Goal: Obtain resource: Obtain resource

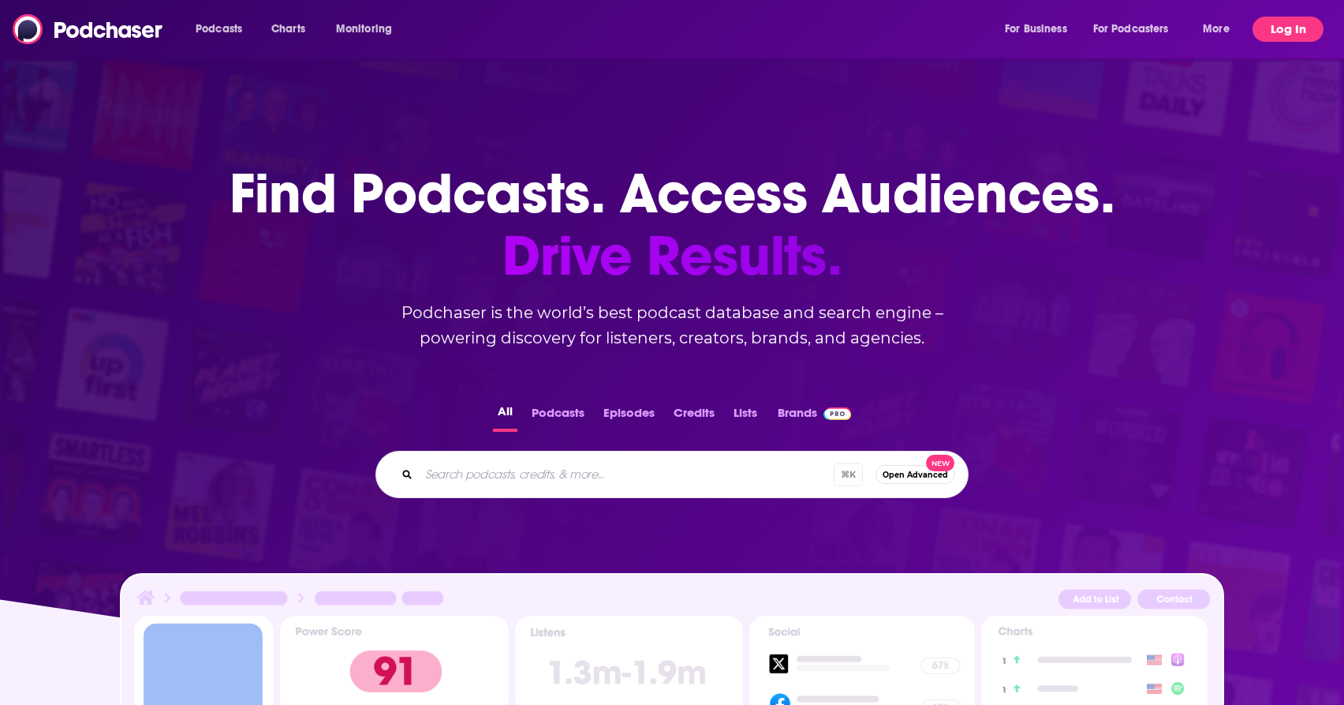
click at [1289, 29] on button "Log In" at bounding box center [1288, 29] width 71 height 25
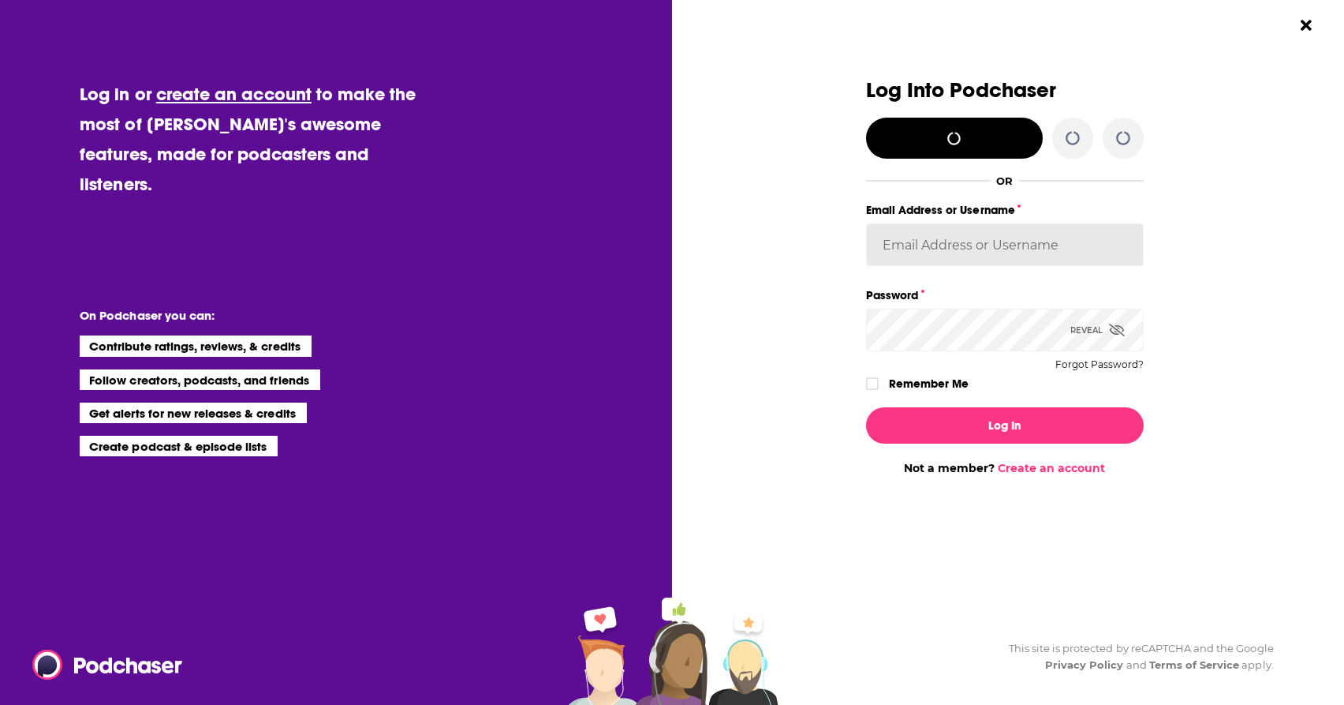
type input "BevCat3"
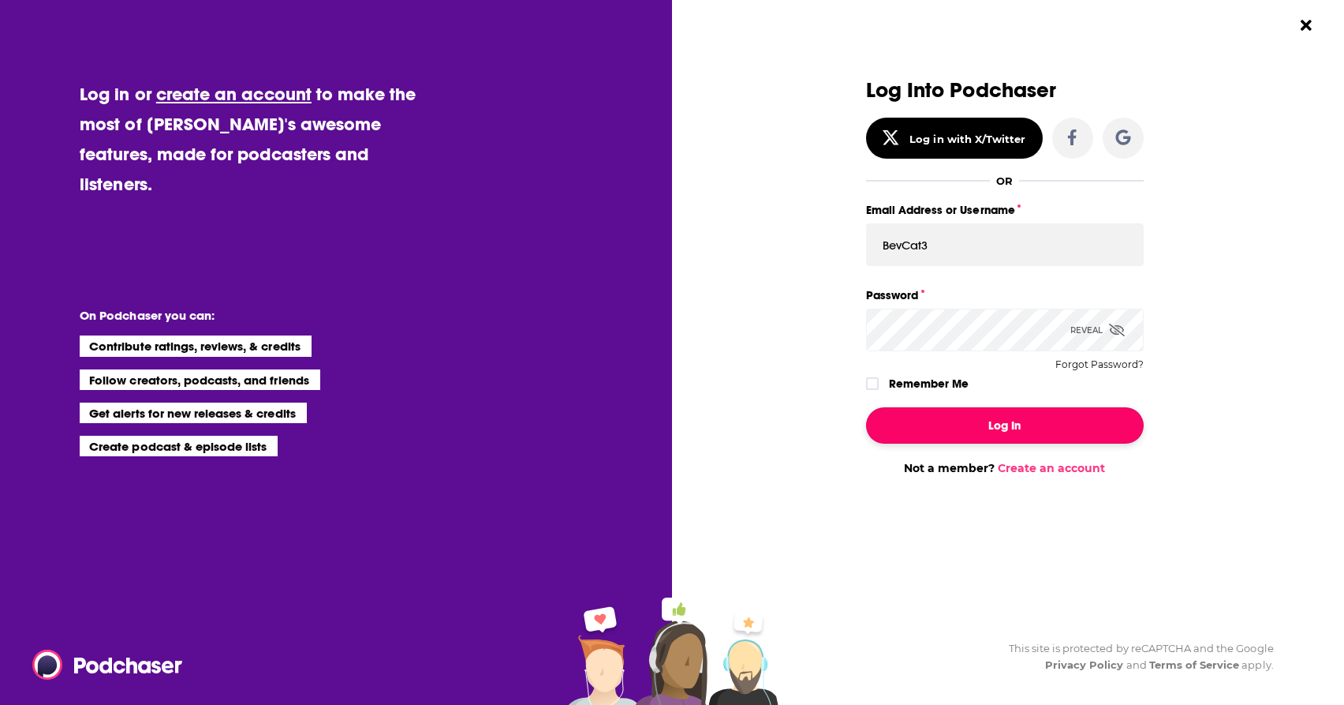
click at [951, 429] on button "Log In" at bounding box center [1005, 425] width 278 height 36
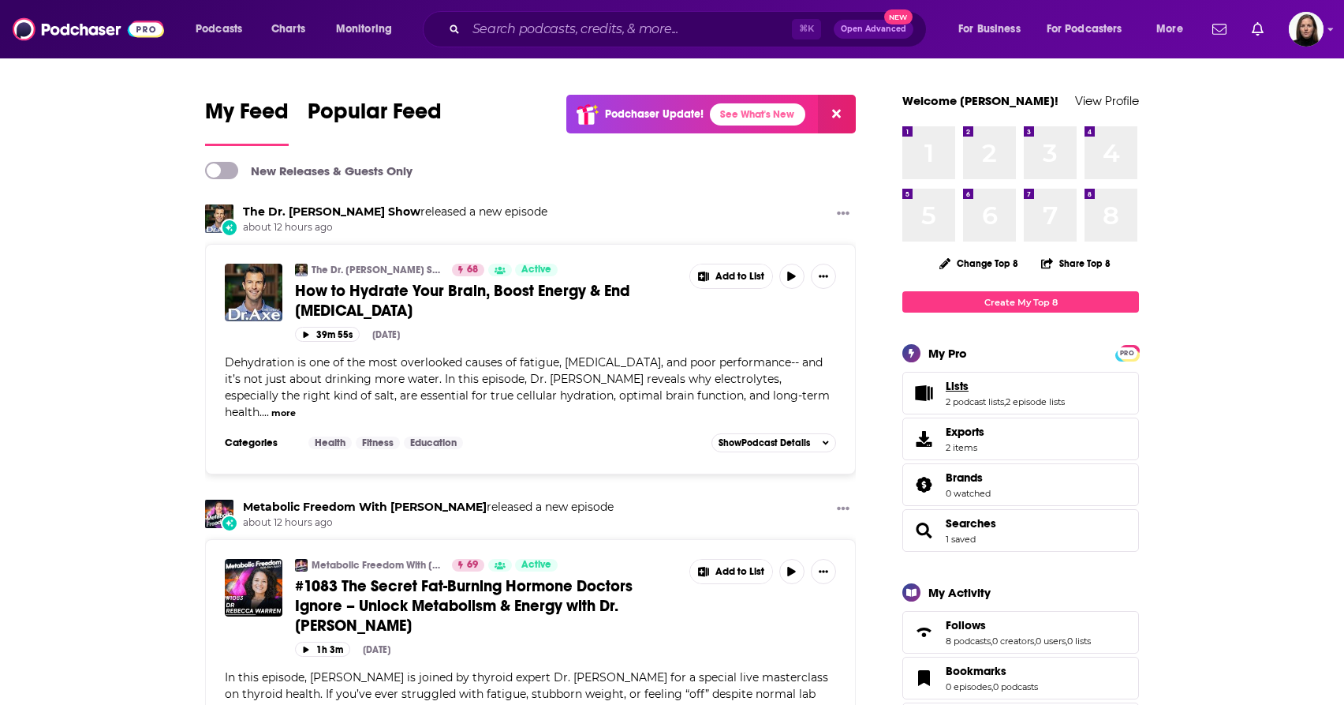
click at [959, 385] on span "Lists" at bounding box center [957, 386] width 23 height 14
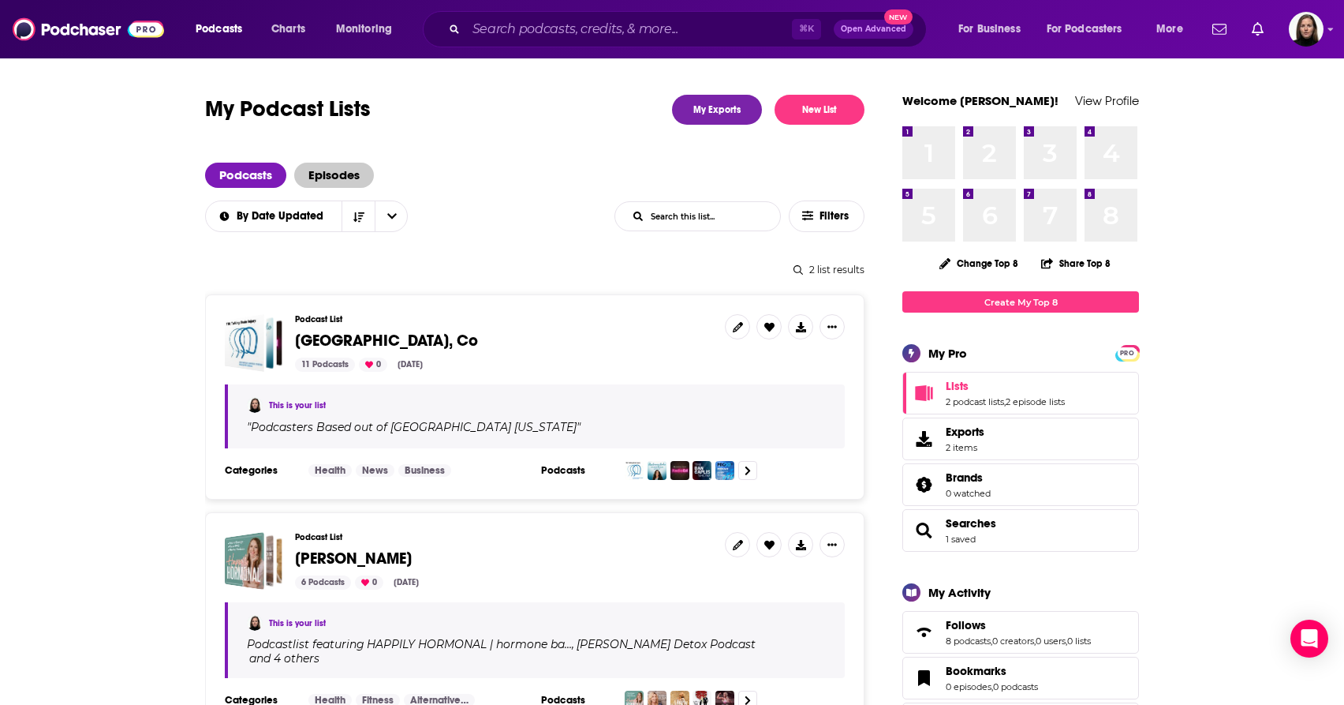
click at [327, 166] on span "Episodes" at bounding box center [334, 175] width 80 height 25
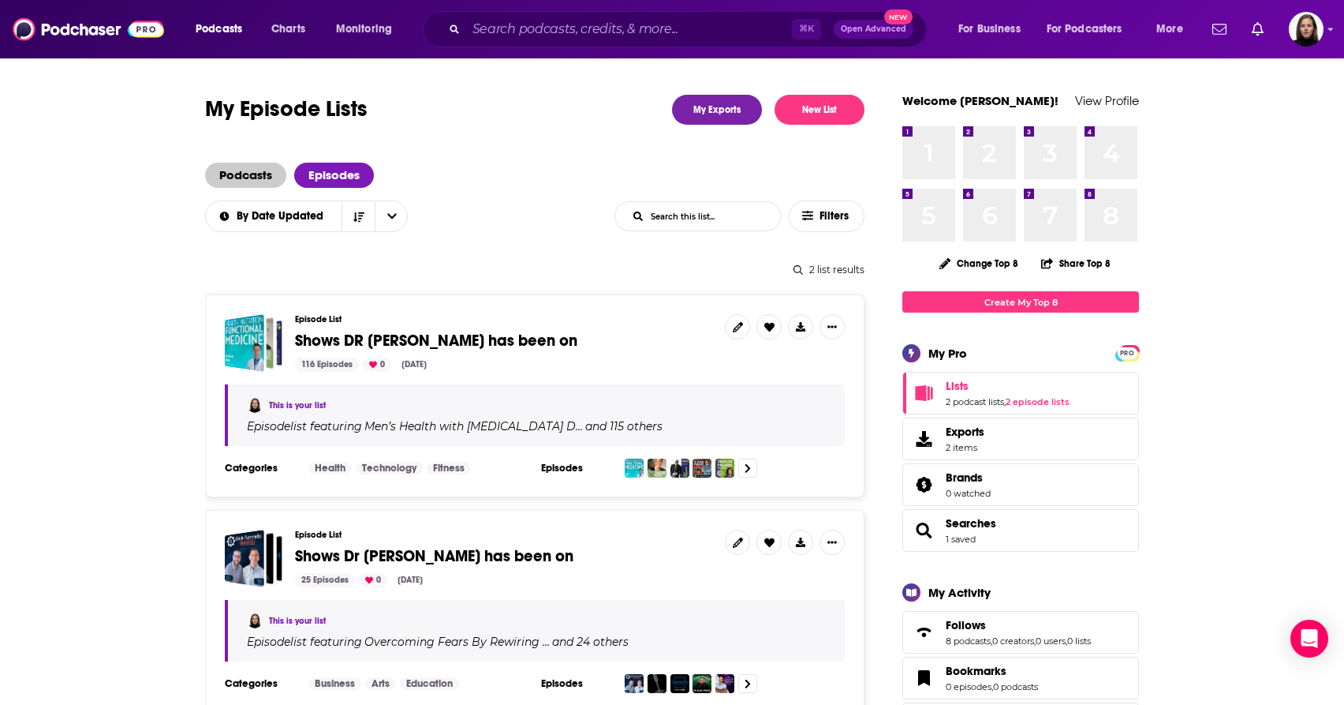
click at [254, 180] on span "Podcasts" at bounding box center [245, 175] width 81 height 25
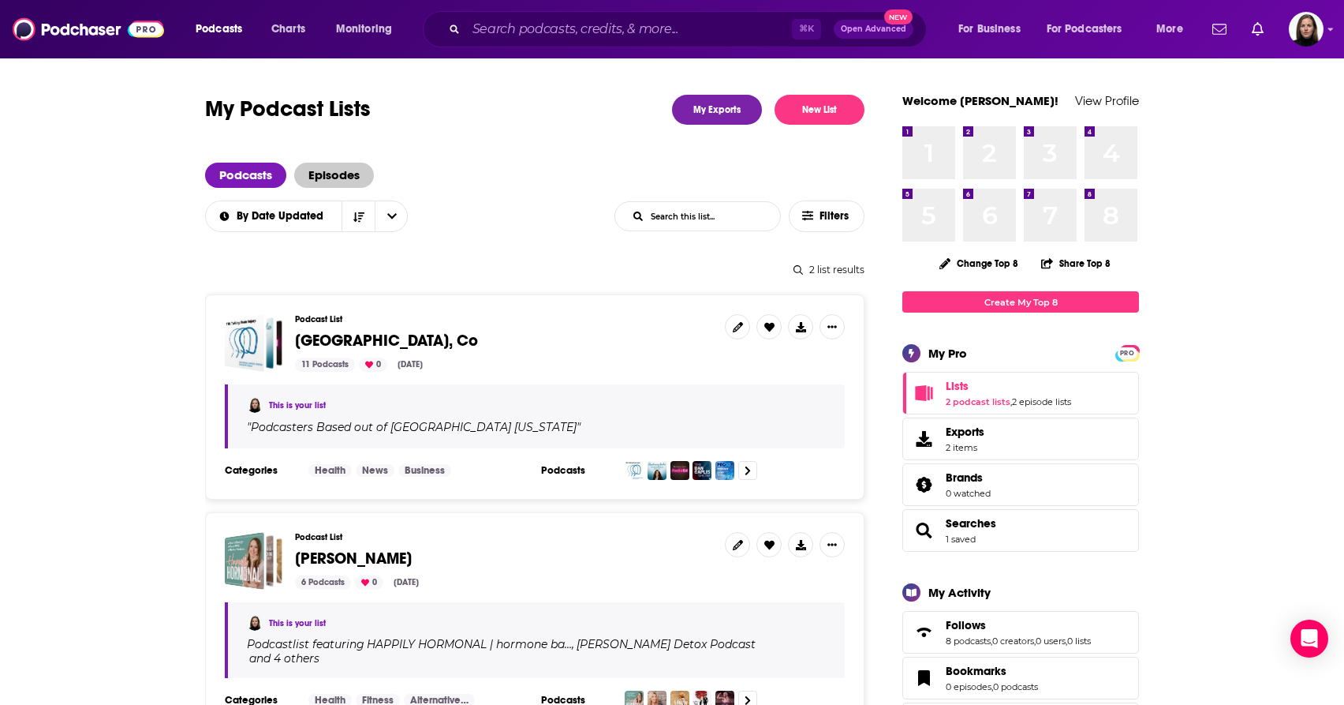
click at [329, 171] on span "Episodes" at bounding box center [334, 175] width 80 height 25
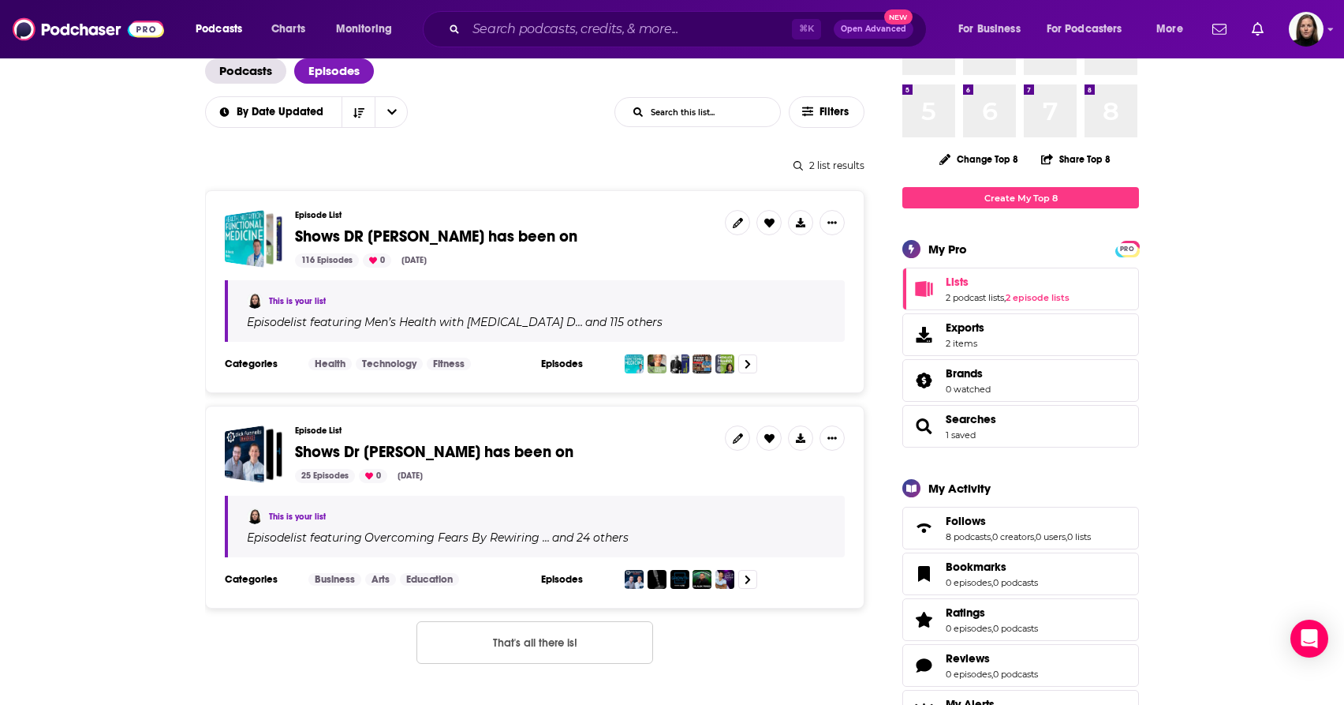
scroll to position [98, 0]
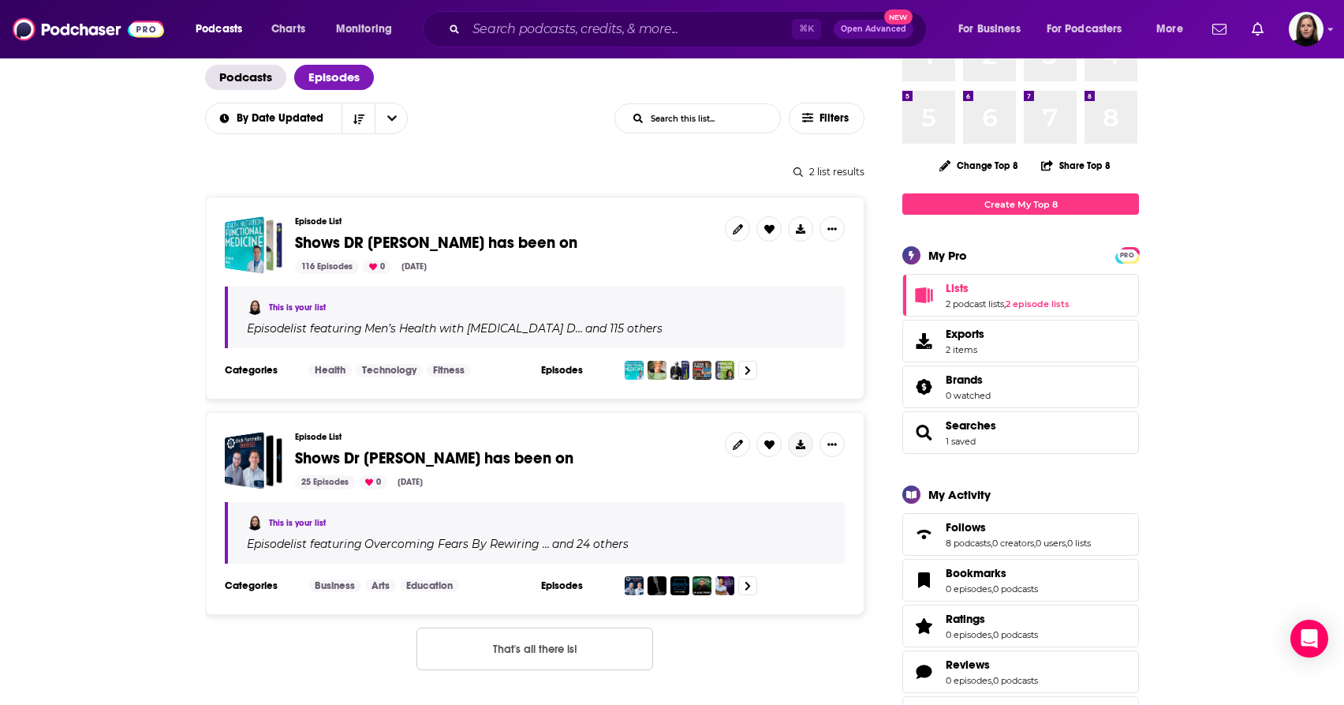
click at [802, 442] on icon "Show More Button" at bounding box center [800, 443] width 9 height 9
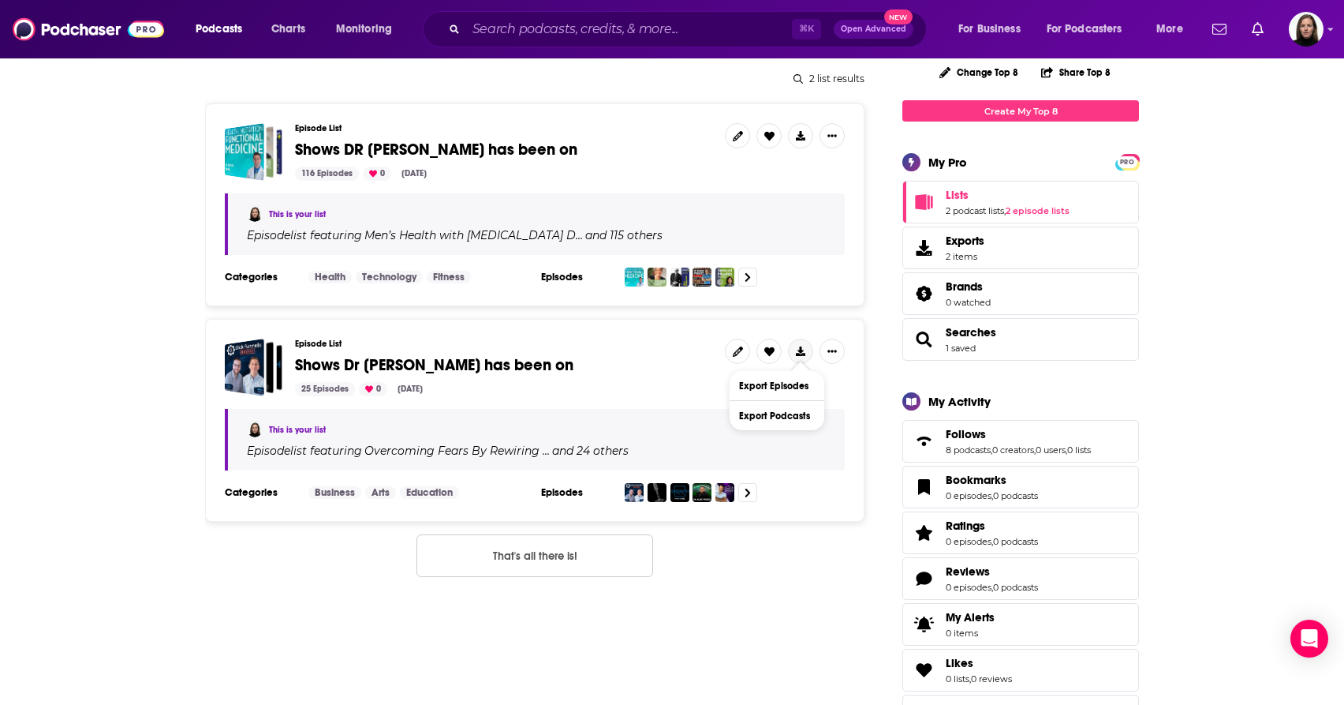
scroll to position [183, 0]
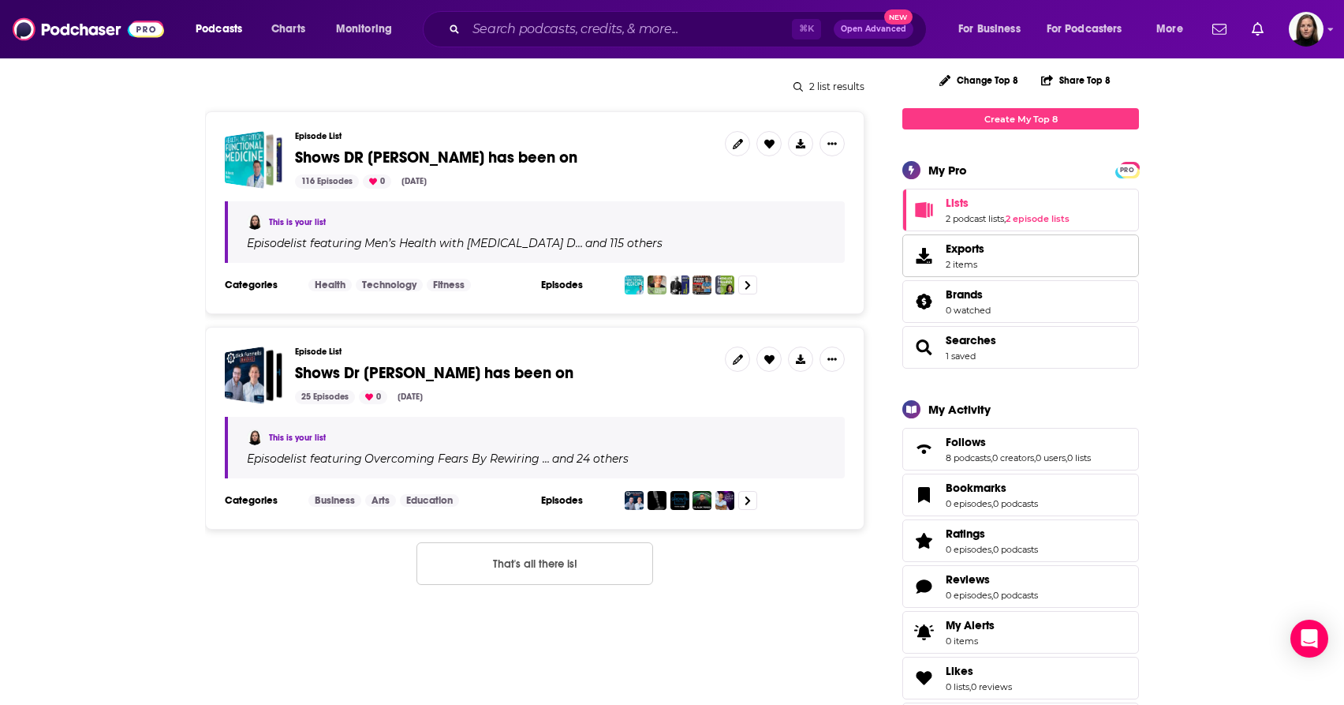
click at [966, 250] on span "Exports" at bounding box center [965, 248] width 39 height 14
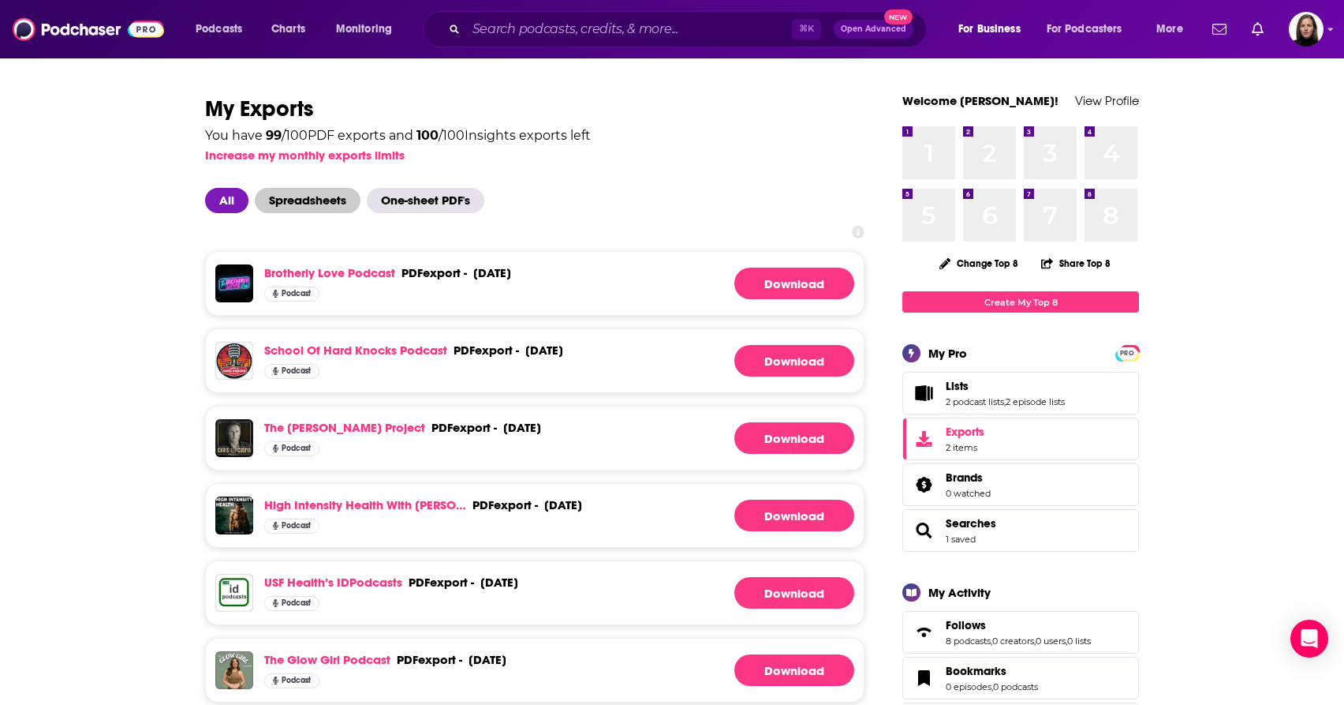
click at [303, 203] on span "Spreadsheets" at bounding box center [308, 200] width 106 height 25
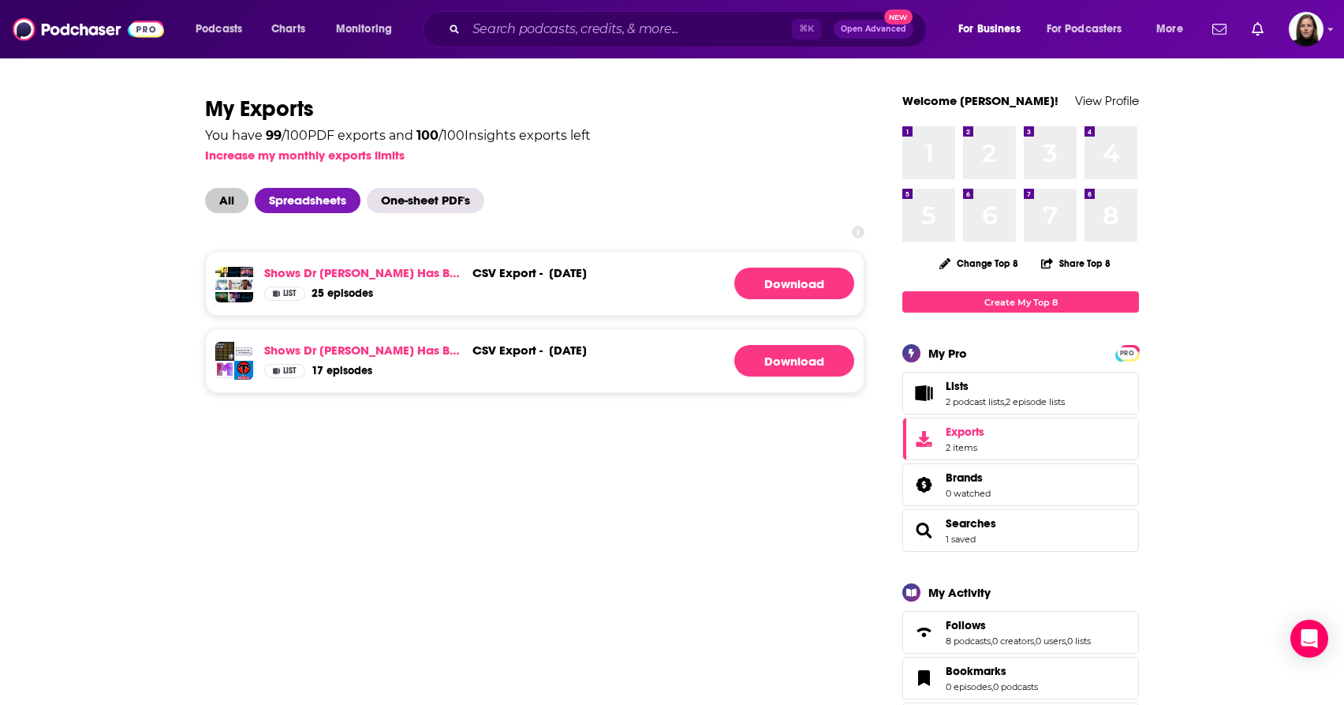
click at [225, 198] on span "All" at bounding box center [226, 200] width 43 height 25
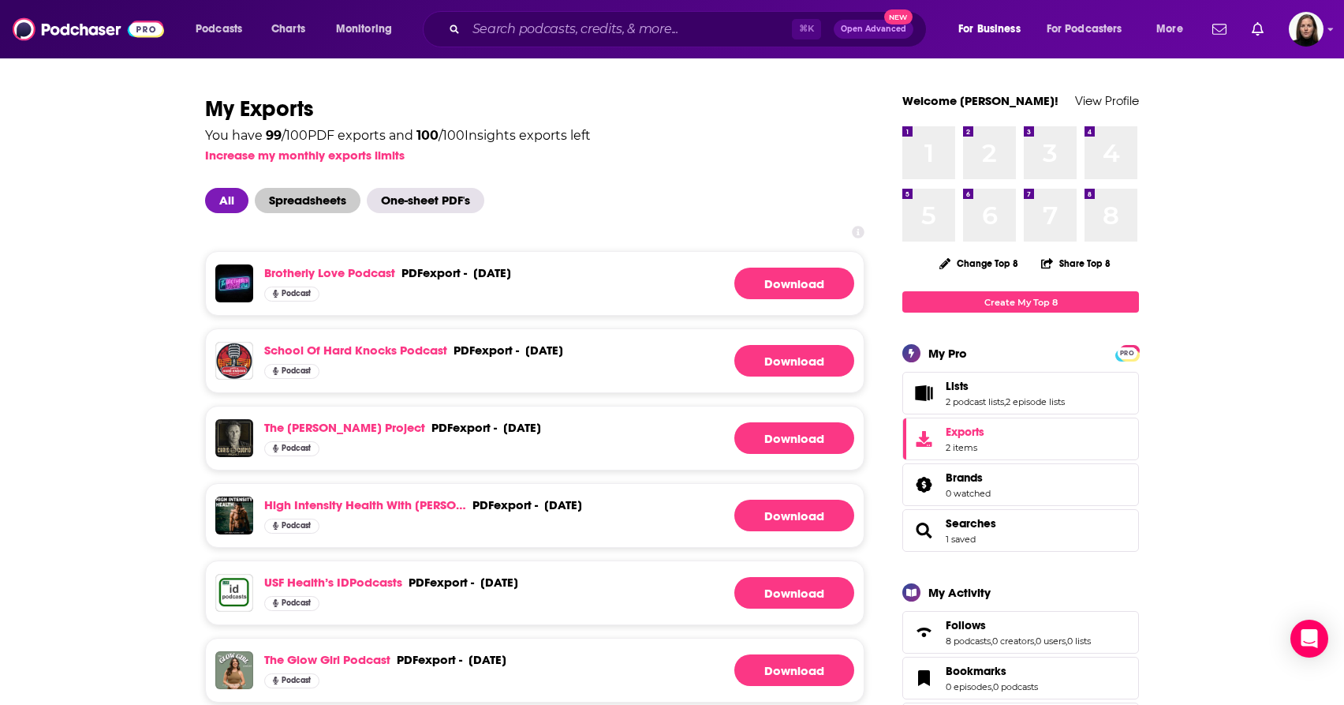
click at [291, 197] on span "Spreadsheets" at bounding box center [308, 200] width 106 height 25
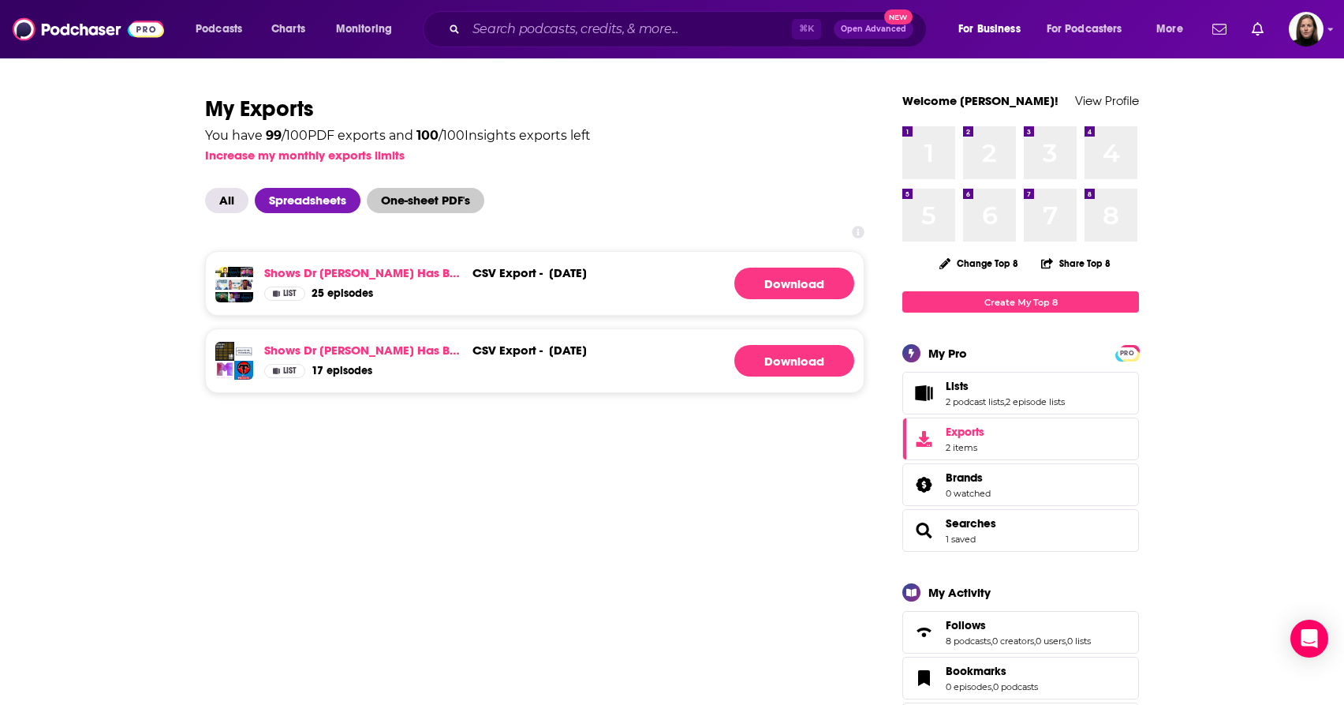
click at [424, 205] on span "One-sheet PDF's" at bounding box center [426, 200] width 118 height 25
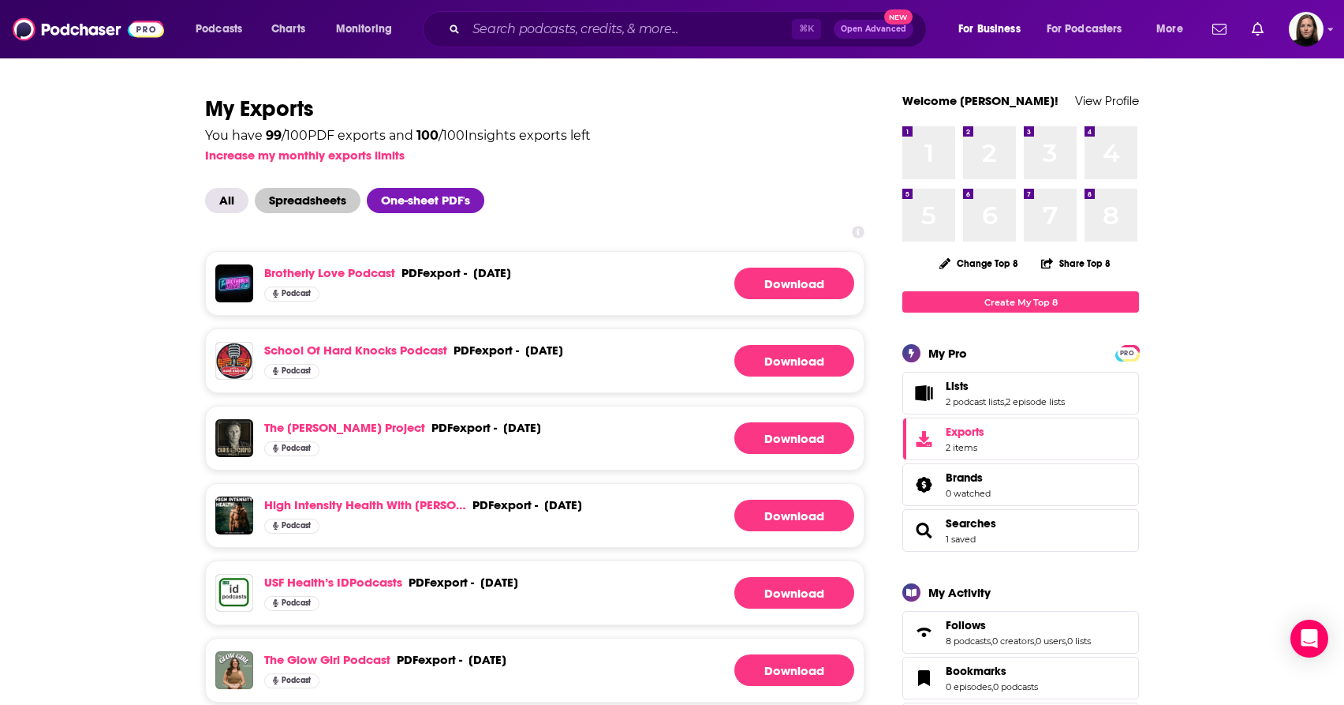
click at [301, 203] on span "Spreadsheets" at bounding box center [308, 200] width 106 height 25
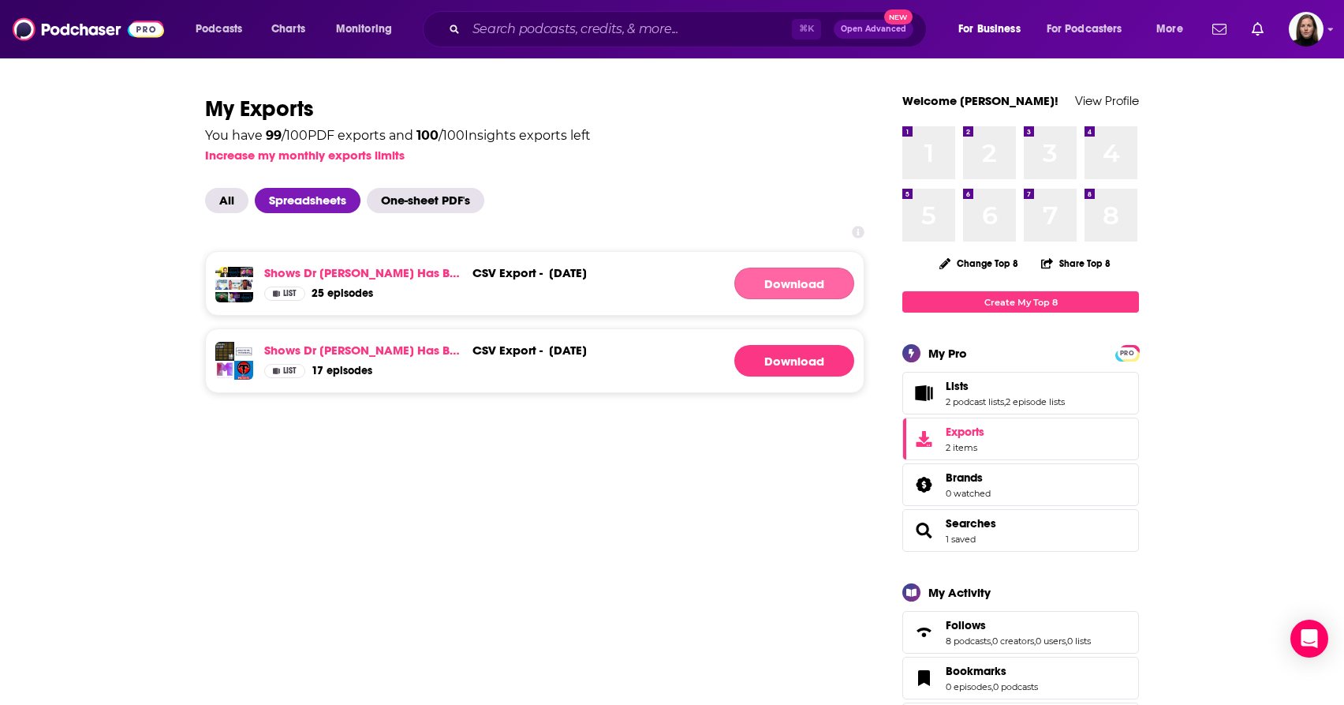
click at [799, 282] on link "Download" at bounding box center [795, 283] width 120 height 32
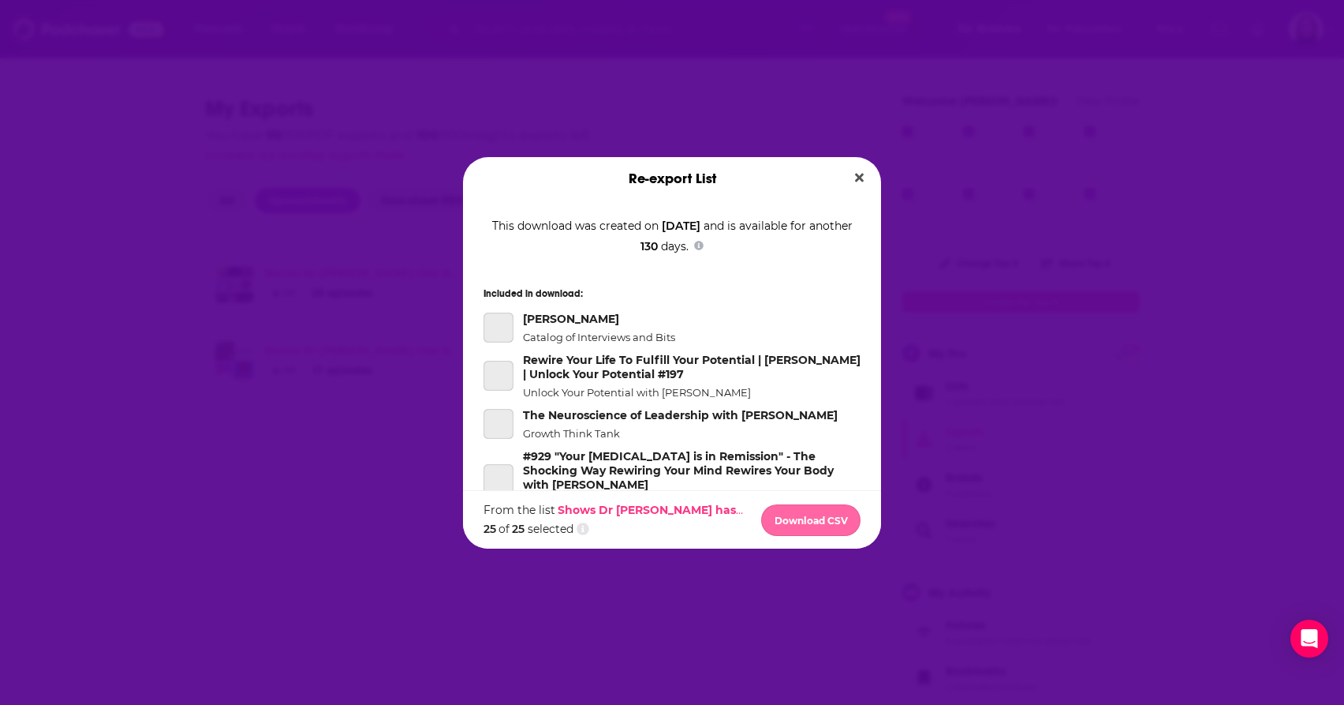
click at [813, 524] on button "Download CSV" at bounding box center [810, 520] width 99 height 32
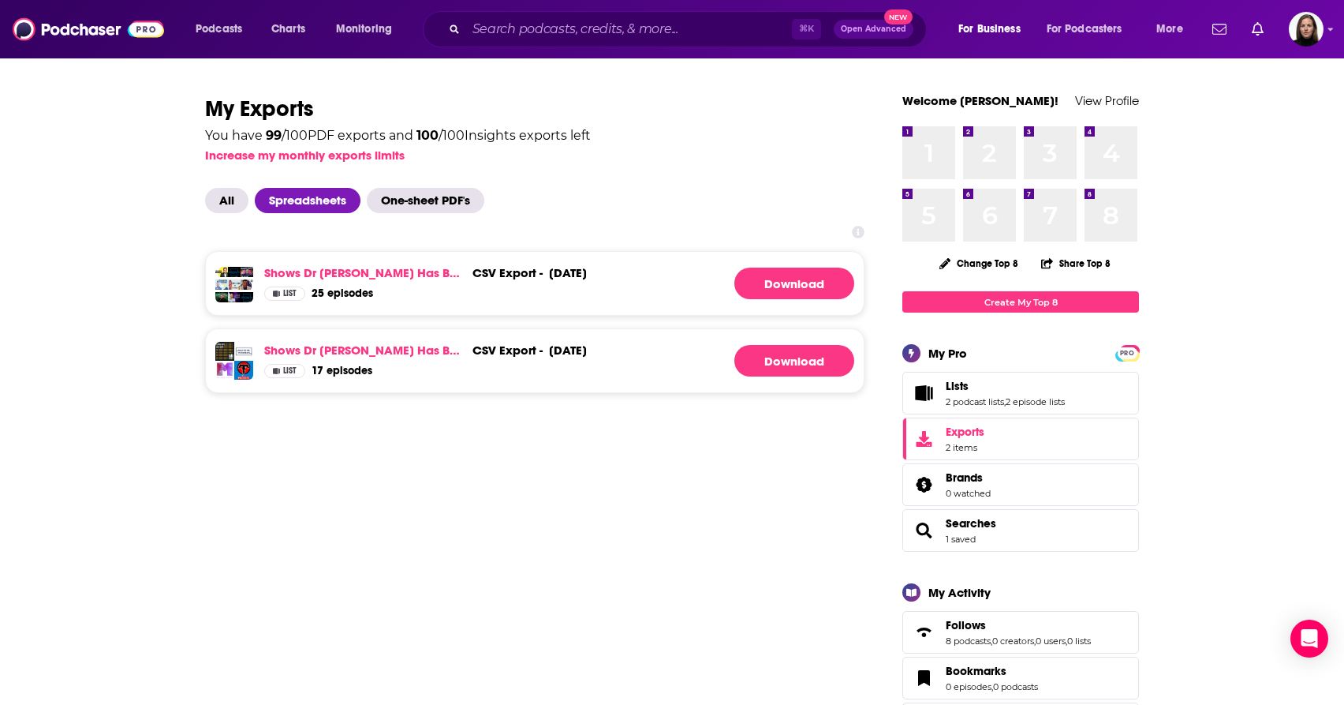
click at [1126, 30] on div "Re-export List Download Started Your browser will prompt you to save the CSV fi…" at bounding box center [672, 352] width 1344 height 705
click at [428, 202] on span "One-sheet PDF's" at bounding box center [426, 200] width 118 height 25
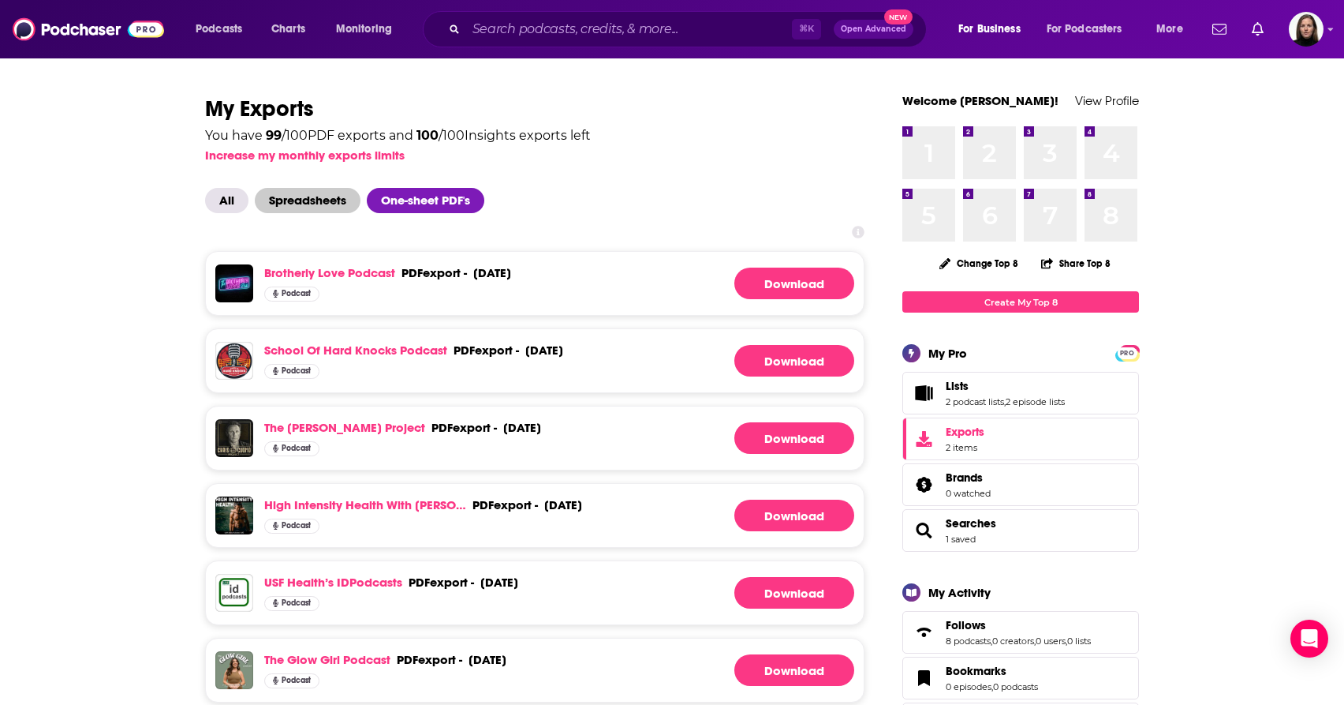
click at [338, 201] on span "Spreadsheets" at bounding box center [308, 200] width 106 height 25
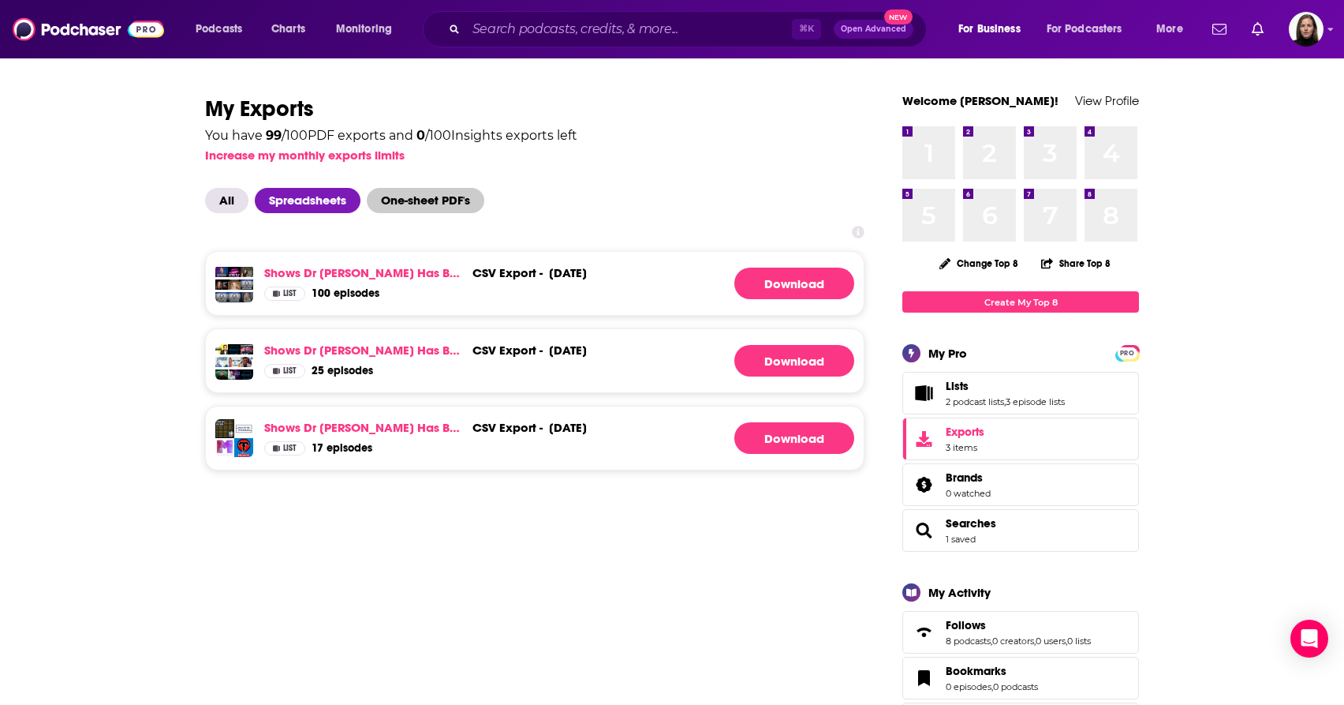
click at [428, 204] on span "One-sheet PDF's" at bounding box center [426, 200] width 118 height 25
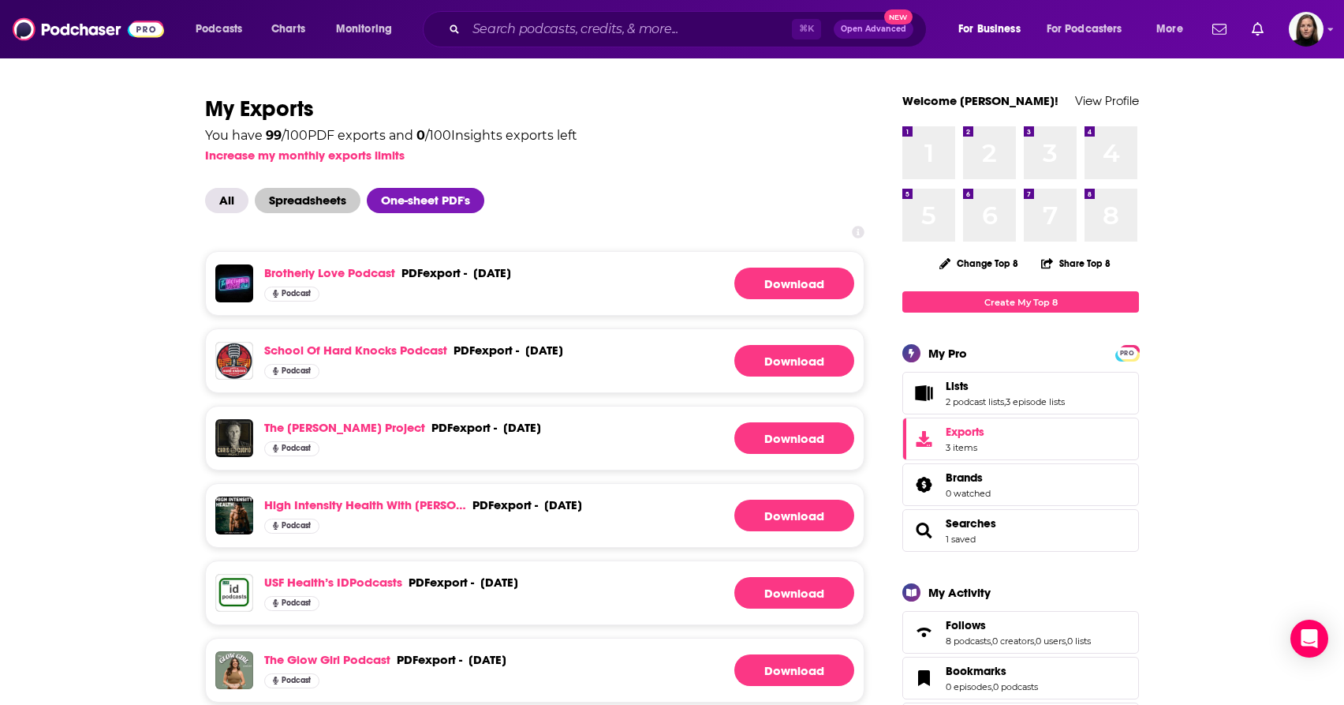
click at [321, 197] on span "Spreadsheets" at bounding box center [308, 200] width 106 height 25
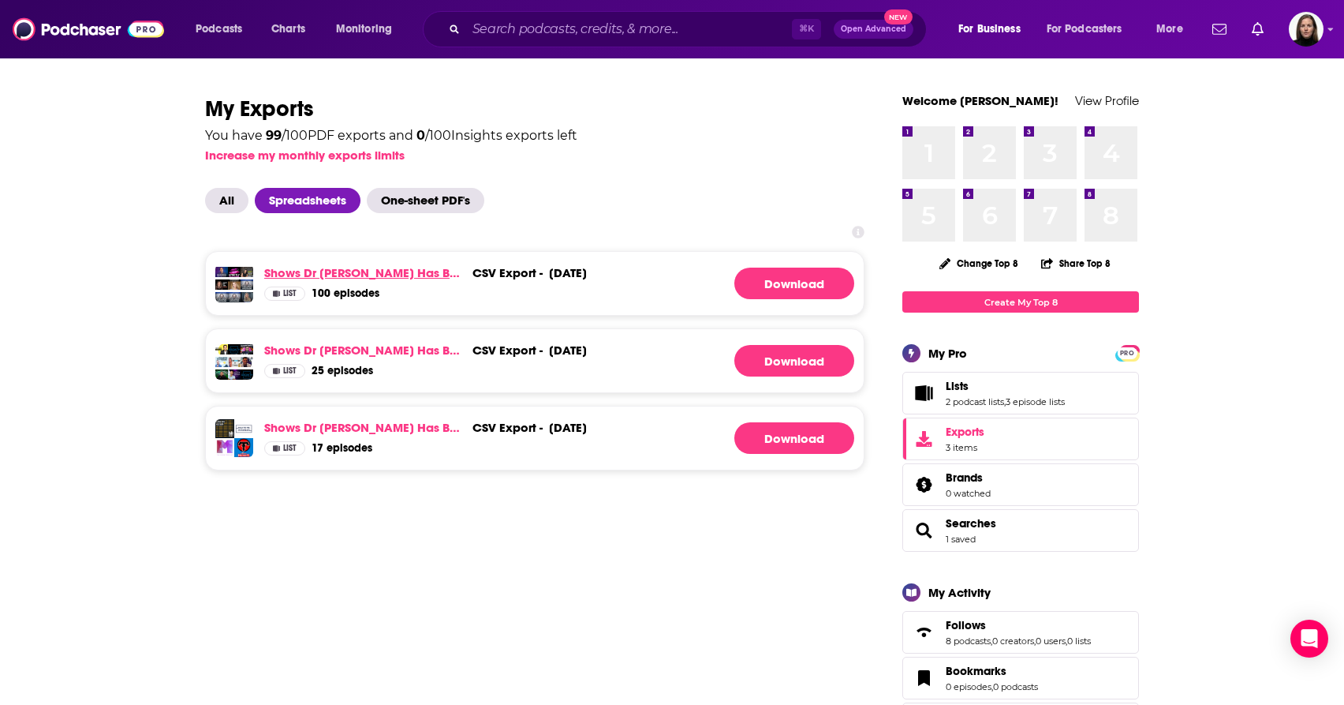
click at [409, 275] on link "Shows Dr Amy has been on" at bounding box center [365, 272] width 202 height 15
click at [784, 284] on link "Download" at bounding box center [795, 283] width 120 height 32
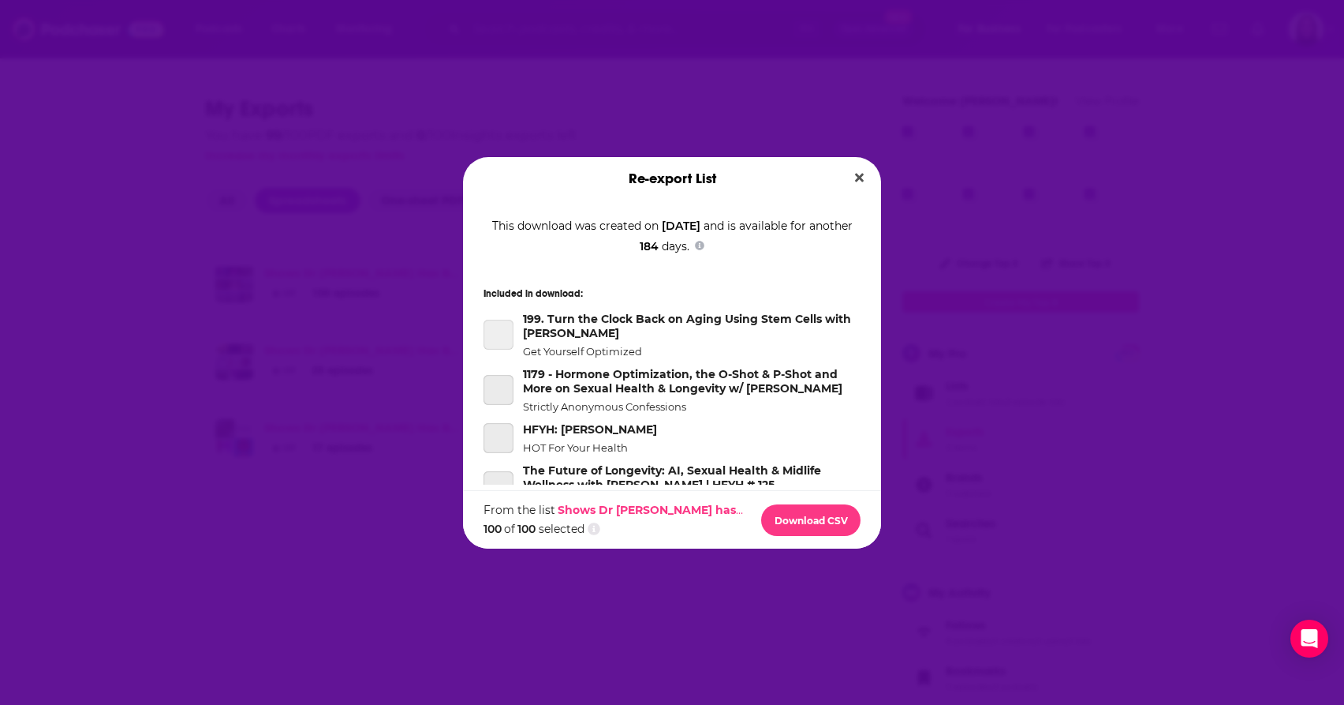
click at [493, 327] on div "199. Turn the Clock Back on Aging Using Stem Cells with Dr. Amy Killen" at bounding box center [499, 335] width 30 height 30
click at [809, 528] on button "Download CSV" at bounding box center [810, 520] width 99 height 32
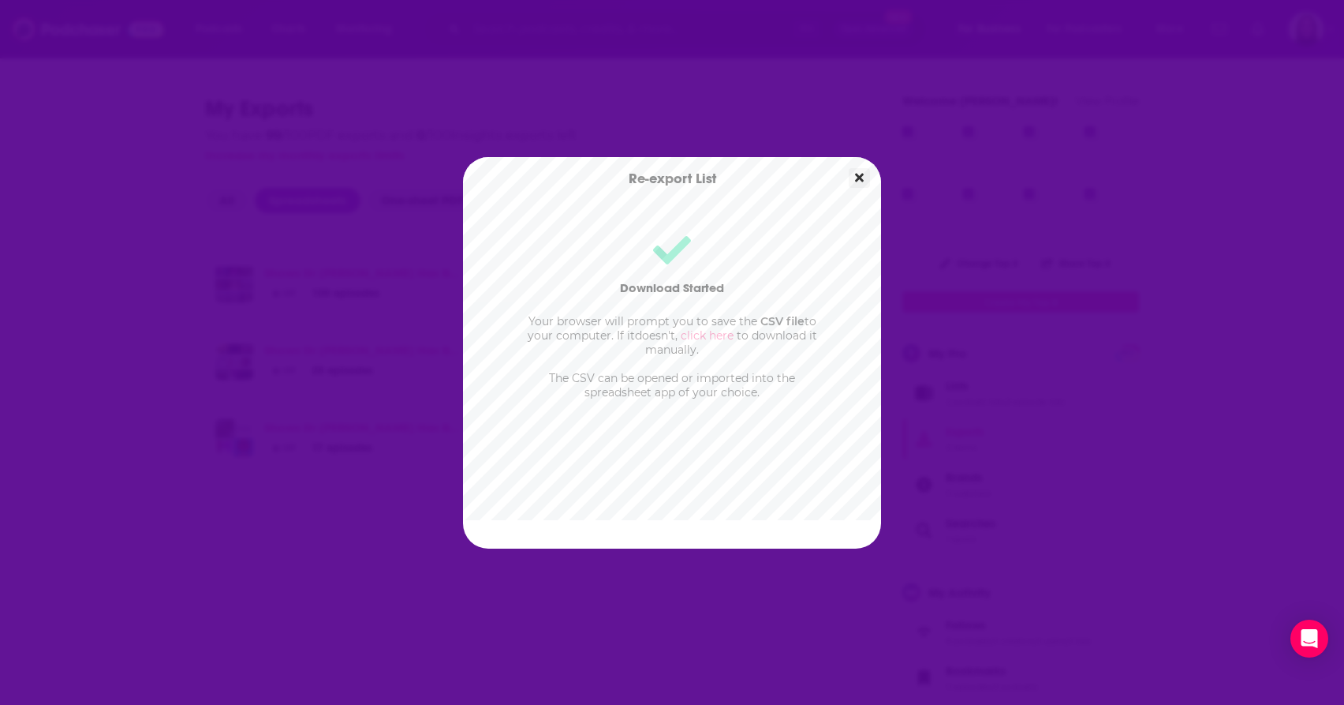
click at [859, 179] on icon "Close" at bounding box center [859, 177] width 9 height 13
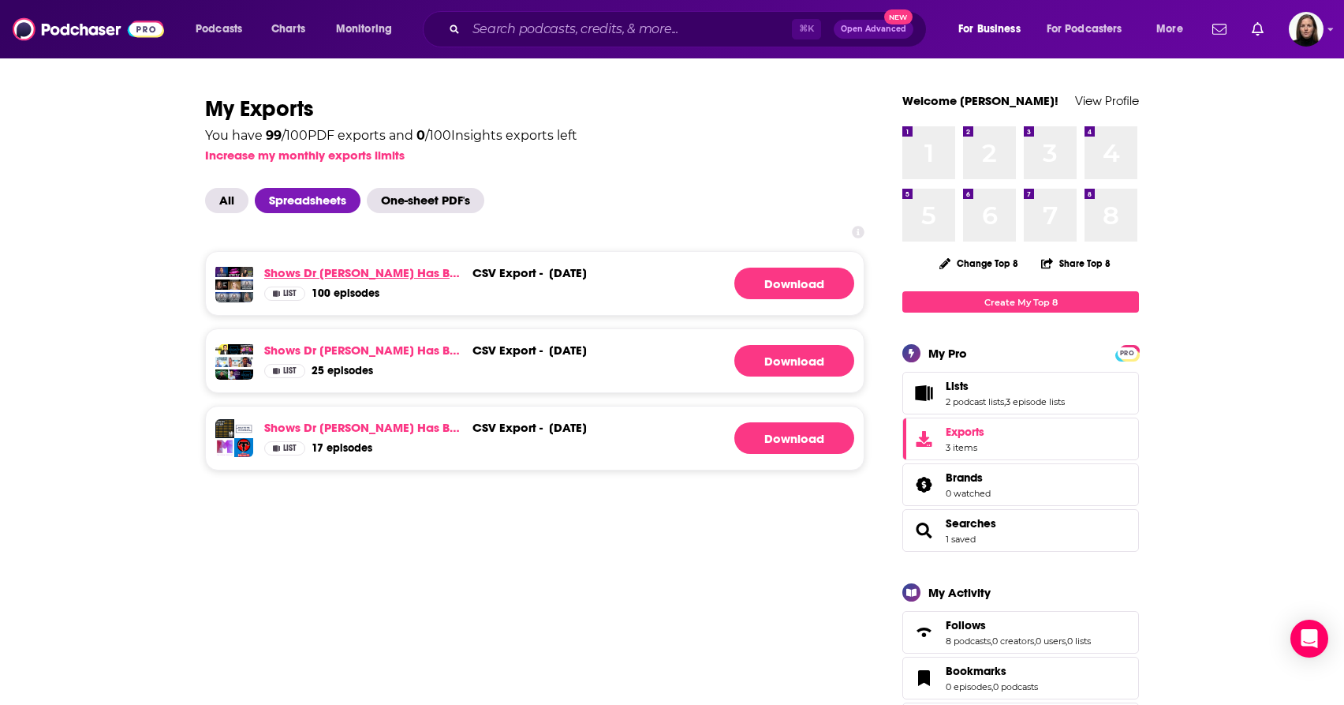
click at [393, 277] on link "Shows Dr Amy has been on" at bounding box center [365, 272] width 202 height 15
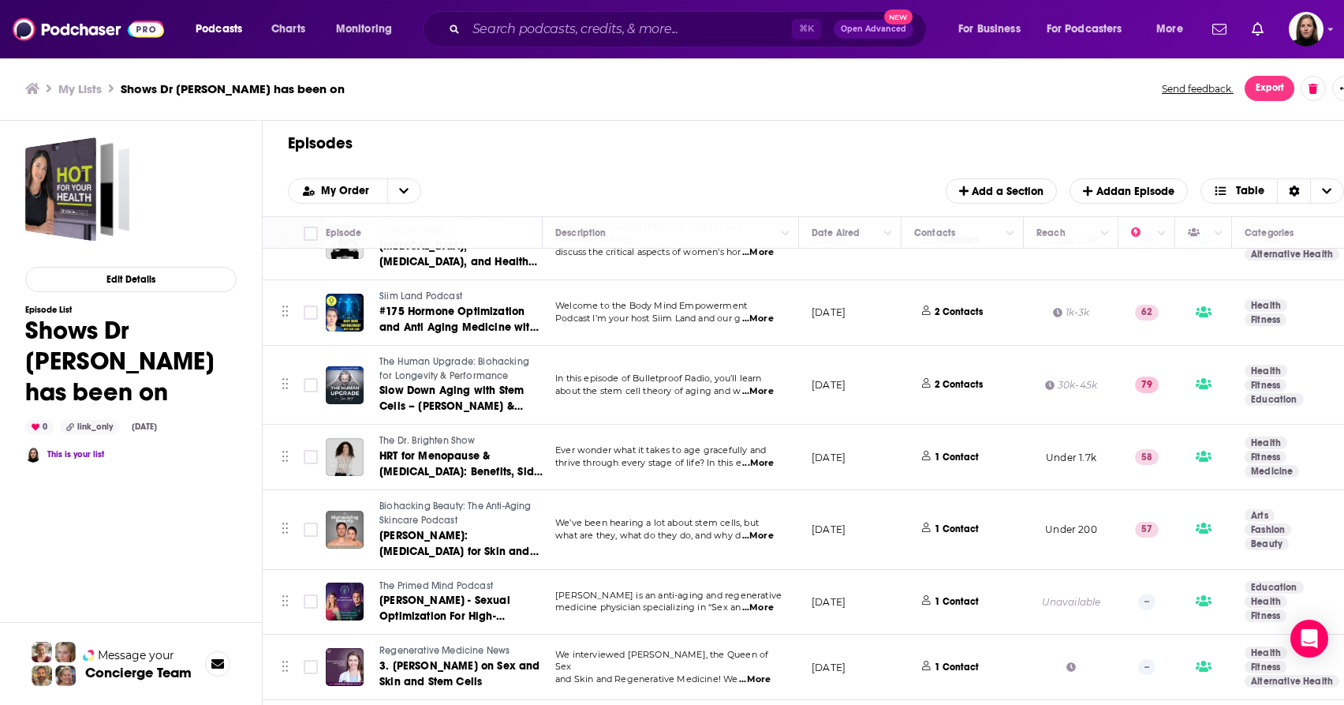
scroll to position [2495, 0]
click at [665, 488] on td "We’ve been hearing a lot about stem cells, but what are they, what do they do, …" at bounding box center [671, 528] width 256 height 80
click at [1235, 190] on span "Table" at bounding box center [1239, 190] width 51 height 11
click at [1238, 215] on span "Card" at bounding box center [1282, 216] width 99 height 9
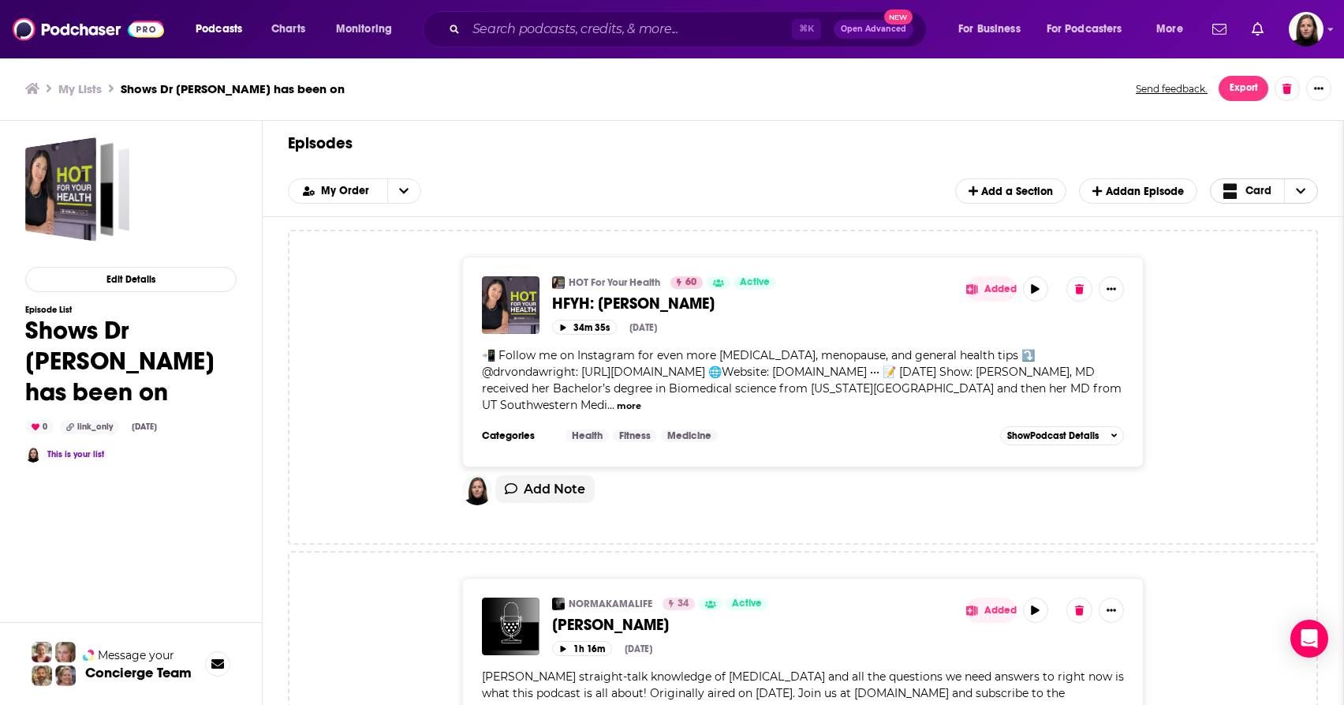
click at [1258, 194] on span "Card" at bounding box center [1259, 190] width 26 height 11
click at [1246, 222] on div "Card" at bounding box center [1264, 217] width 109 height 27
click at [1253, 198] on span "Card" at bounding box center [1248, 191] width 49 height 20
click at [1251, 242] on span "Table" at bounding box center [1274, 243] width 63 height 9
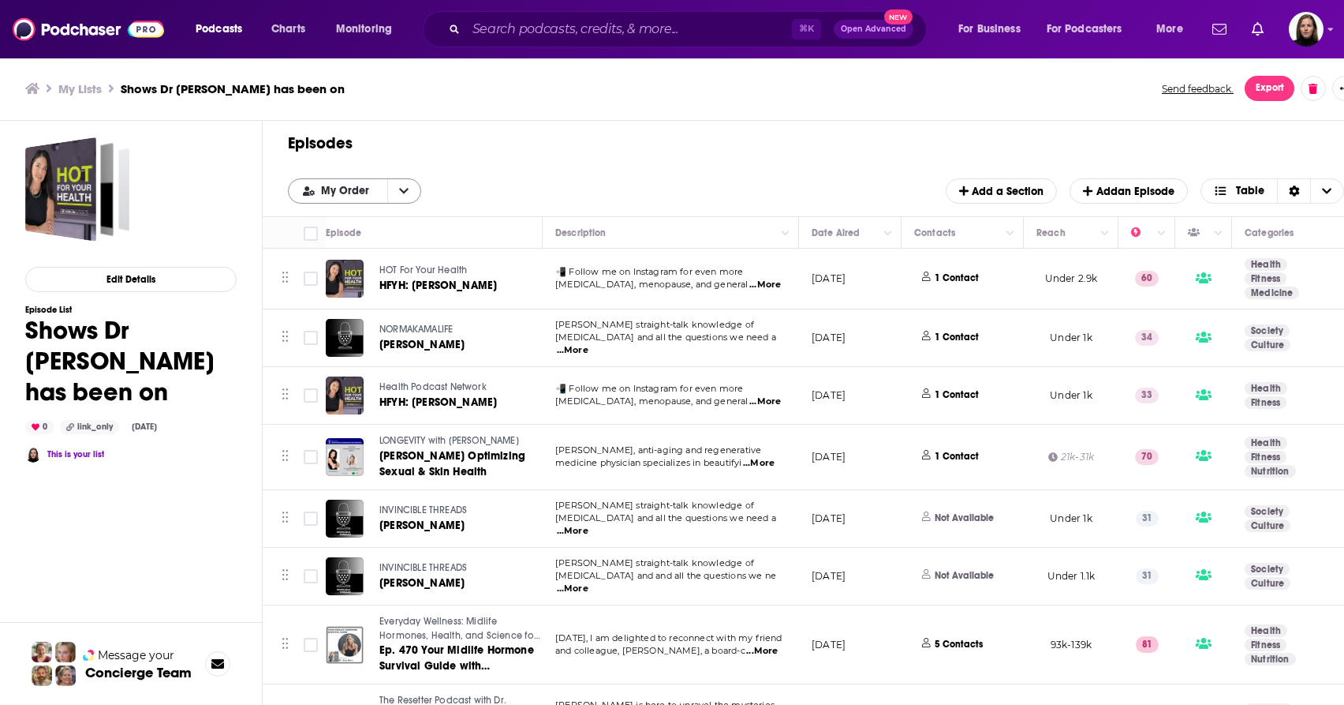
click at [406, 192] on icon "open menu" at bounding box center [403, 190] width 9 height 11
click at [519, 159] on div "Episodes Add My Order My Order Add a Section Add an Episode Table" at bounding box center [816, 169] width 1107 height 96
click at [360, 144] on h1 "Episodes" at bounding box center [810, 143] width 1044 height 20
click at [312, 234] on input "Toggle select all" at bounding box center [311, 233] width 14 height 14
checkbox input "true"
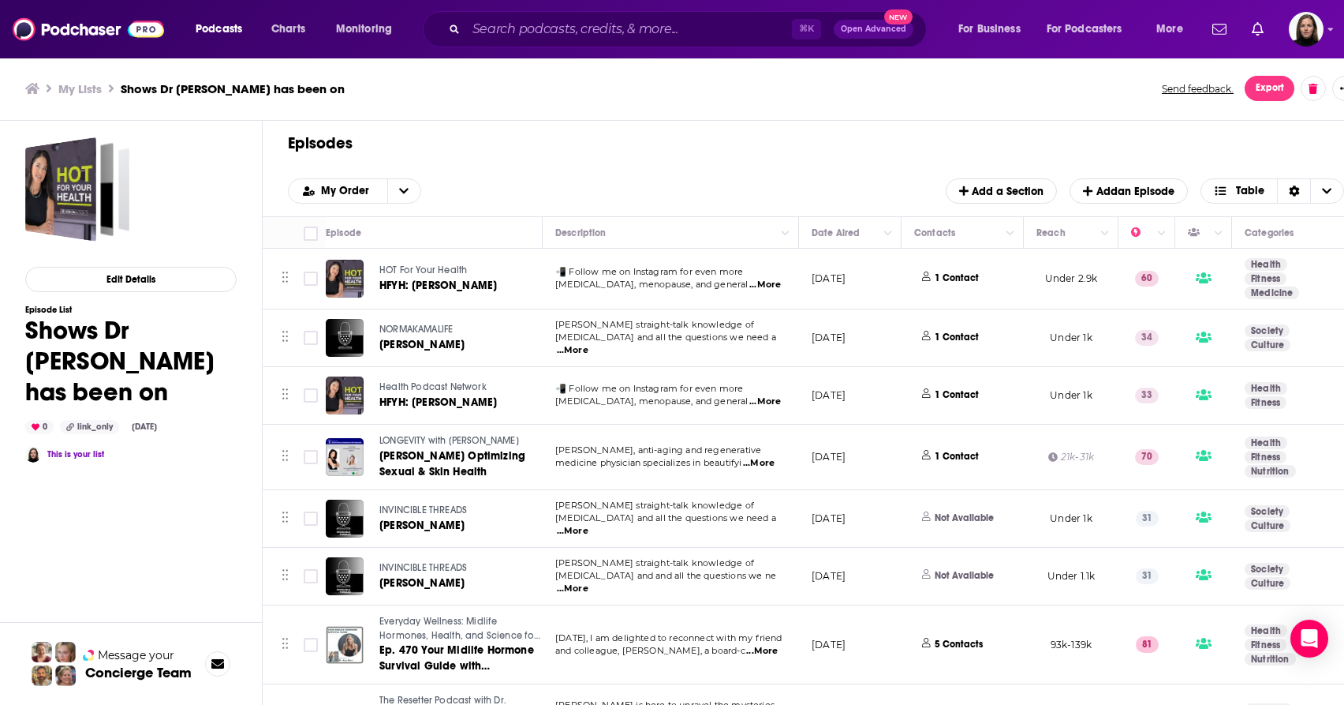
checkbox input "true"
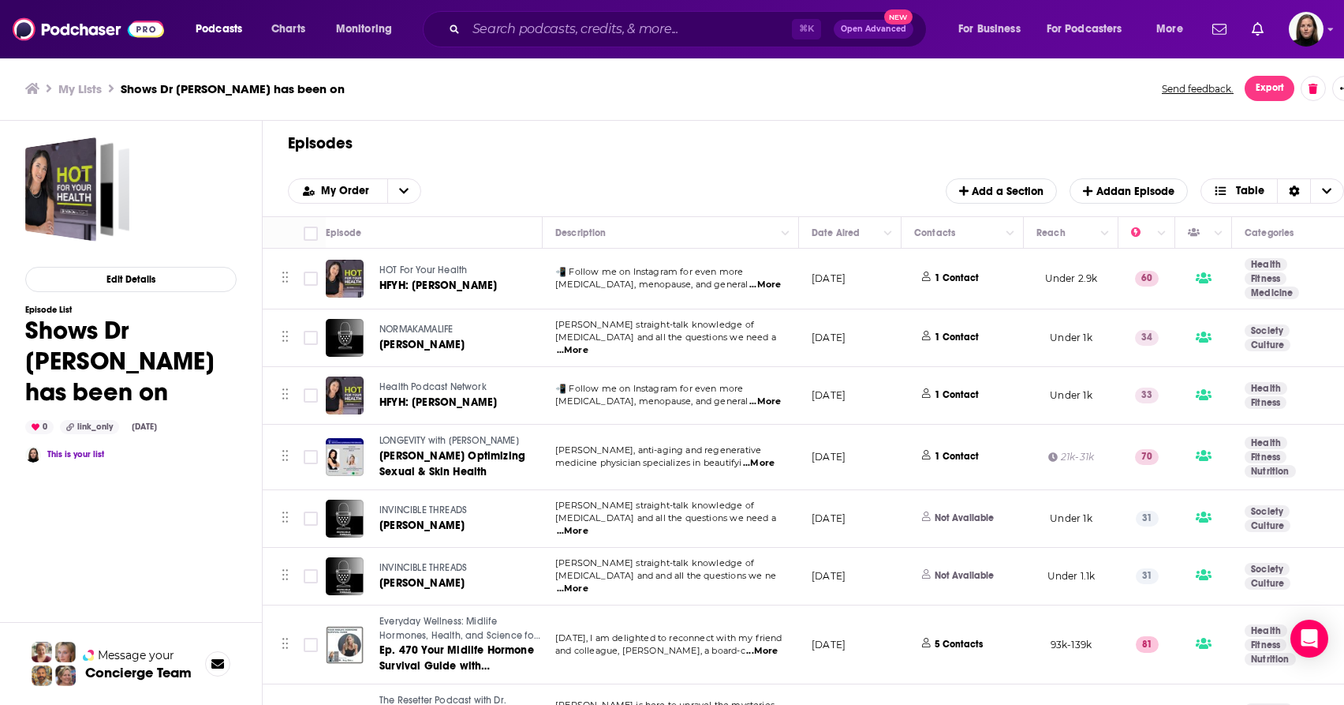
checkbox input "true"
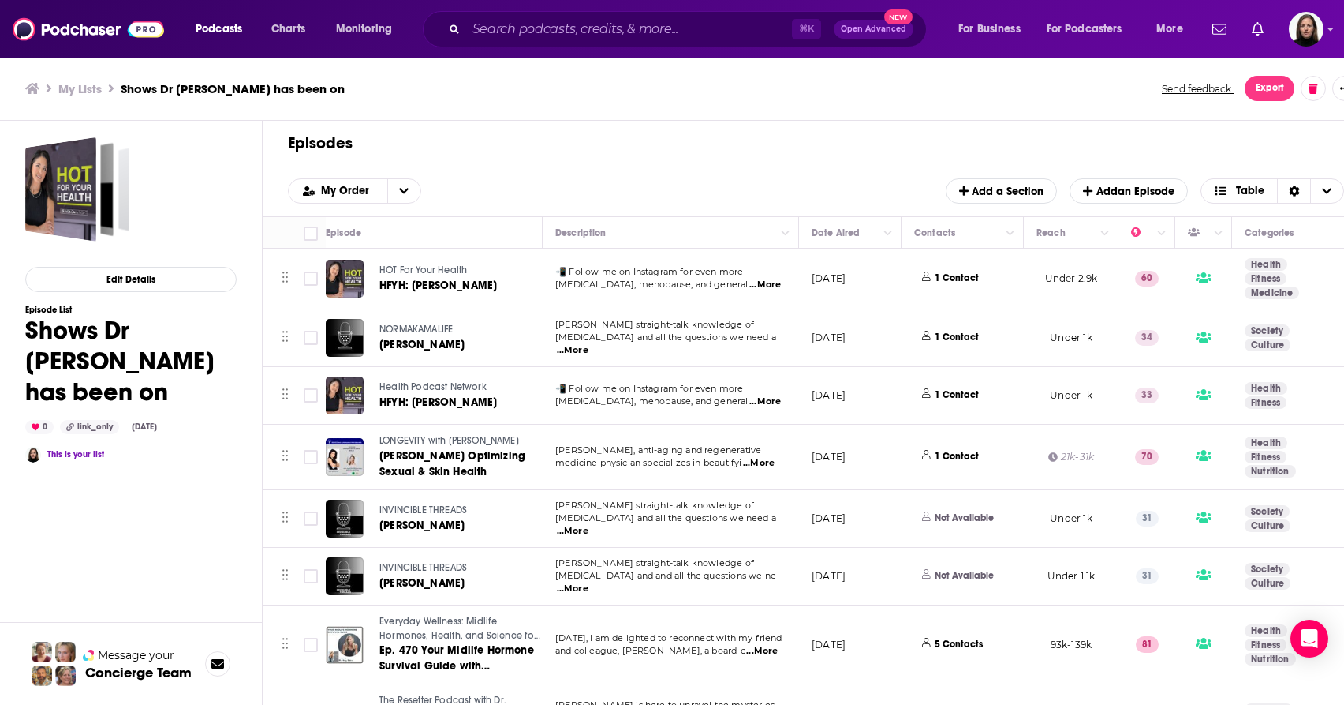
checkbox input "true"
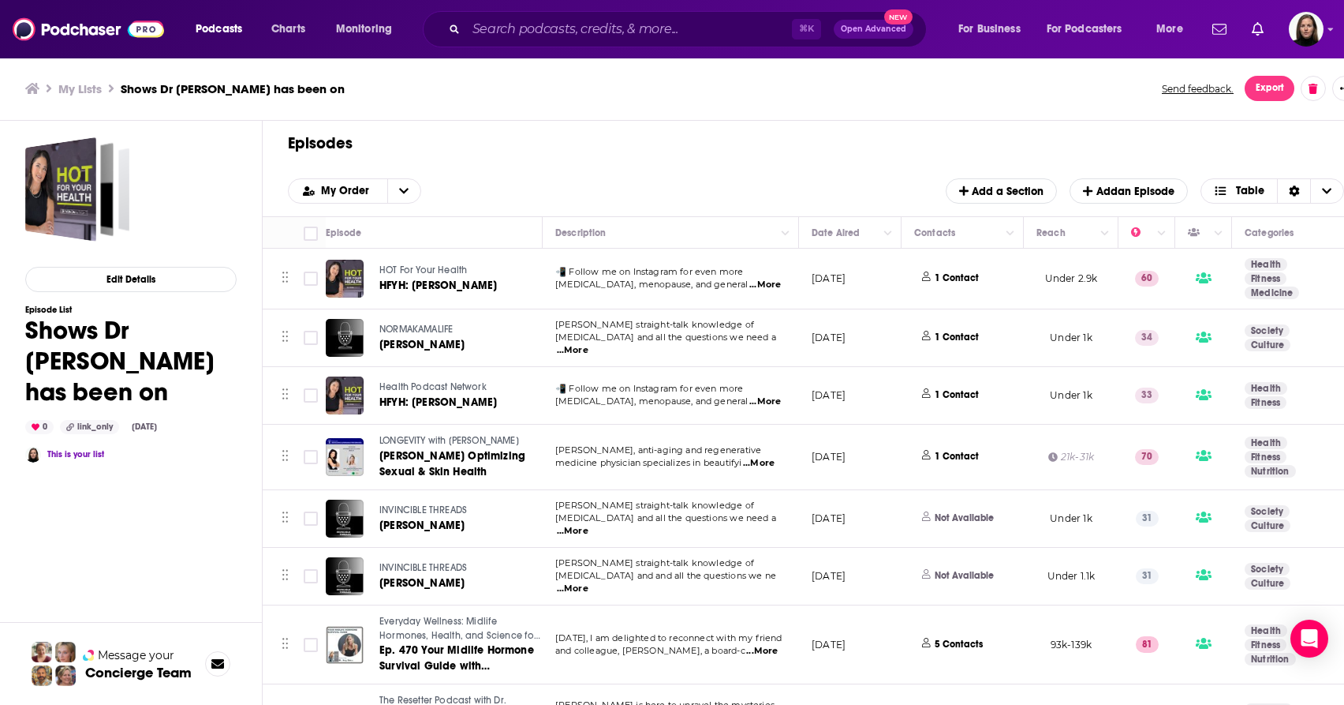
checkbox input "true"
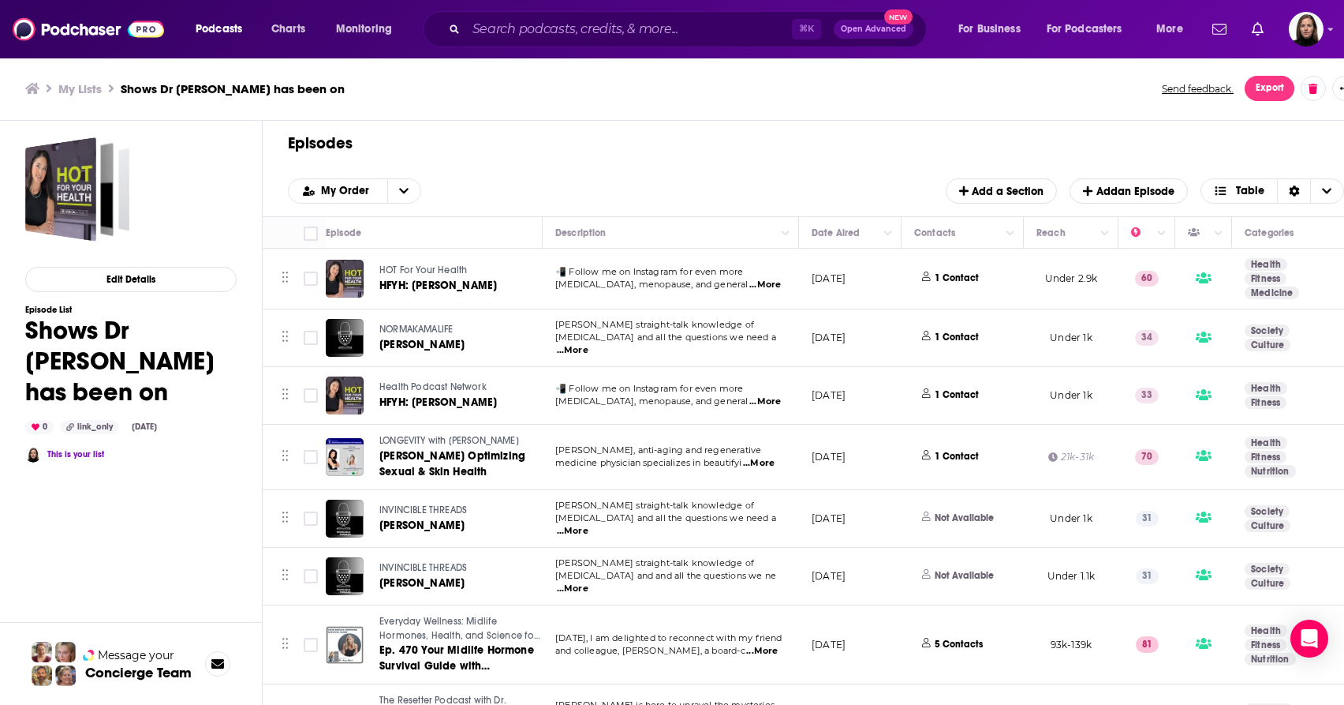
checkbox input "true"
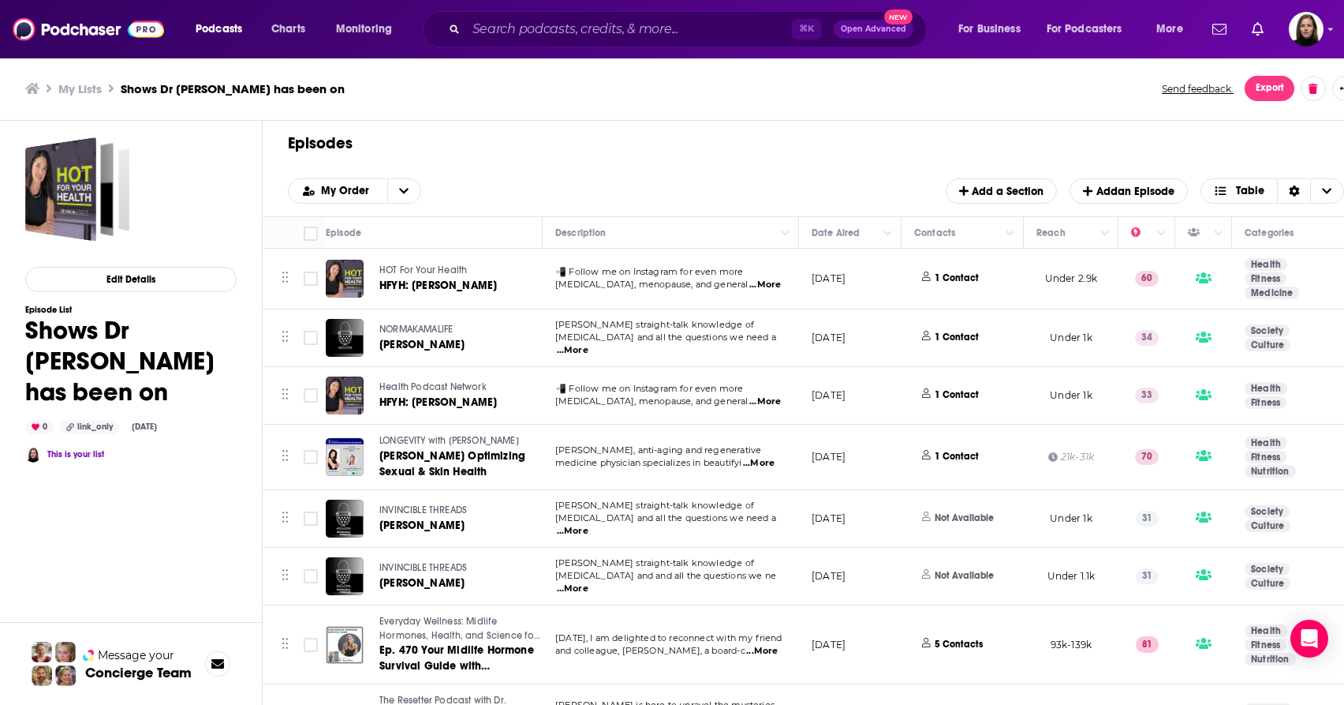
checkbox input "true"
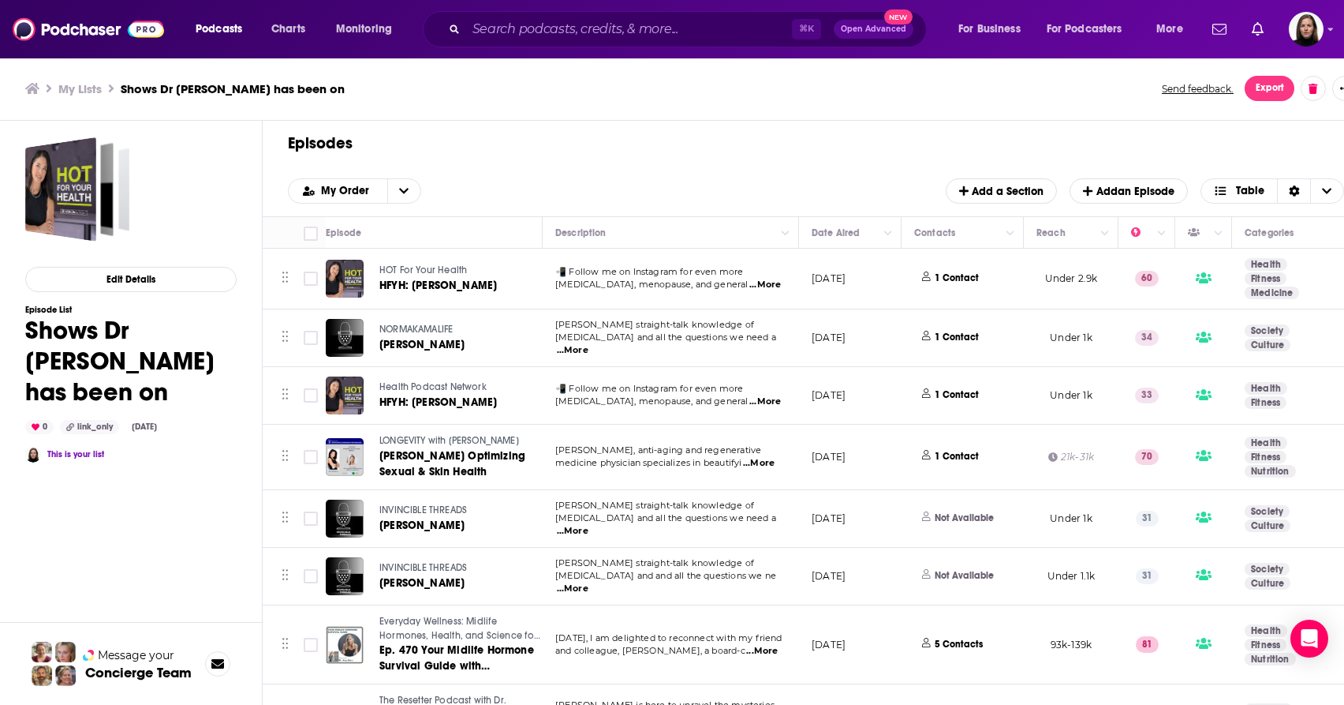
checkbox input "true"
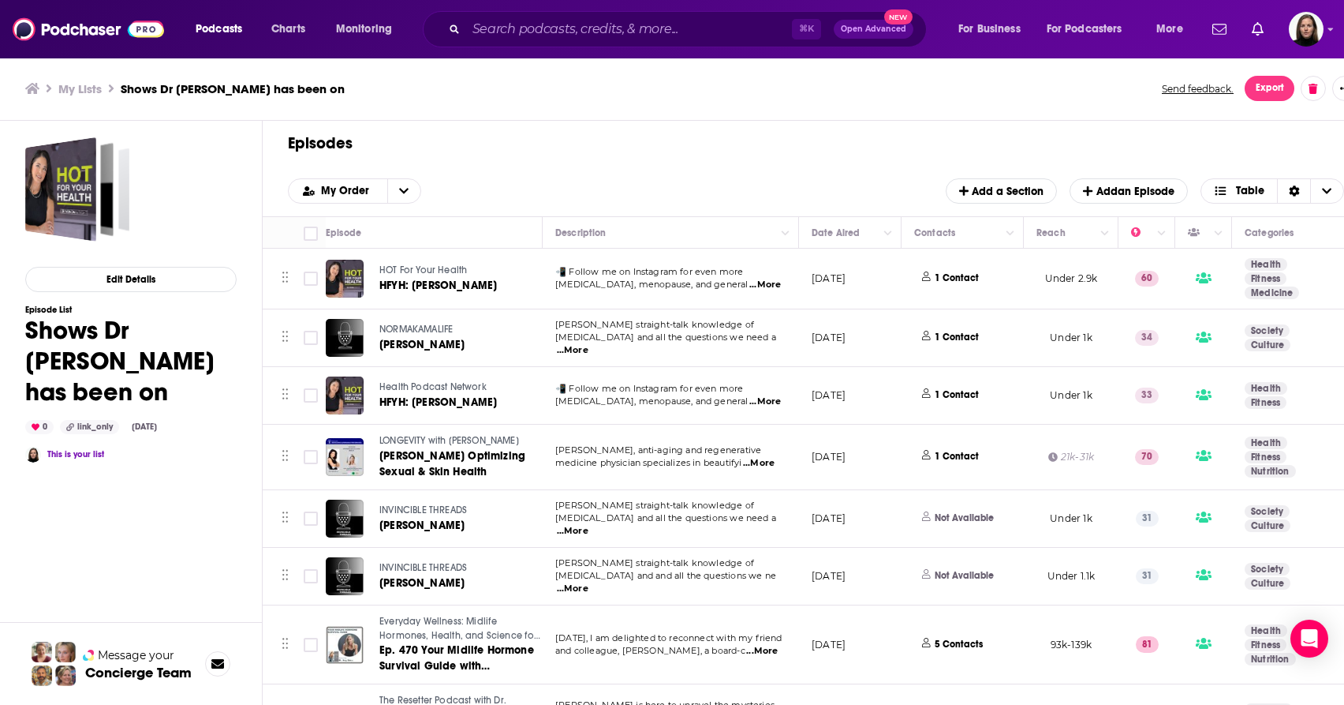
checkbox input "true"
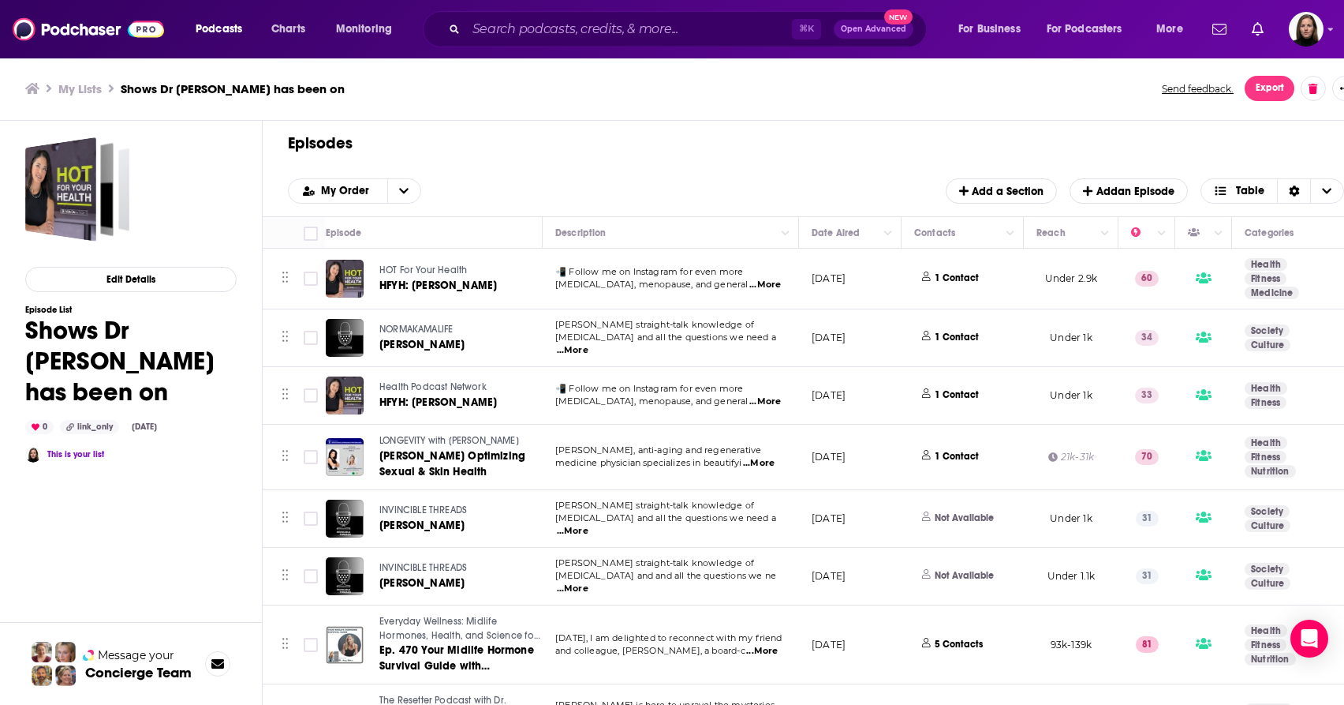
checkbox input "true"
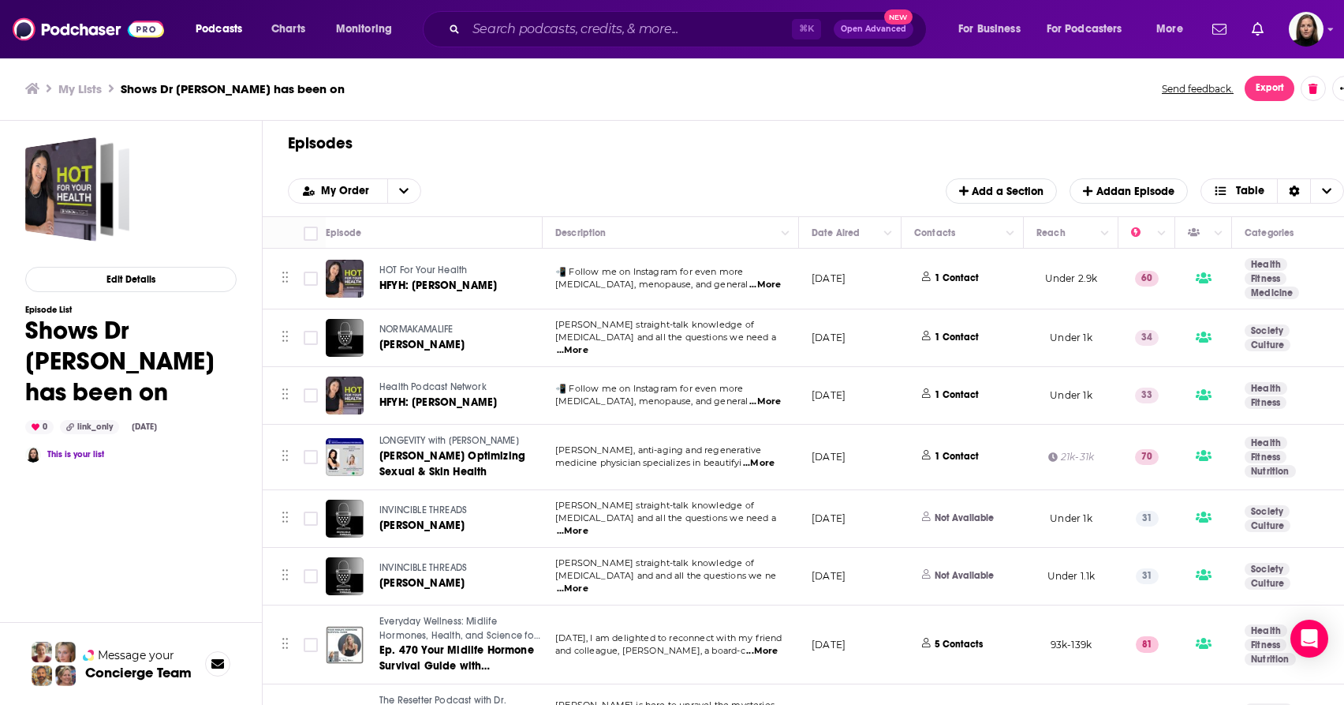
checkbox input "true"
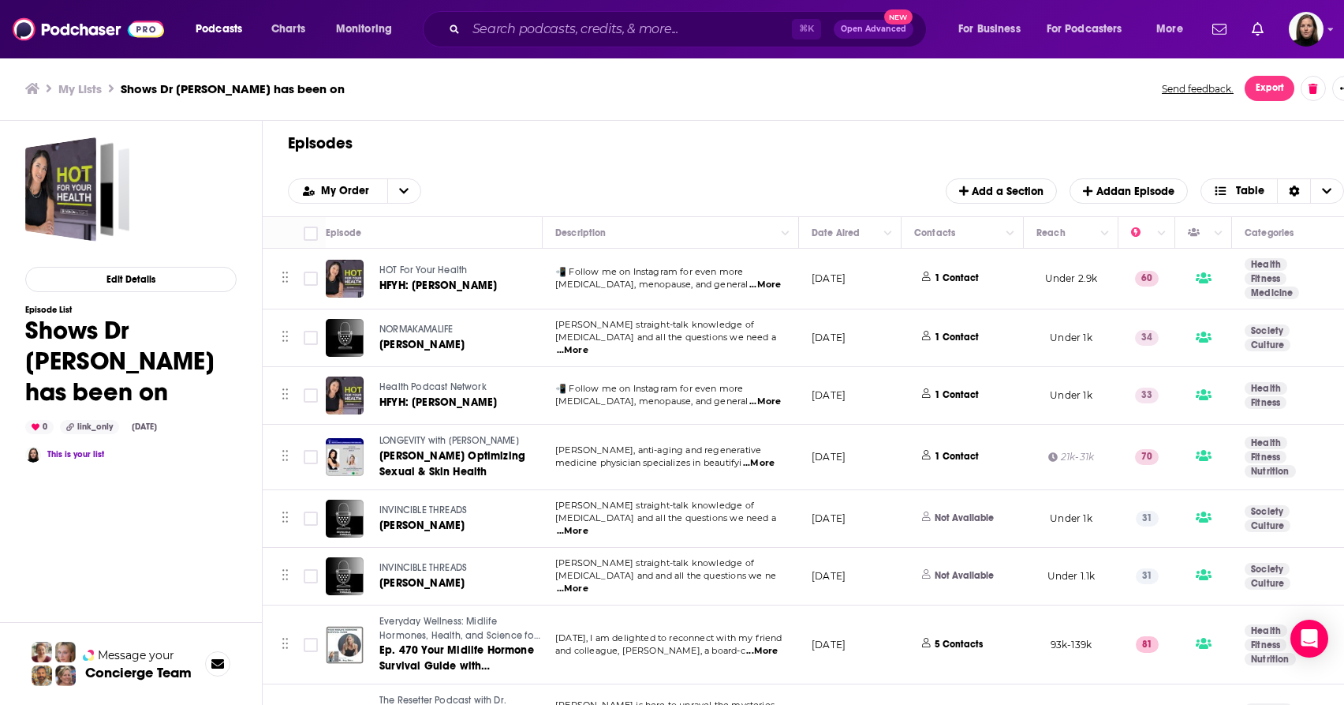
checkbox input "true"
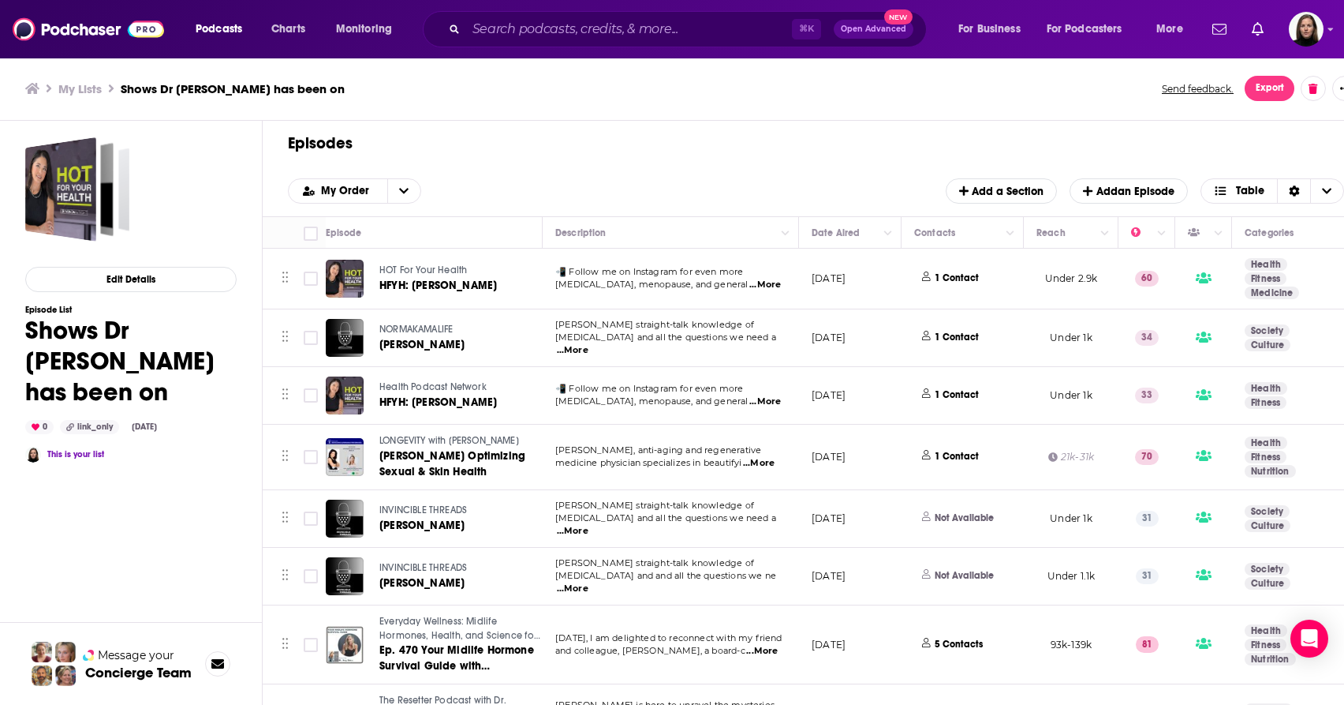
checkbox input "true"
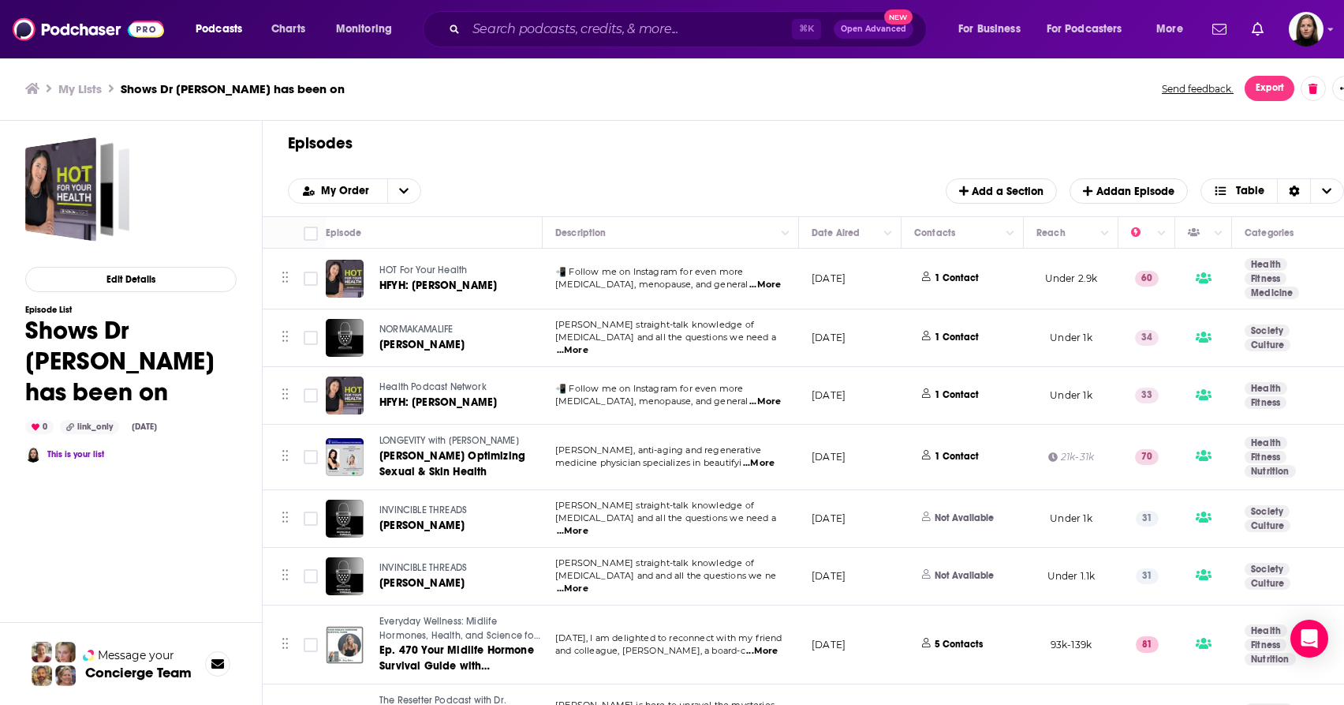
checkbox input "true"
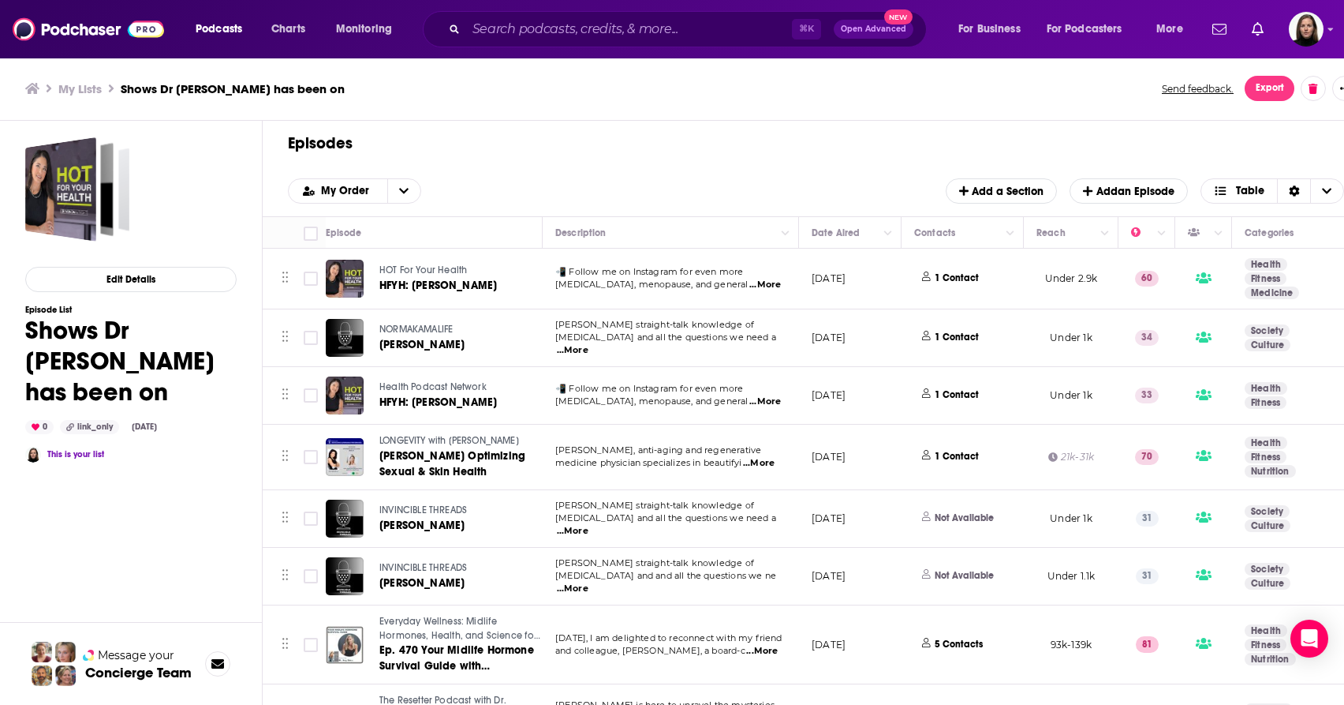
checkbox input "true"
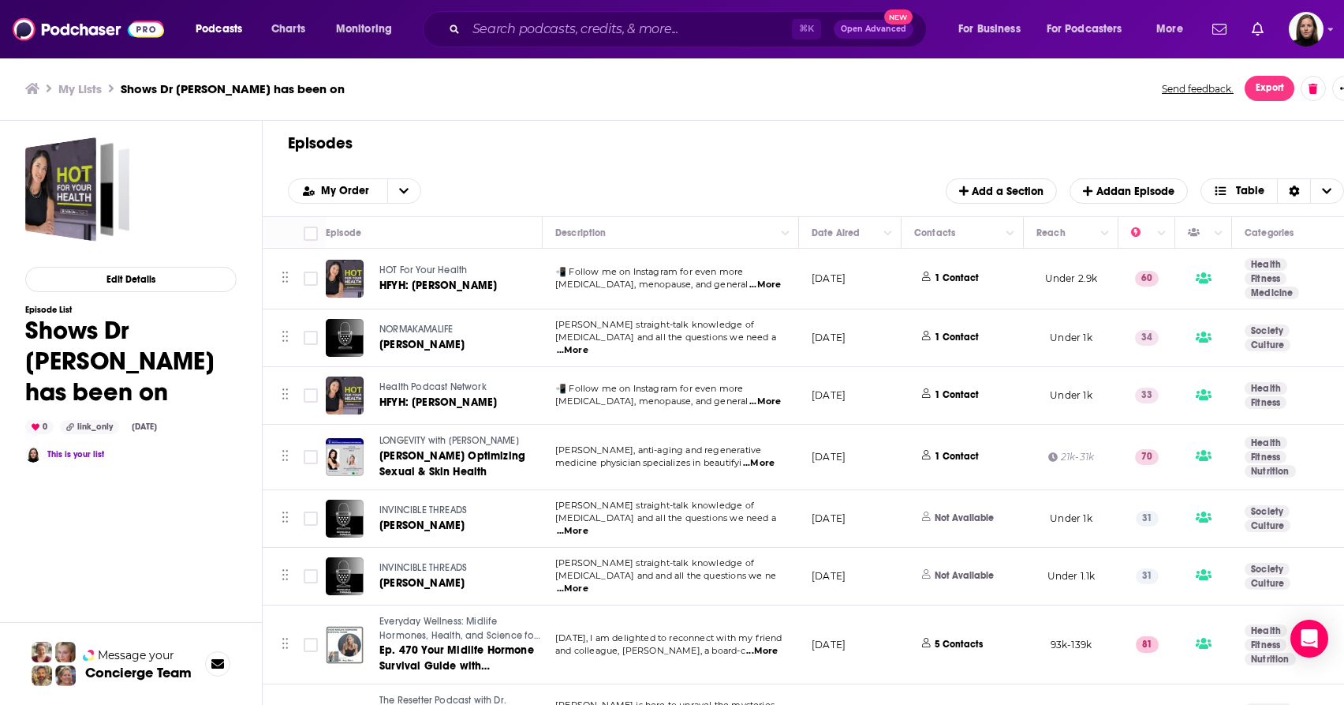
checkbox input "true"
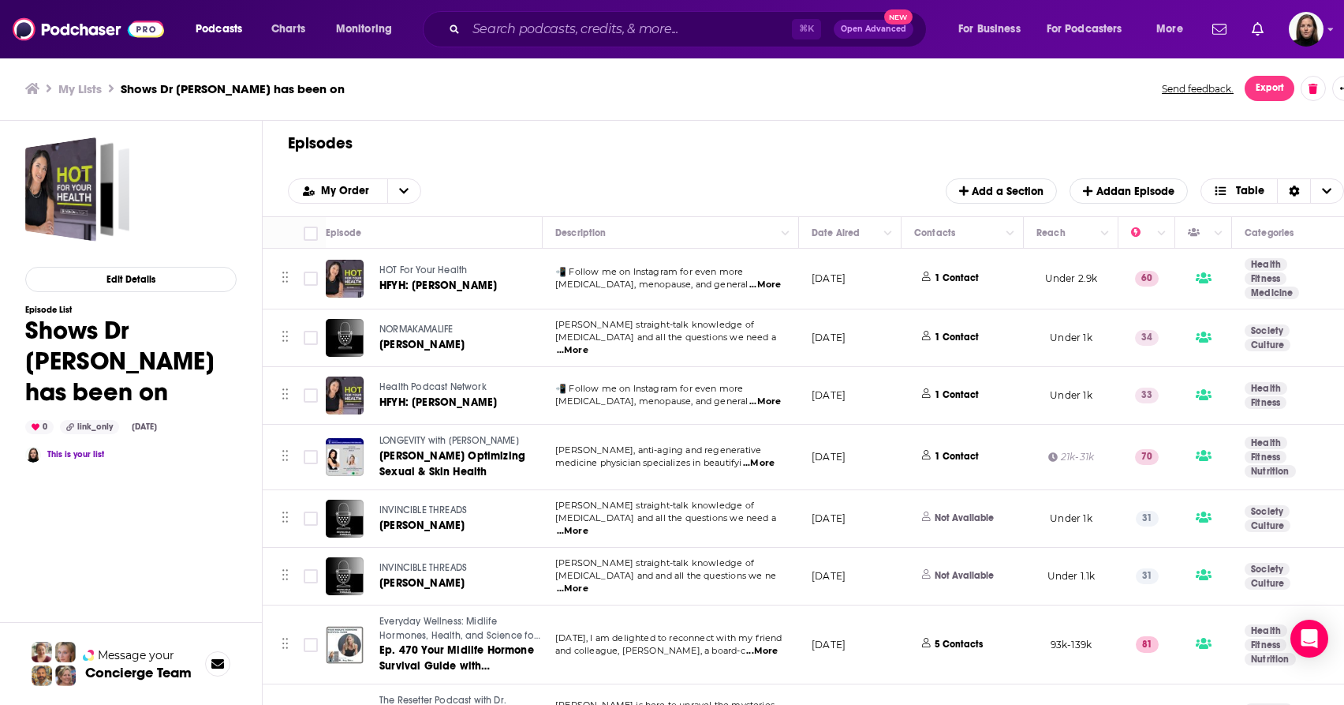
checkbox input "true"
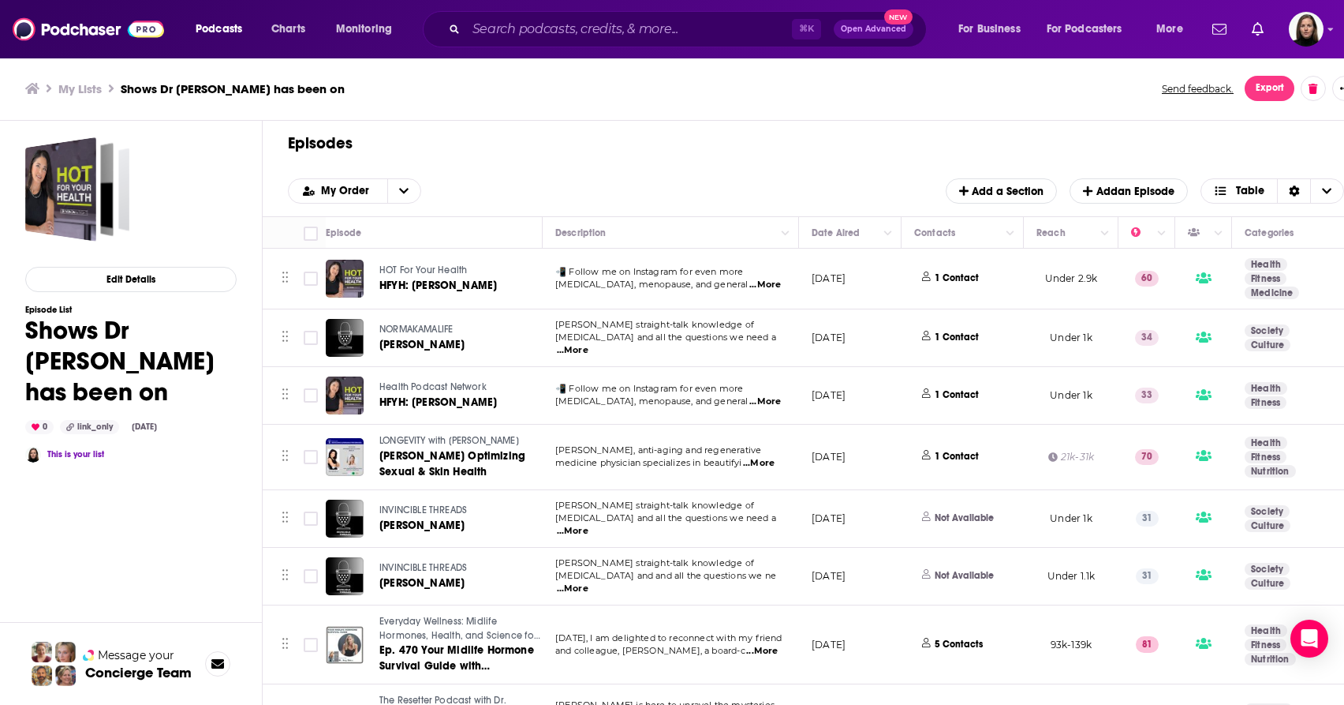
checkbox input "true"
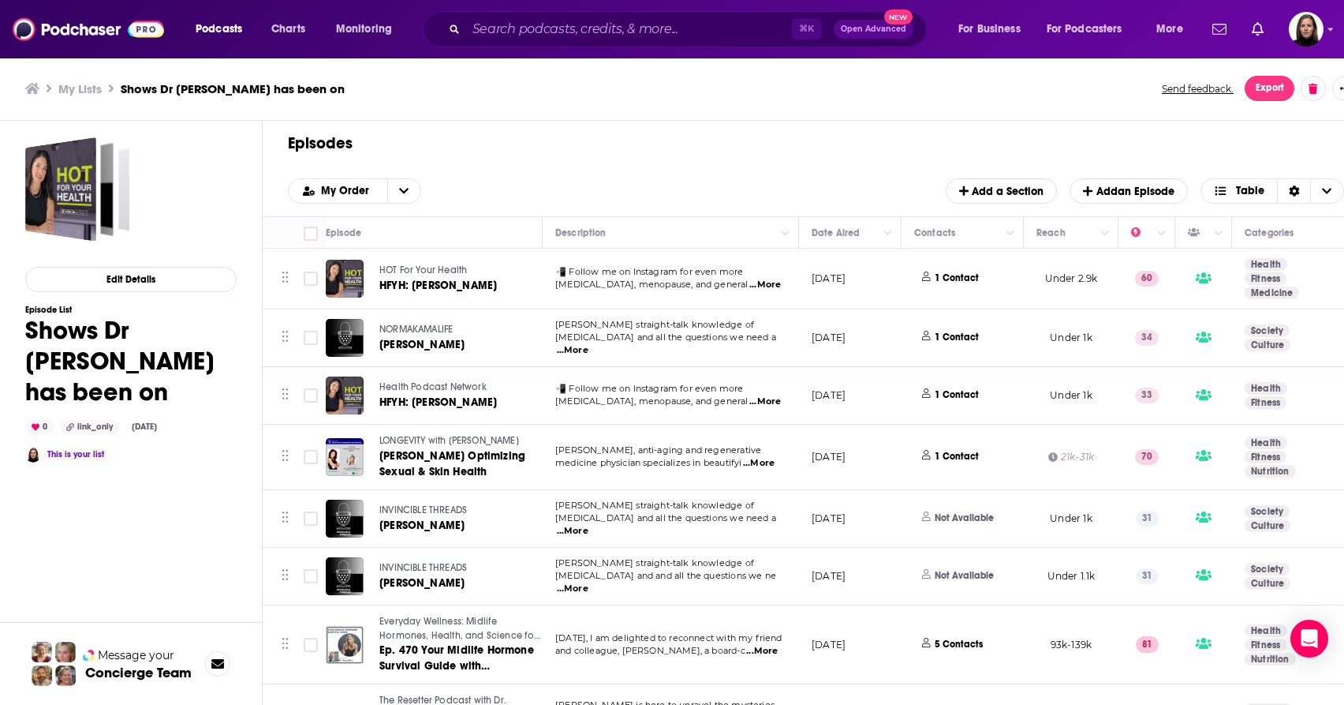
checkbox input "true"
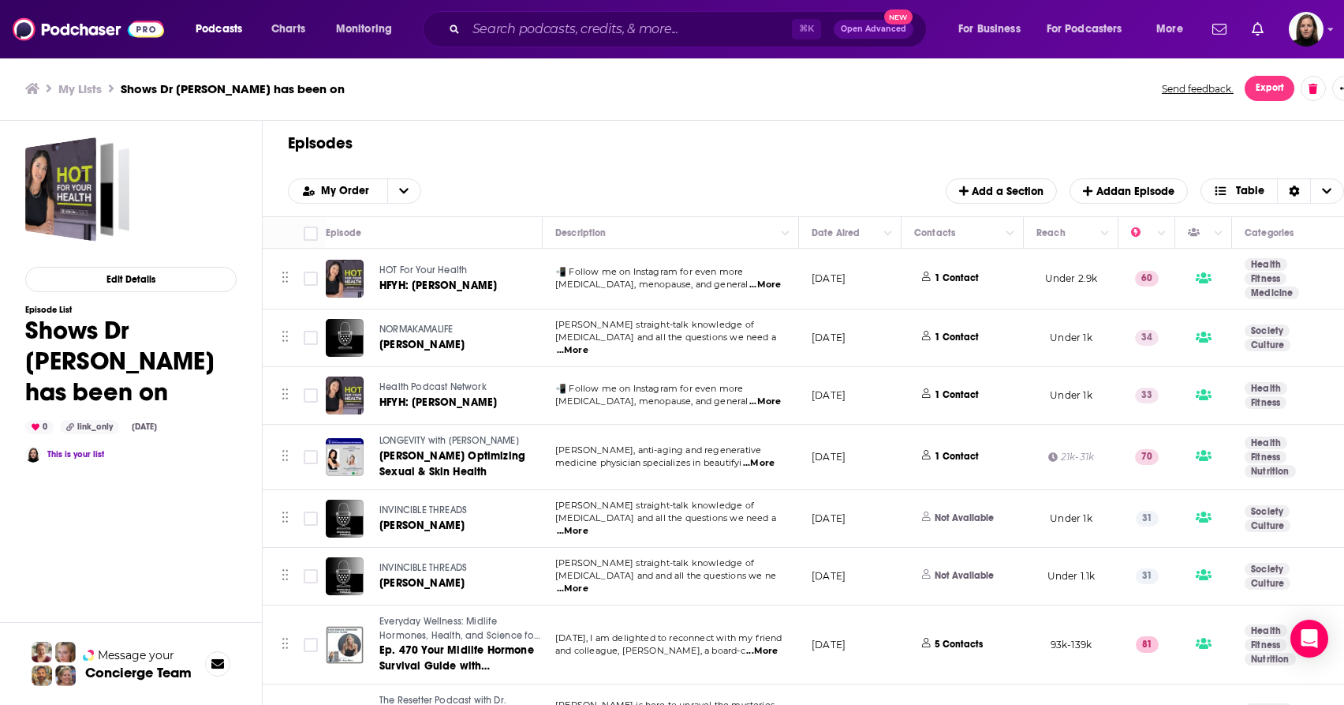
checkbox input "true"
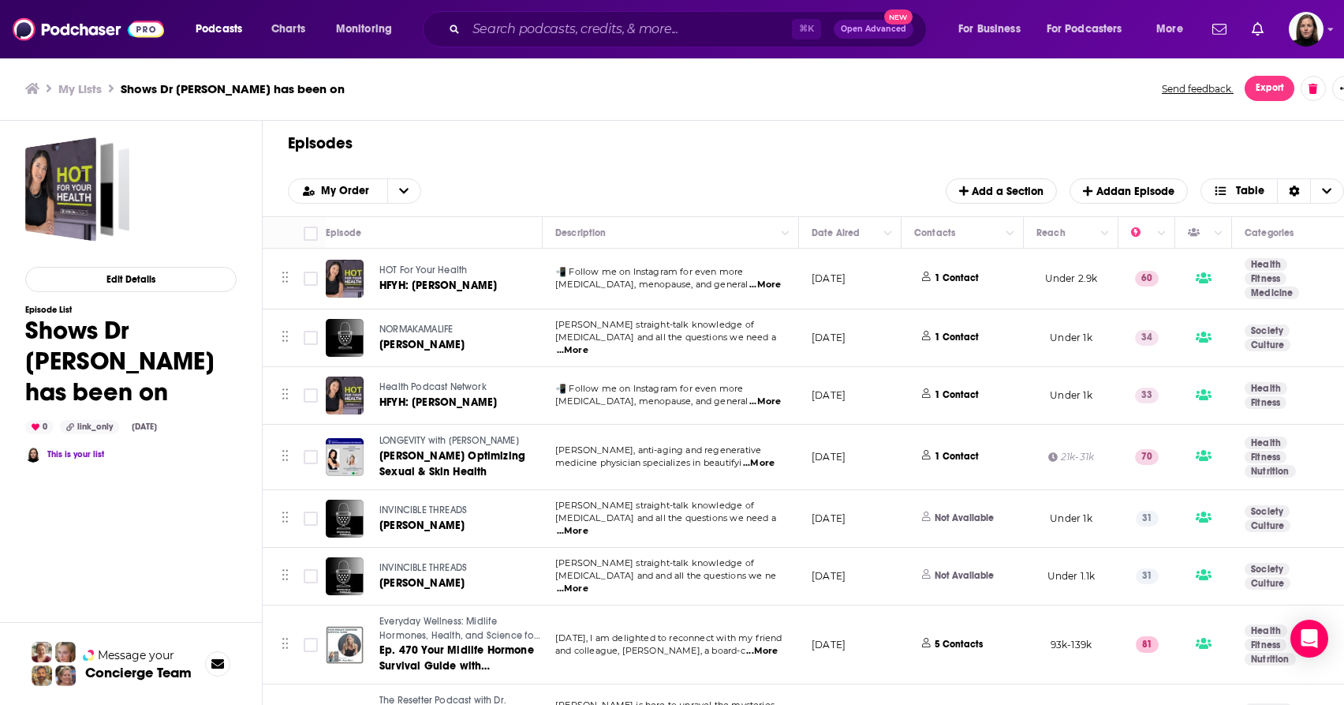
checkbox input "true"
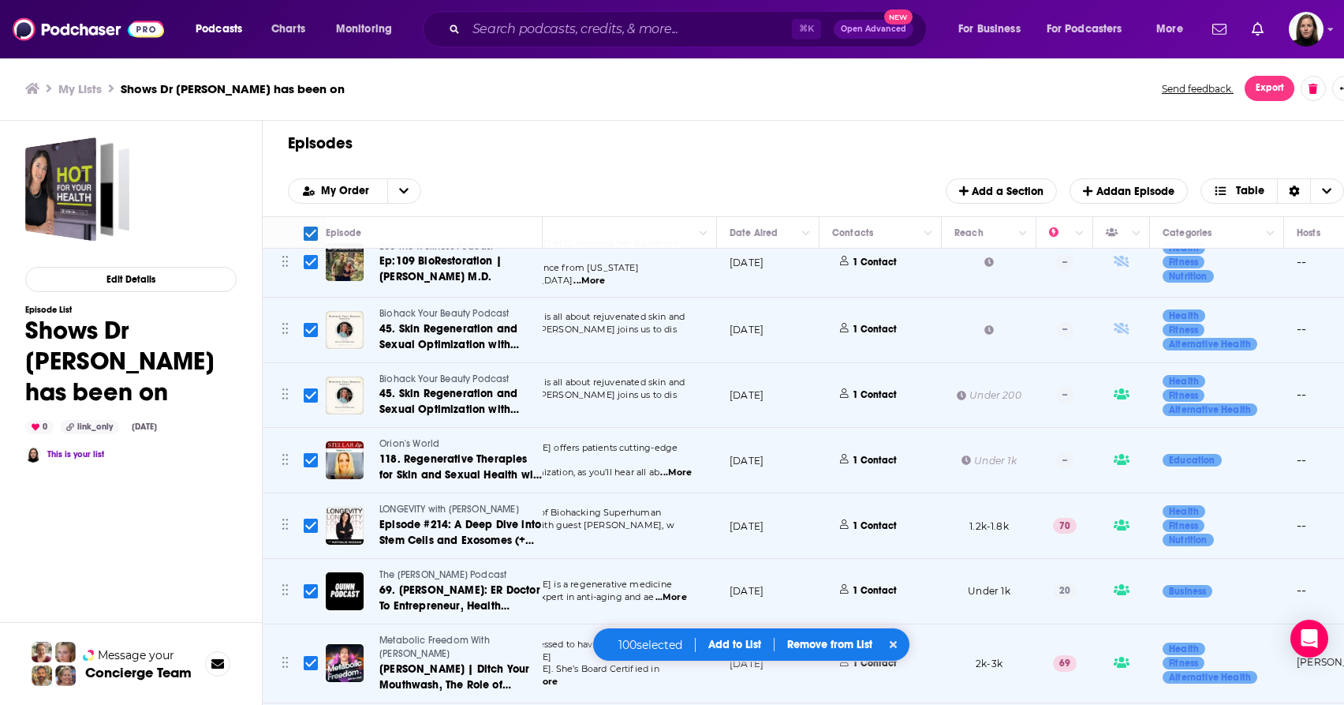
scroll to position [6250, 0]
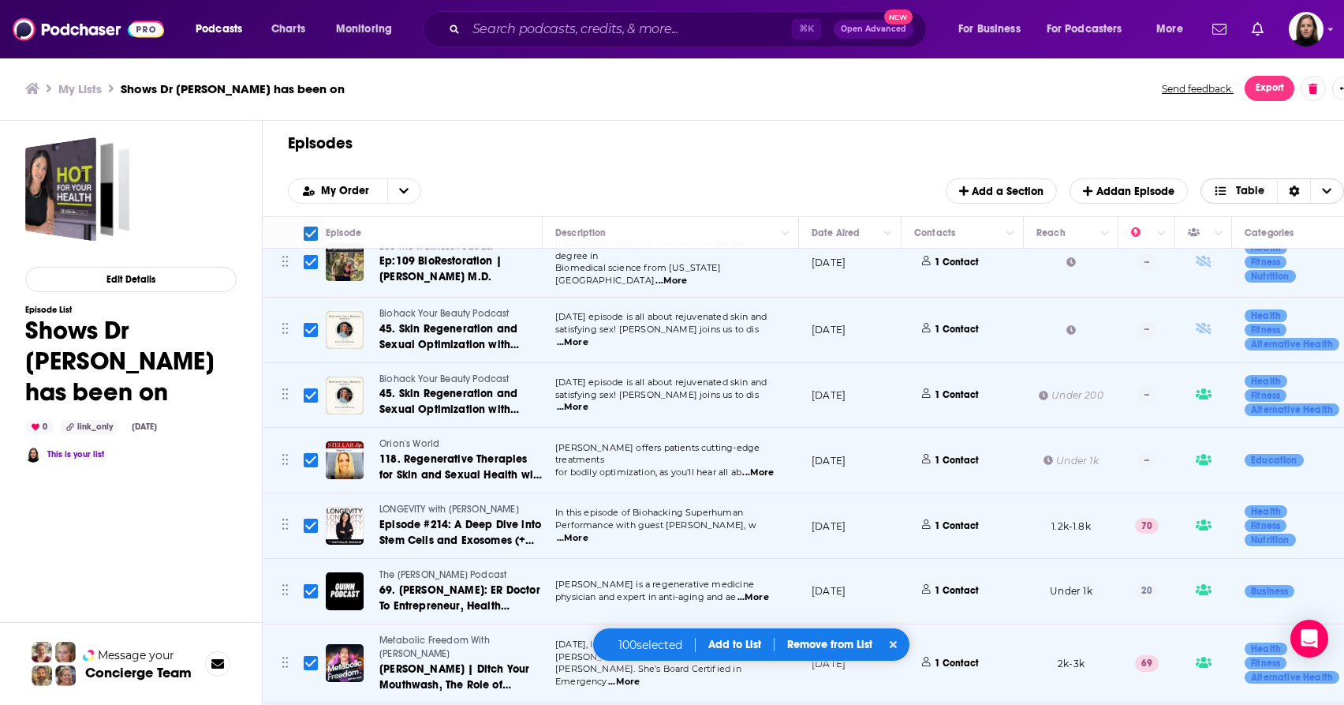
click at [1326, 189] on icon "Choose View" at bounding box center [1326, 190] width 9 height 11
click at [1323, 189] on icon "Choose View" at bounding box center [1326, 190] width 9 height 11
click at [1294, 188] on icon "Sort Direction" at bounding box center [1294, 190] width 10 height 11
click at [1090, 151] on h1 "Episodes" at bounding box center [810, 143] width 1044 height 20
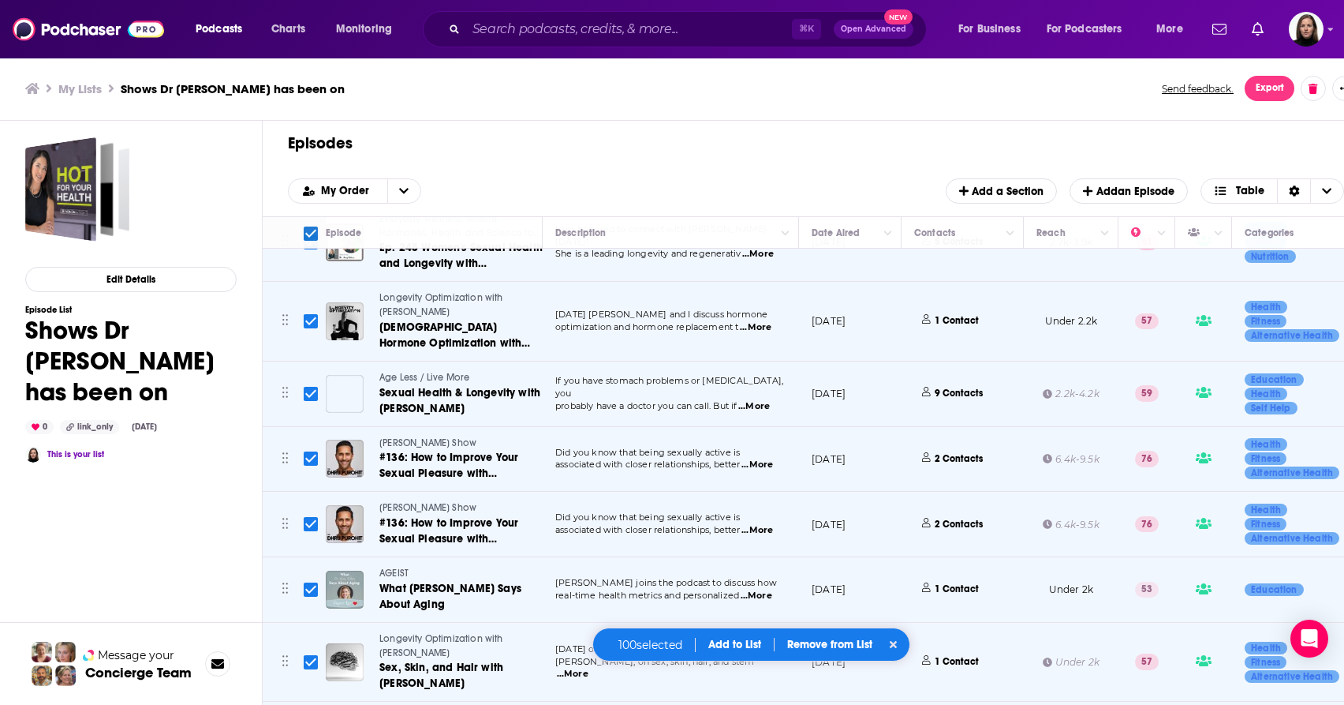
scroll to position [0, 0]
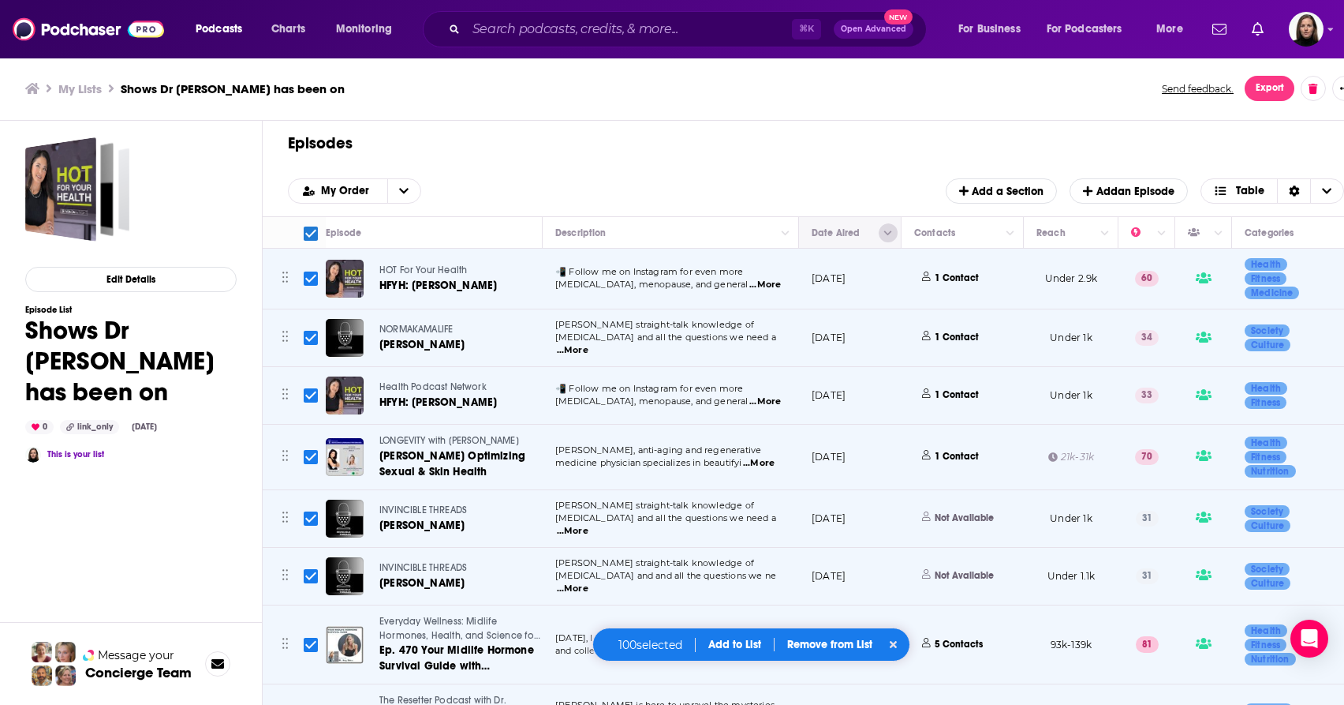
click at [884, 234] on icon "Column Actions" at bounding box center [888, 233] width 8 height 9
click at [767, 156] on div at bounding box center [672, 352] width 1344 height 705
click at [314, 232] on input "Toggle select all" at bounding box center [311, 233] width 14 height 14
checkbox input "false"
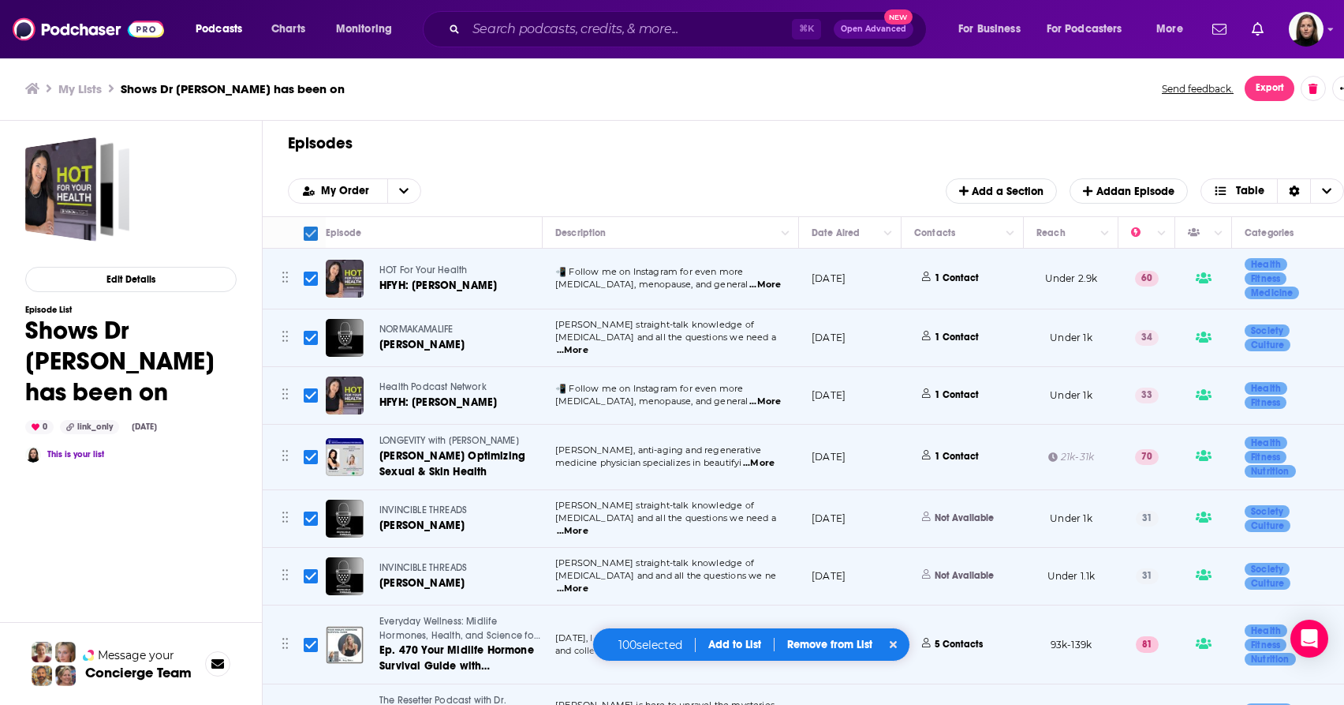
checkbox input "false"
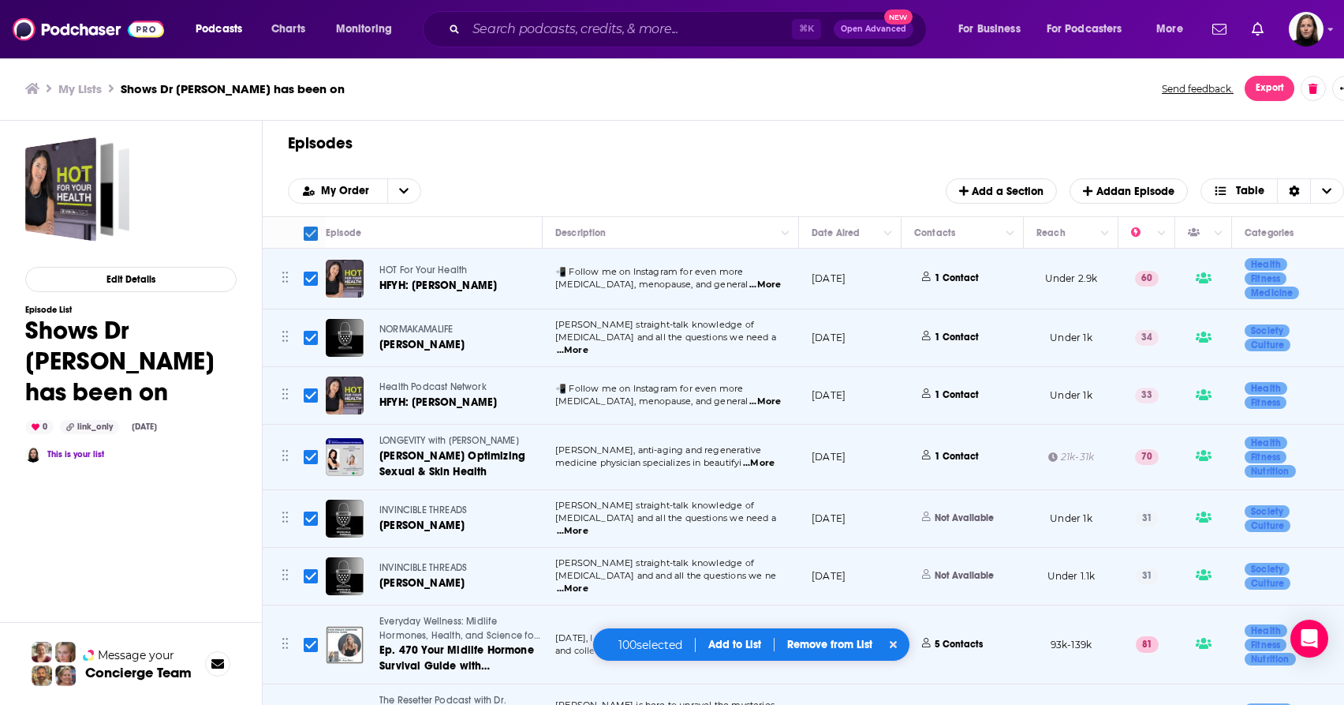
checkbox input "false"
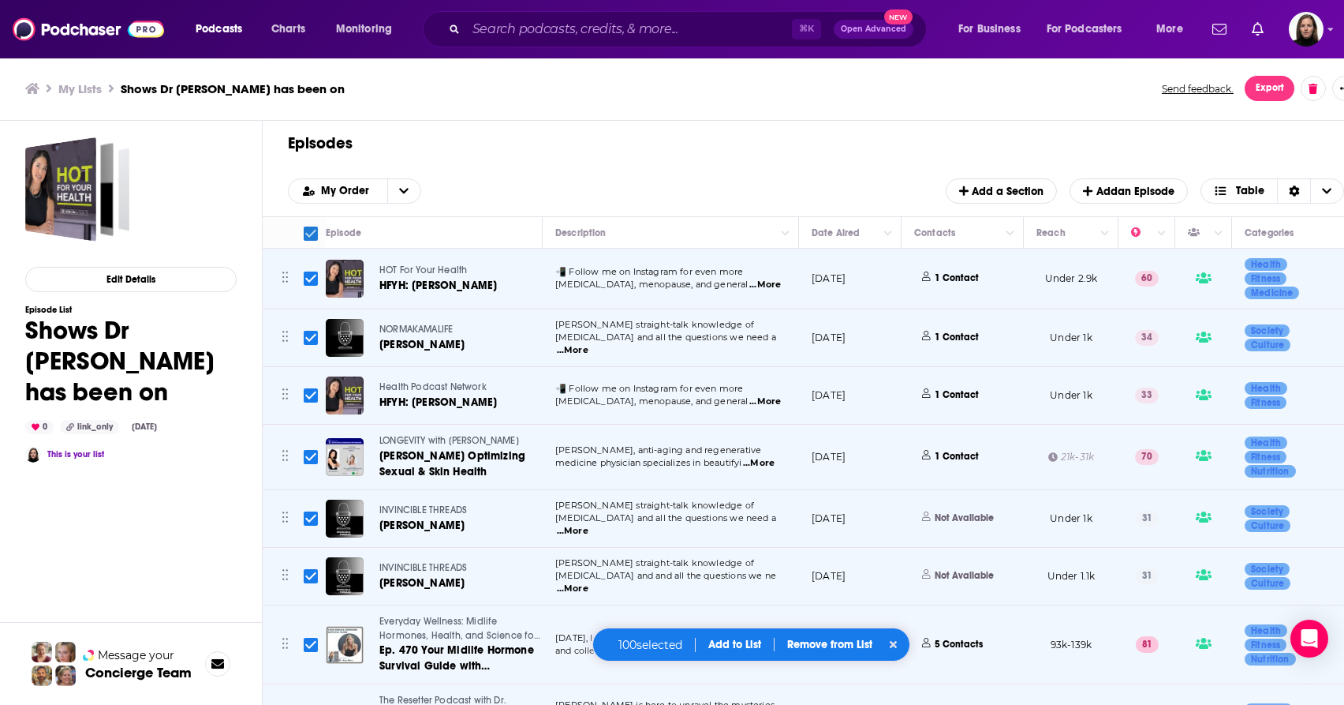
checkbox input "false"
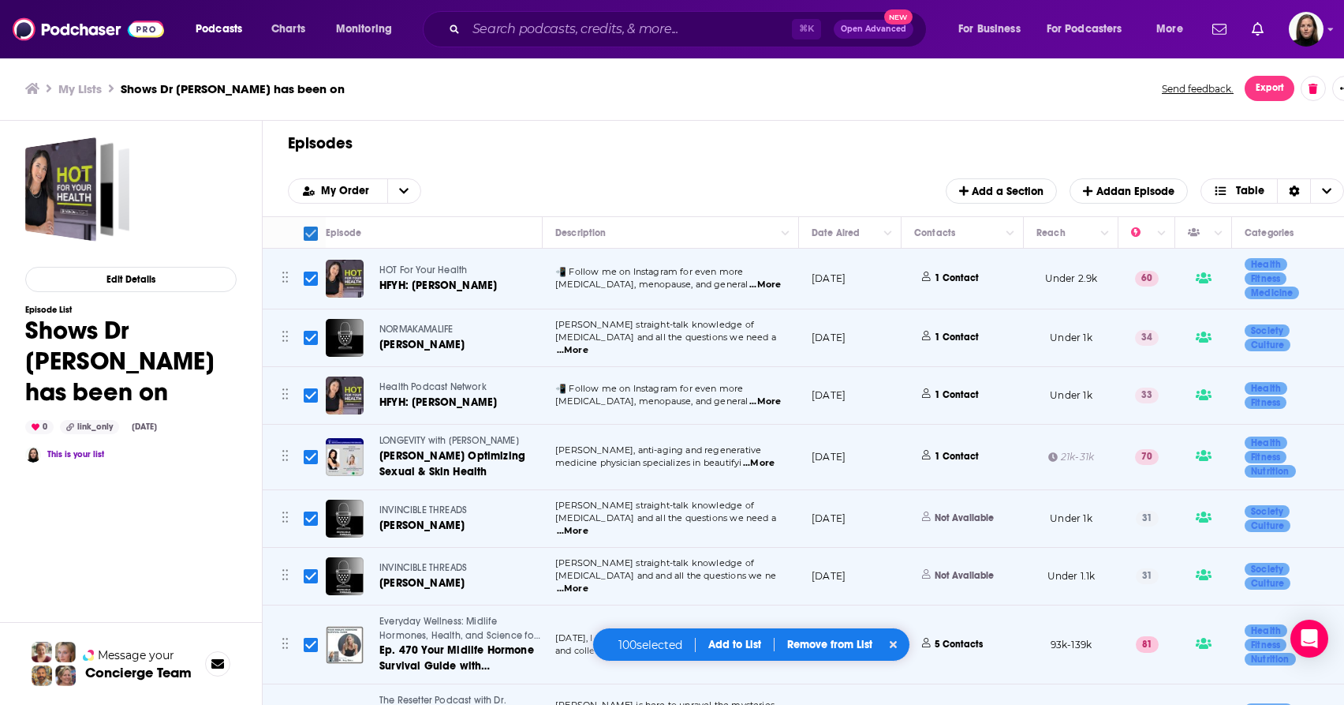
checkbox input "false"
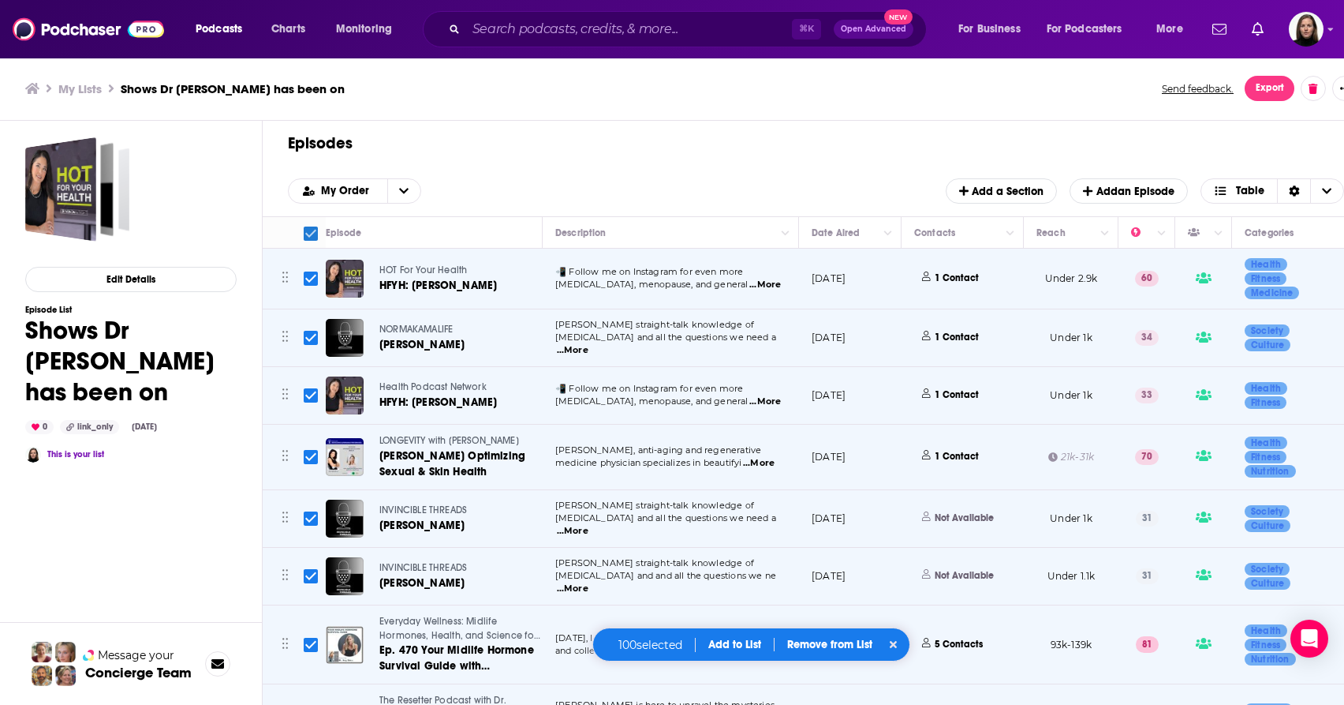
checkbox input "false"
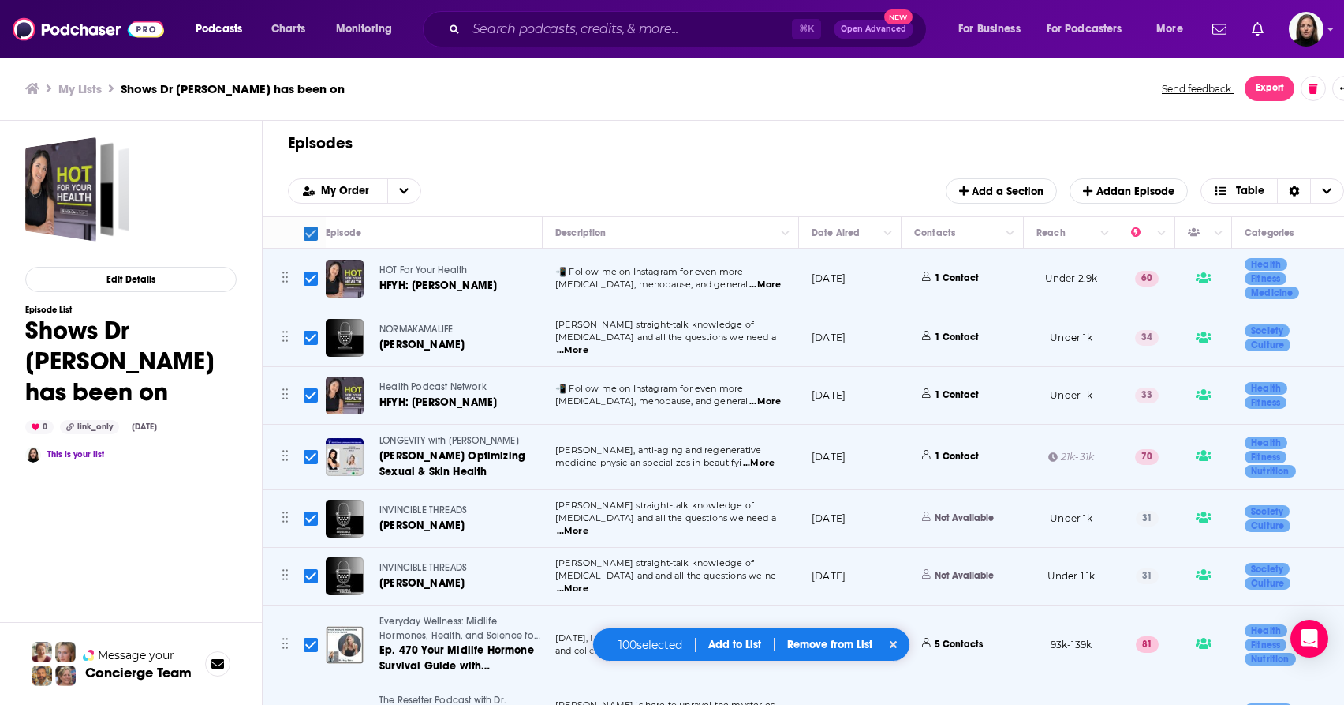
checkbox input "false"
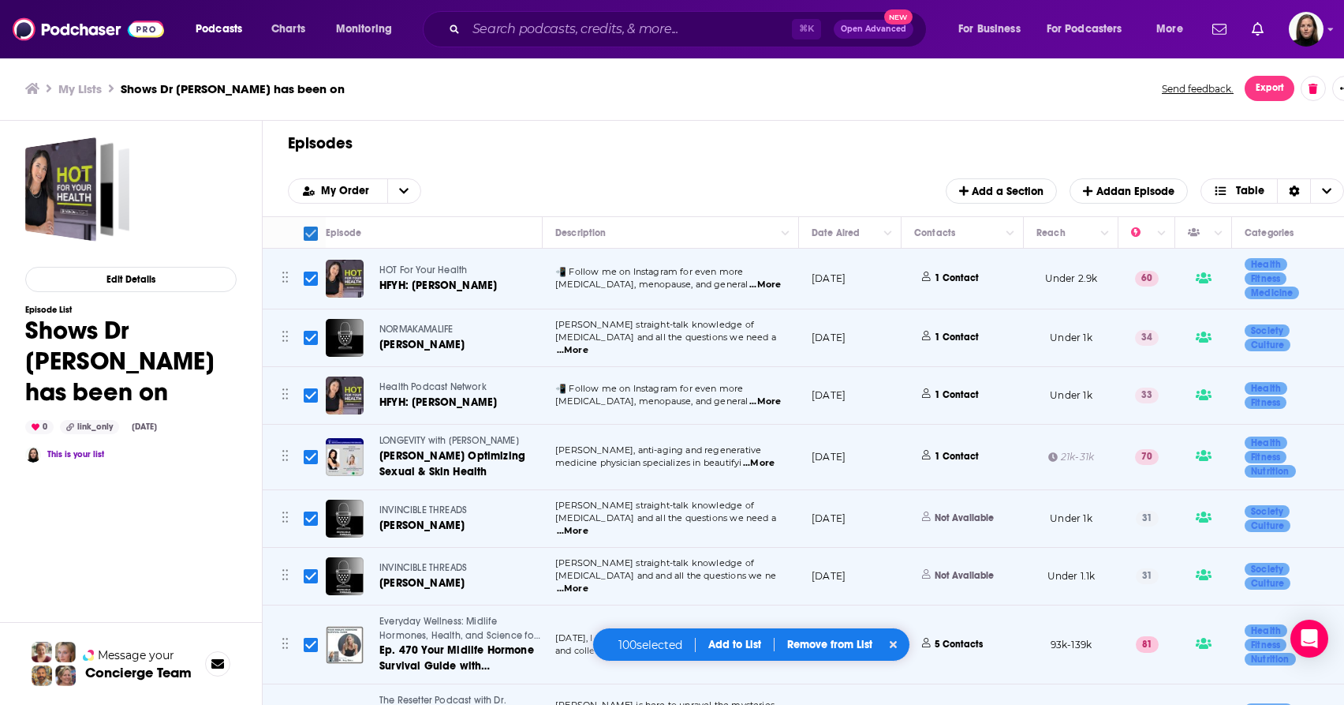
checkbox input "false"
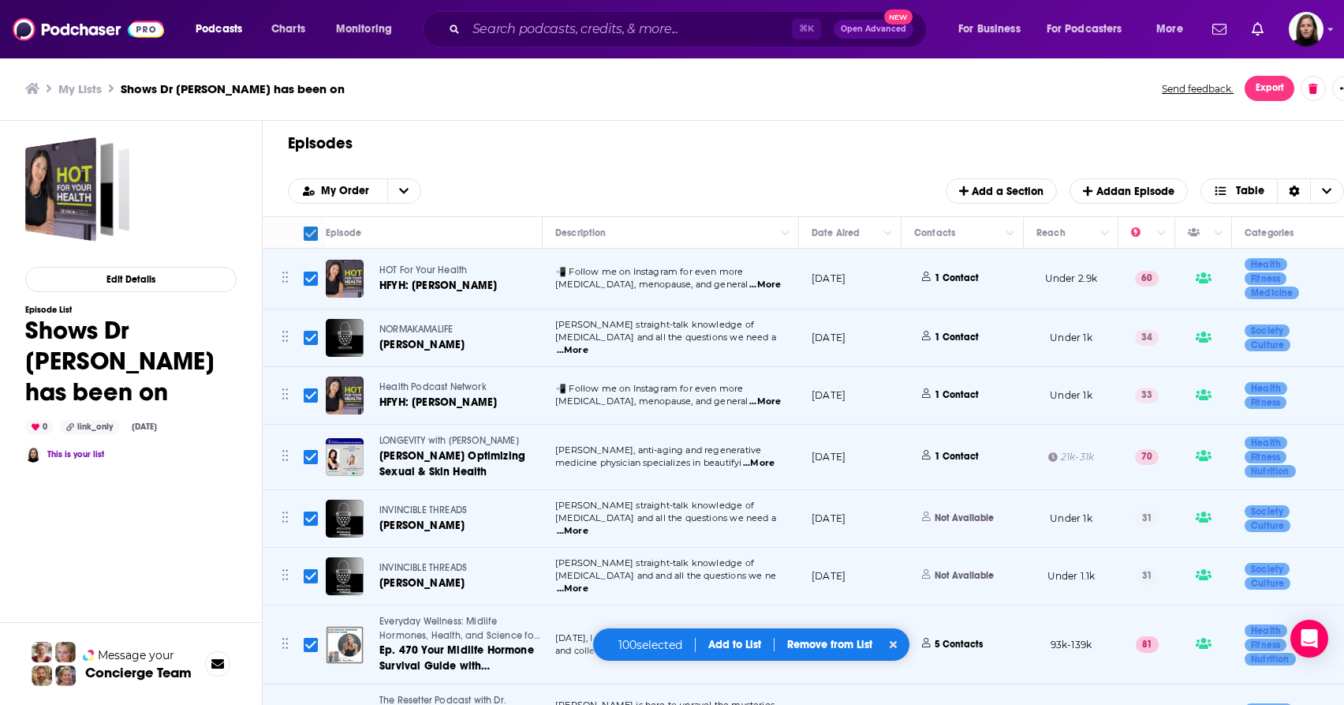
checkbox input "false"
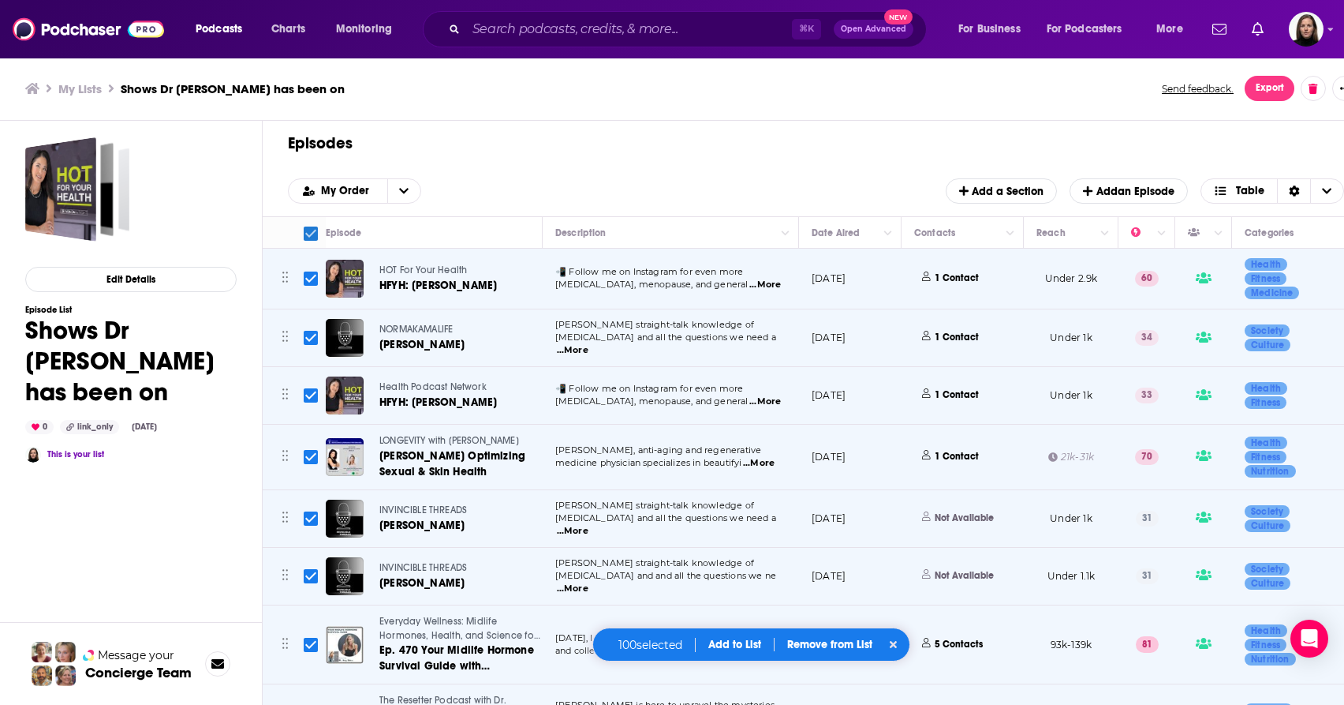
checkbox input "false"
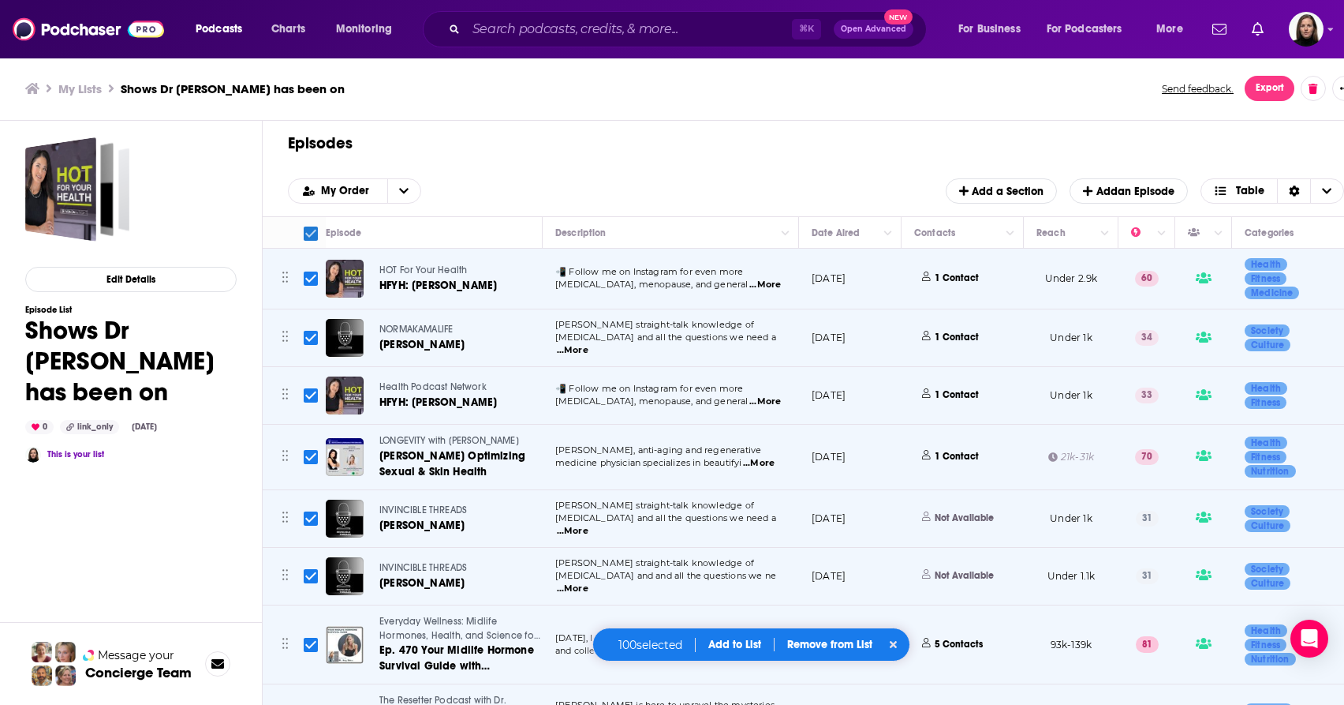
checkbox input "false"
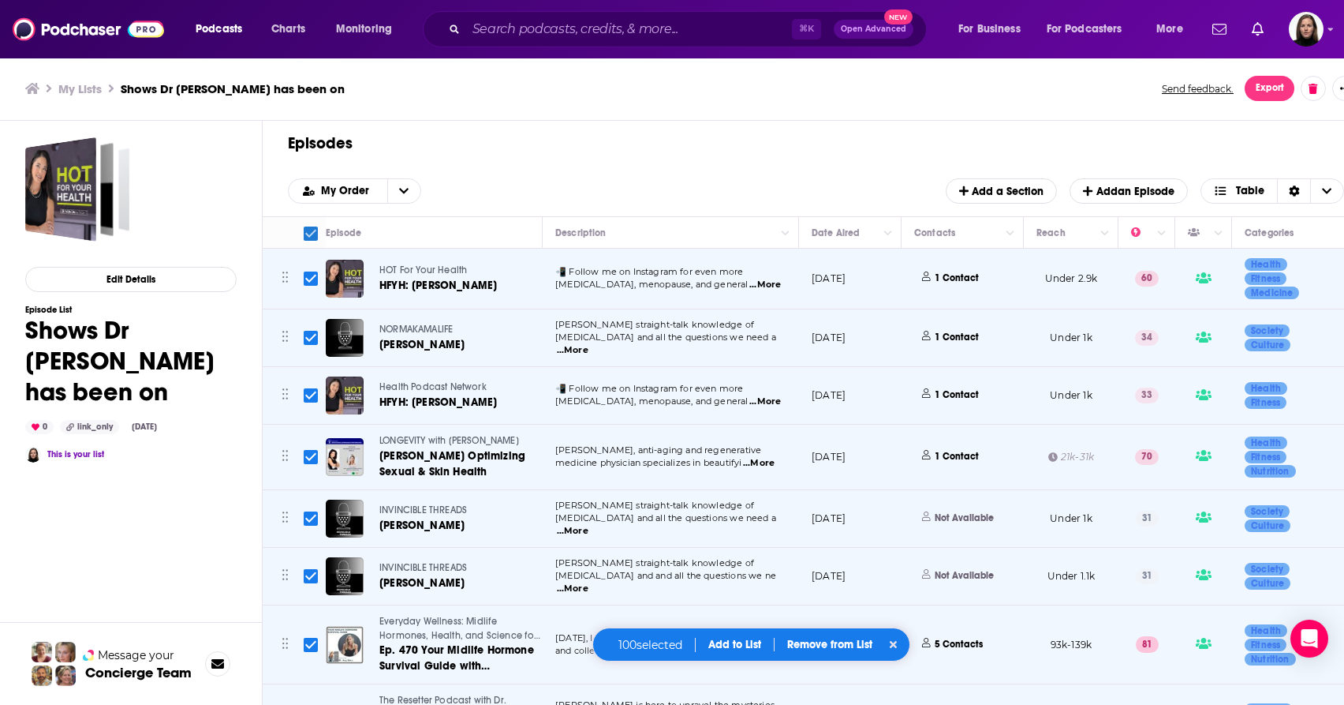
checkbox input "false"
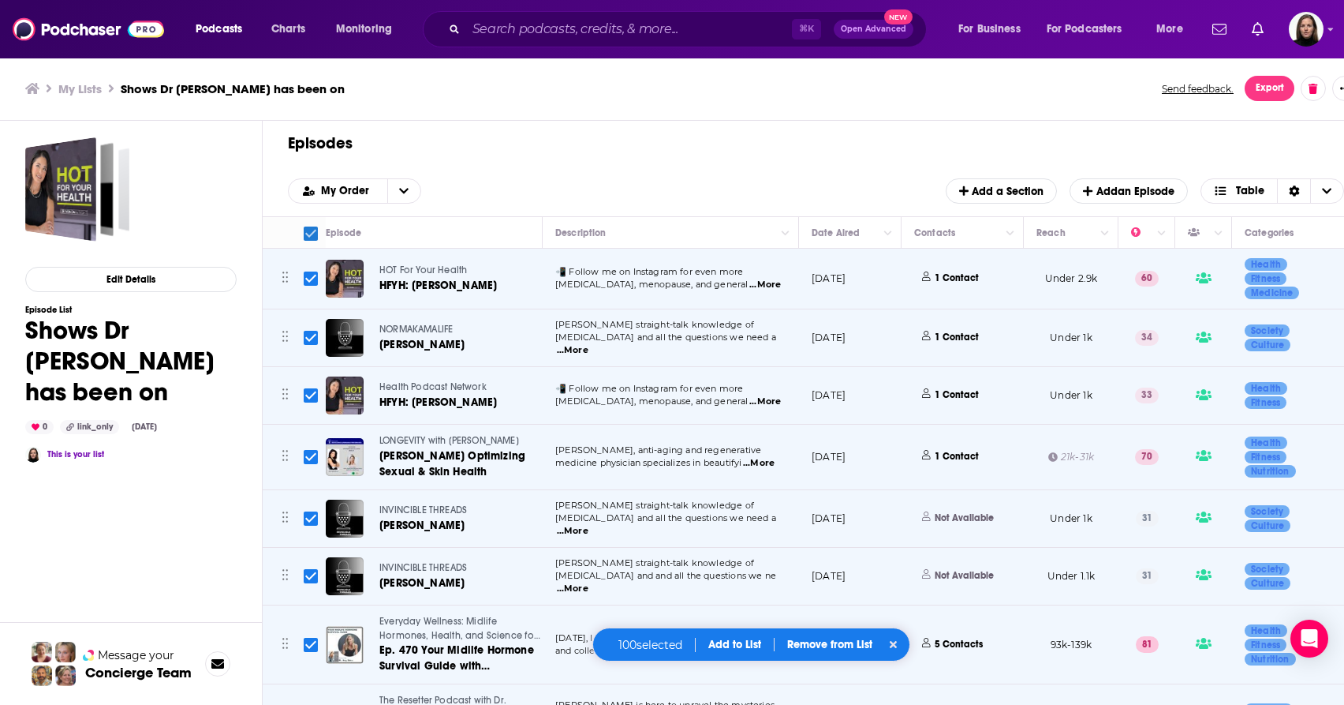
checkbox input "false"
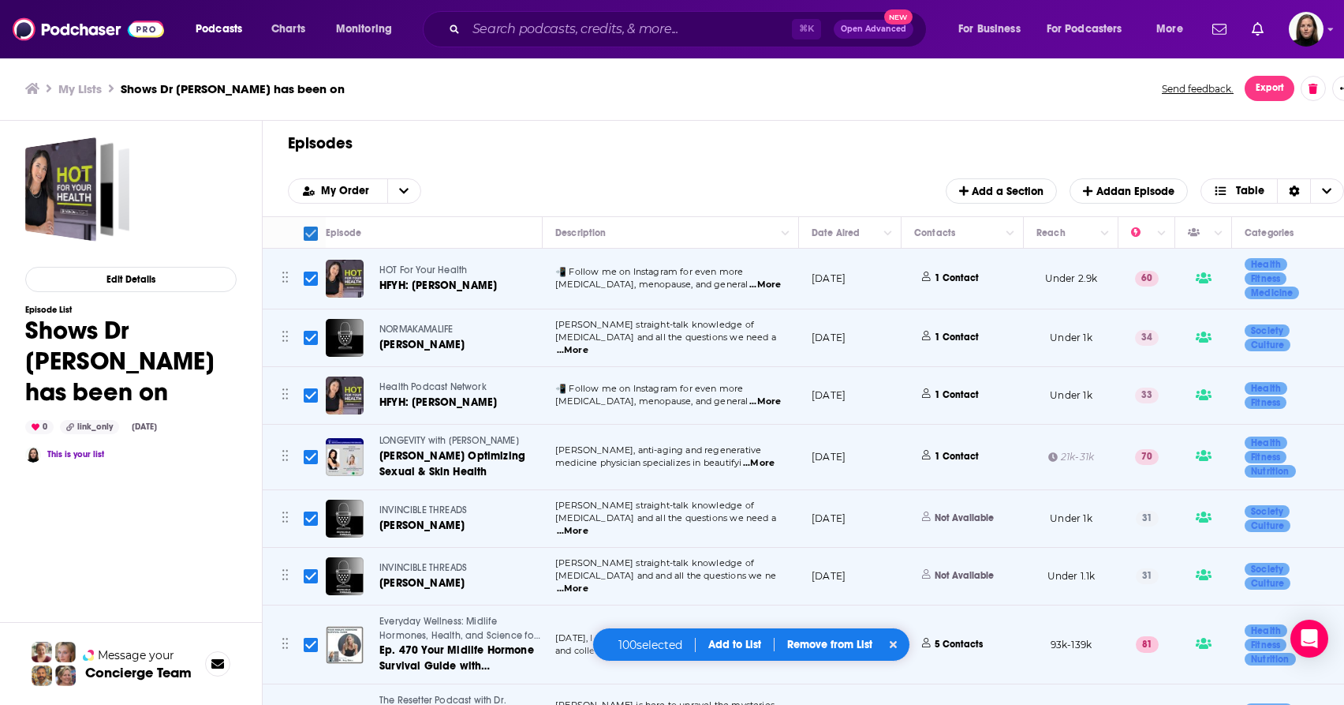
checkbox input "false"
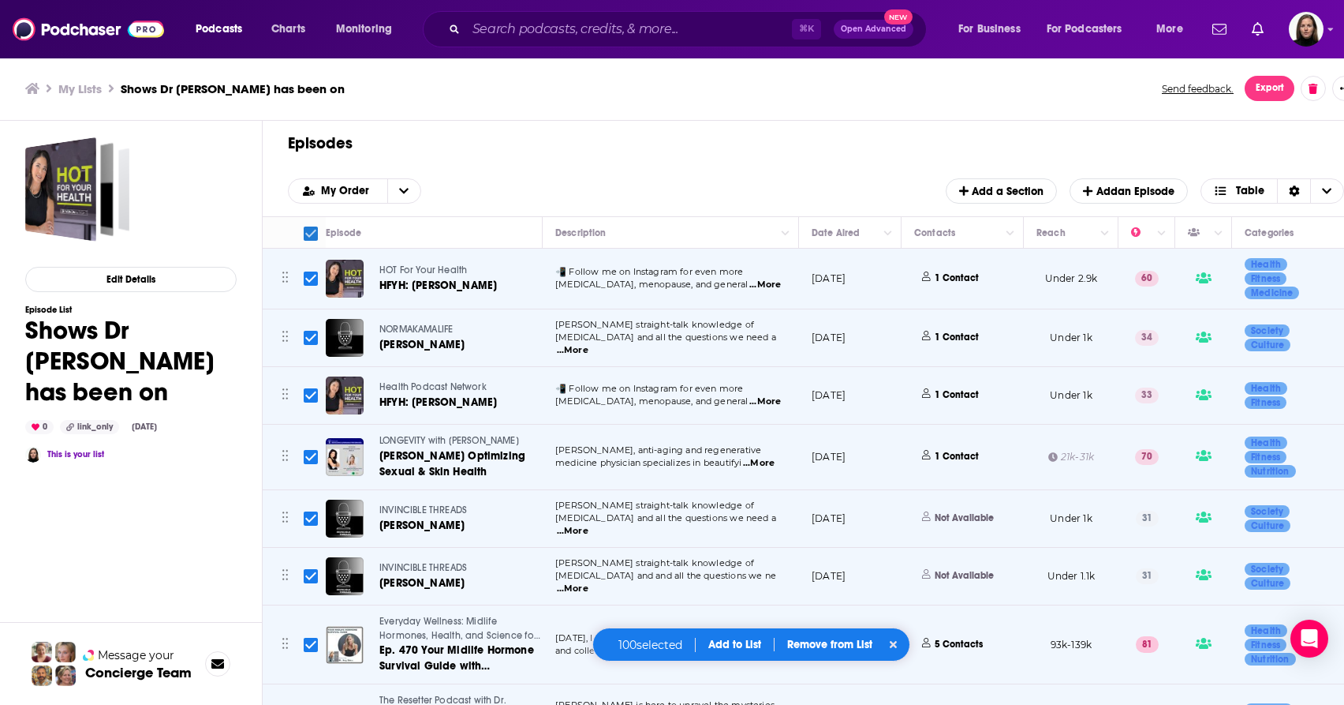
checkbox input "false"
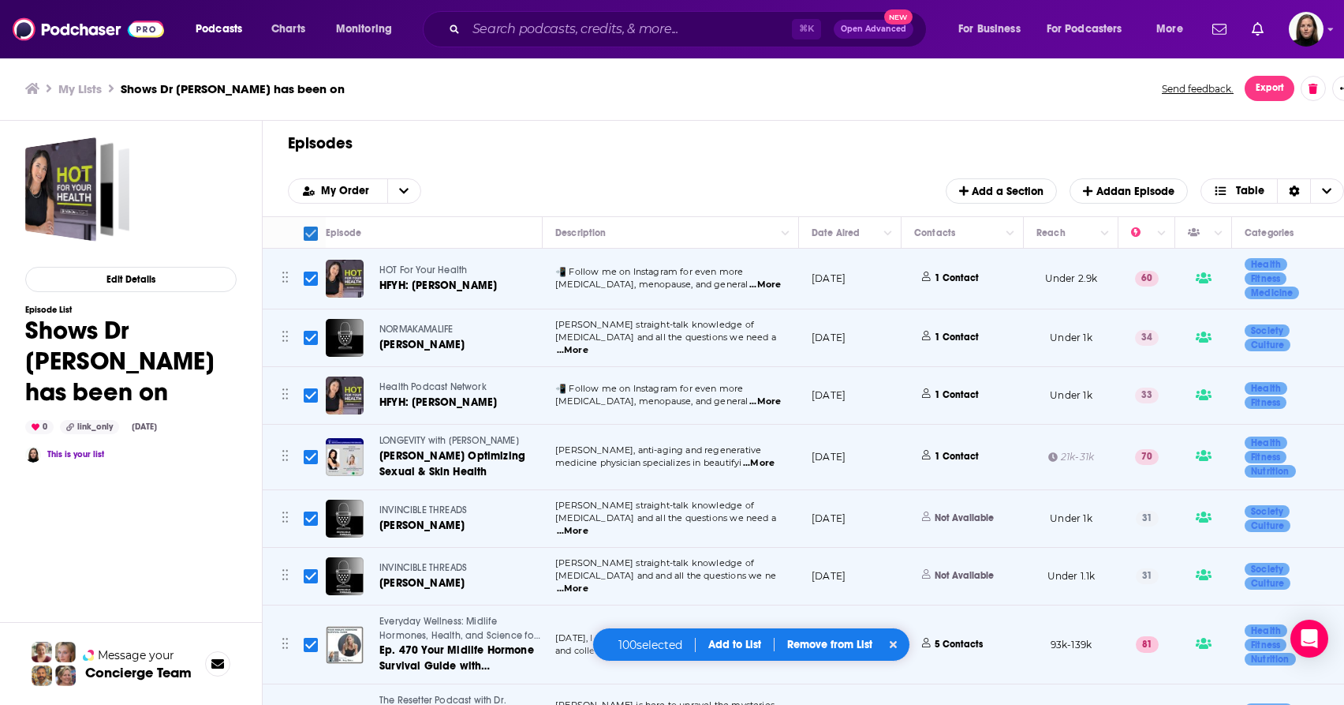
checkbox input "false"
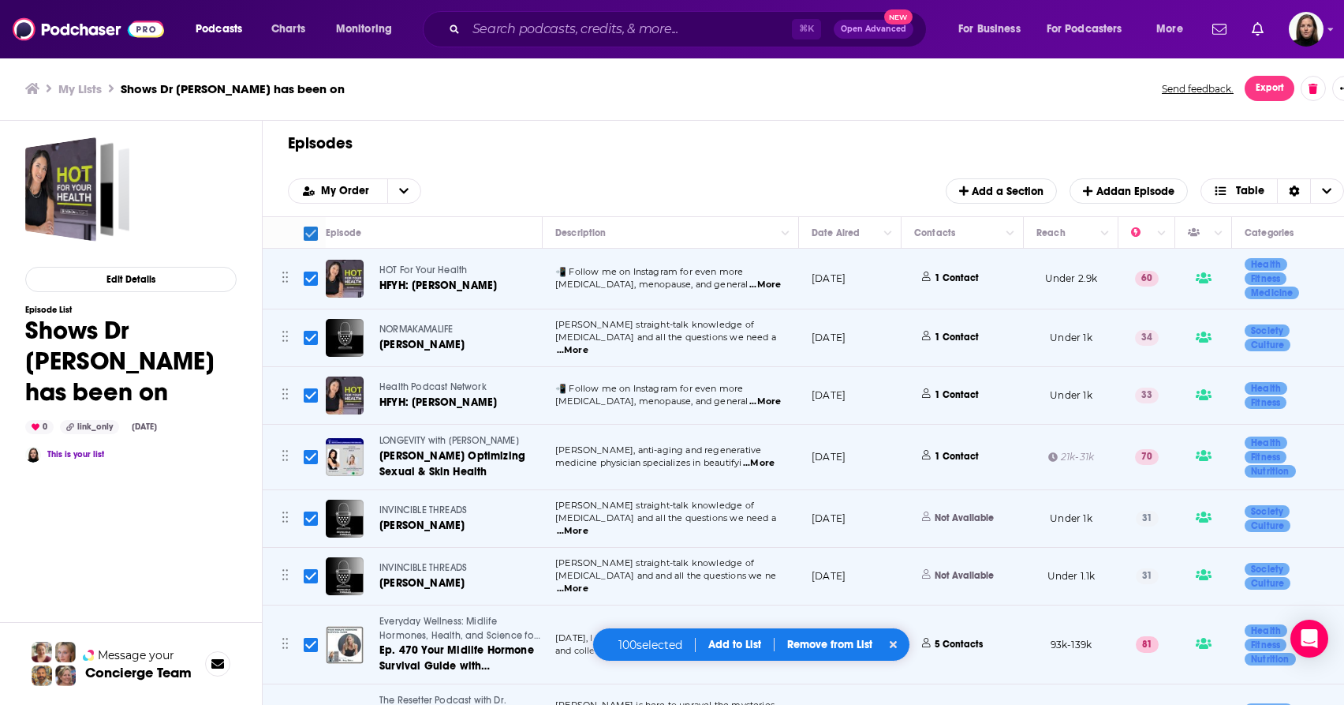
checkbox input "false"
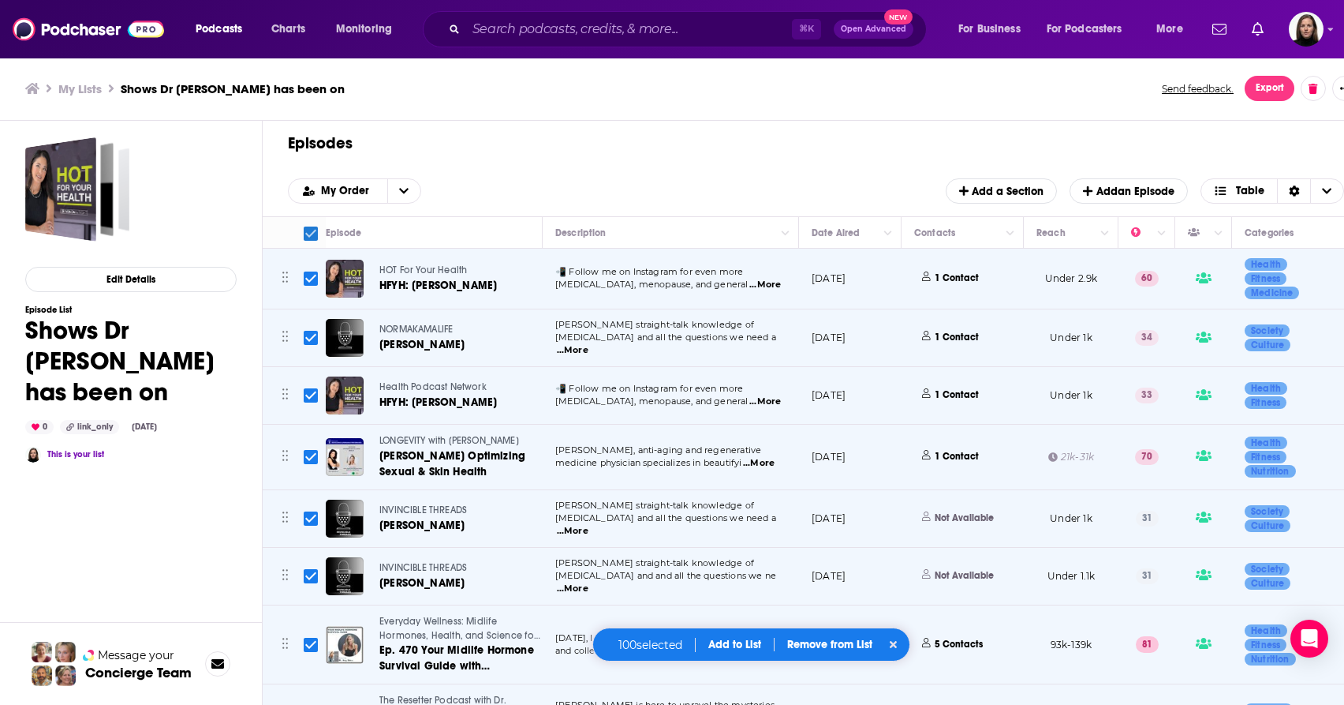
checkbox input "false"
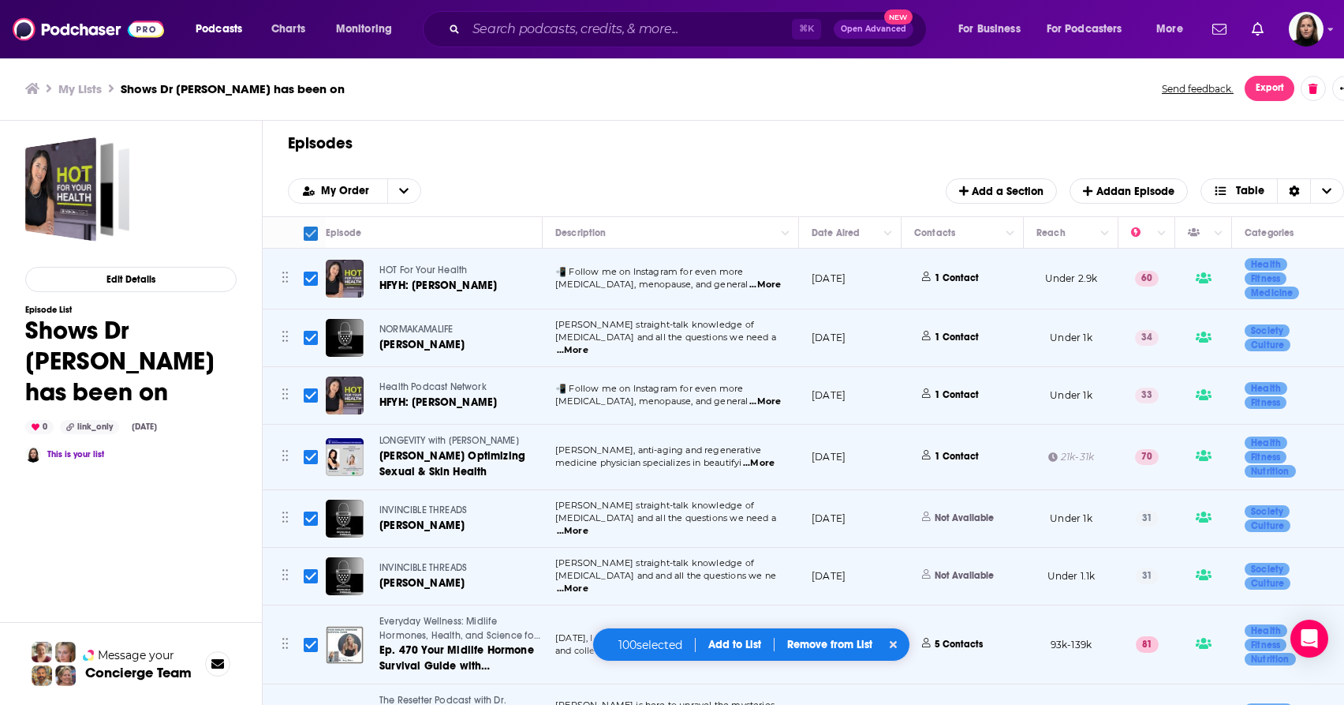
checkbox input "false"
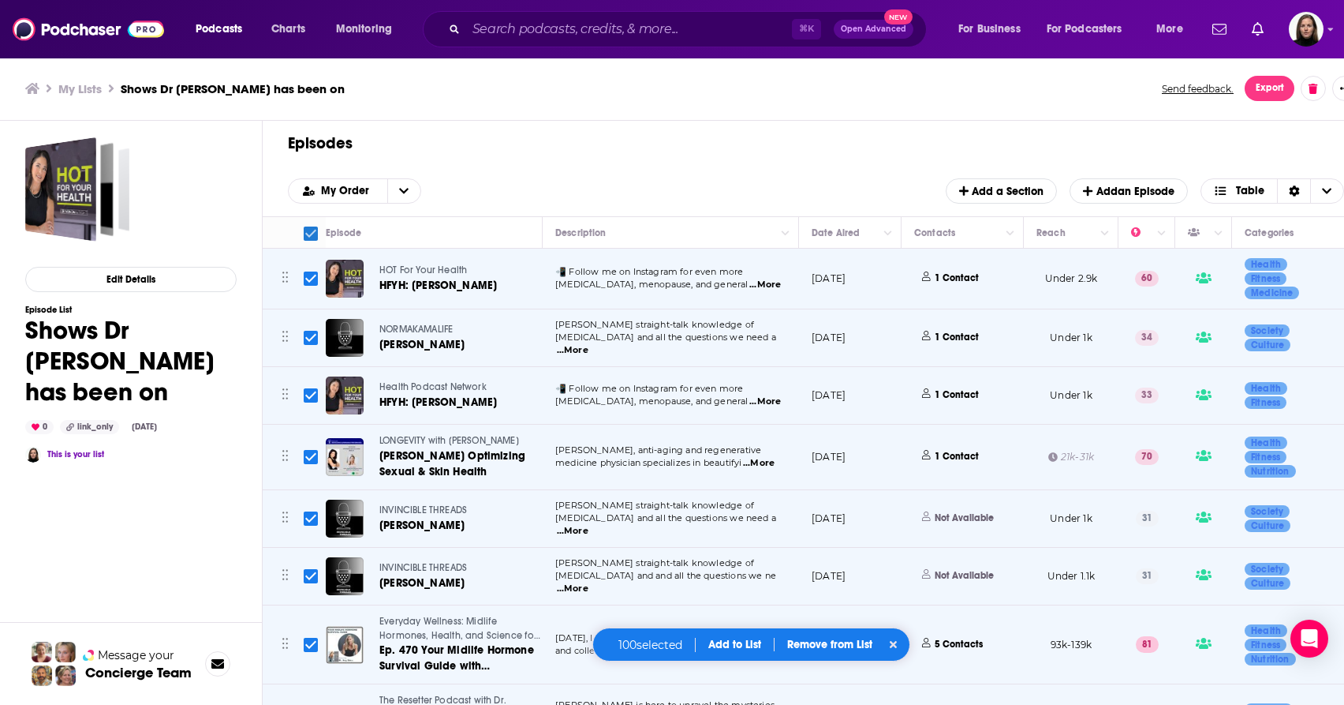
checkbox input "false"
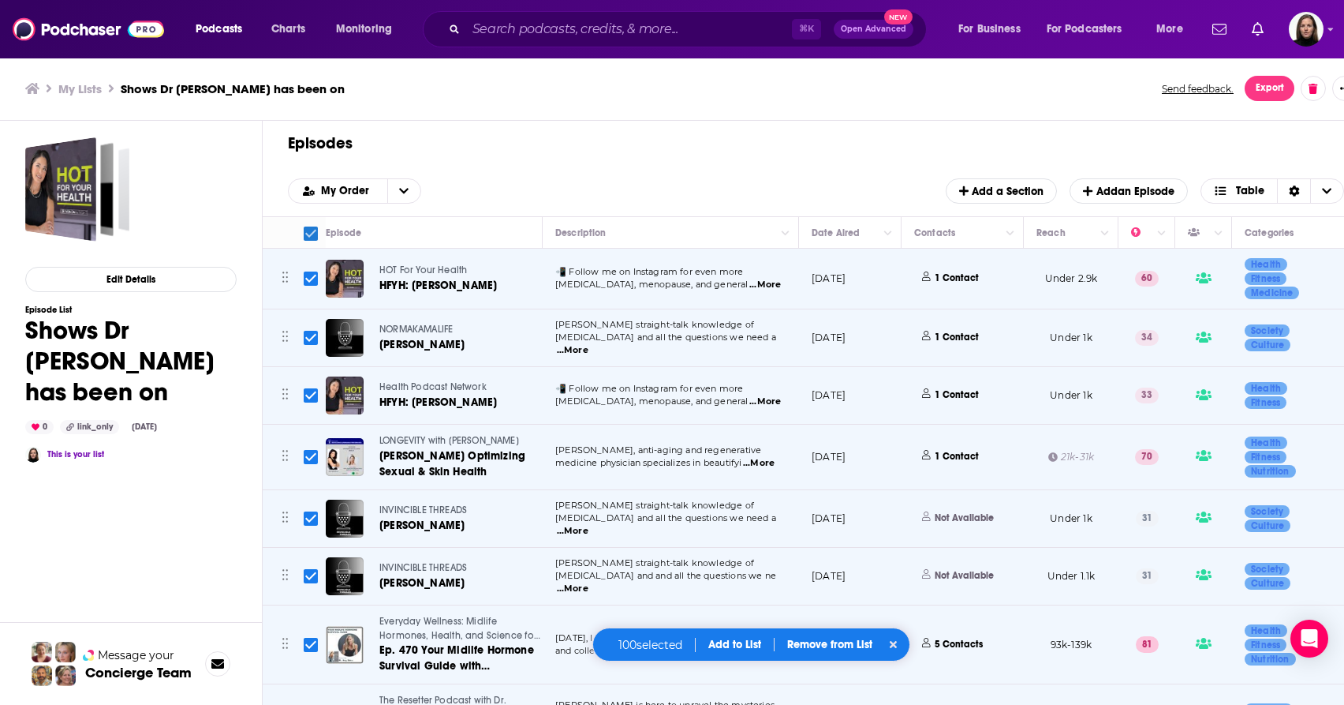
checkbox input "false"
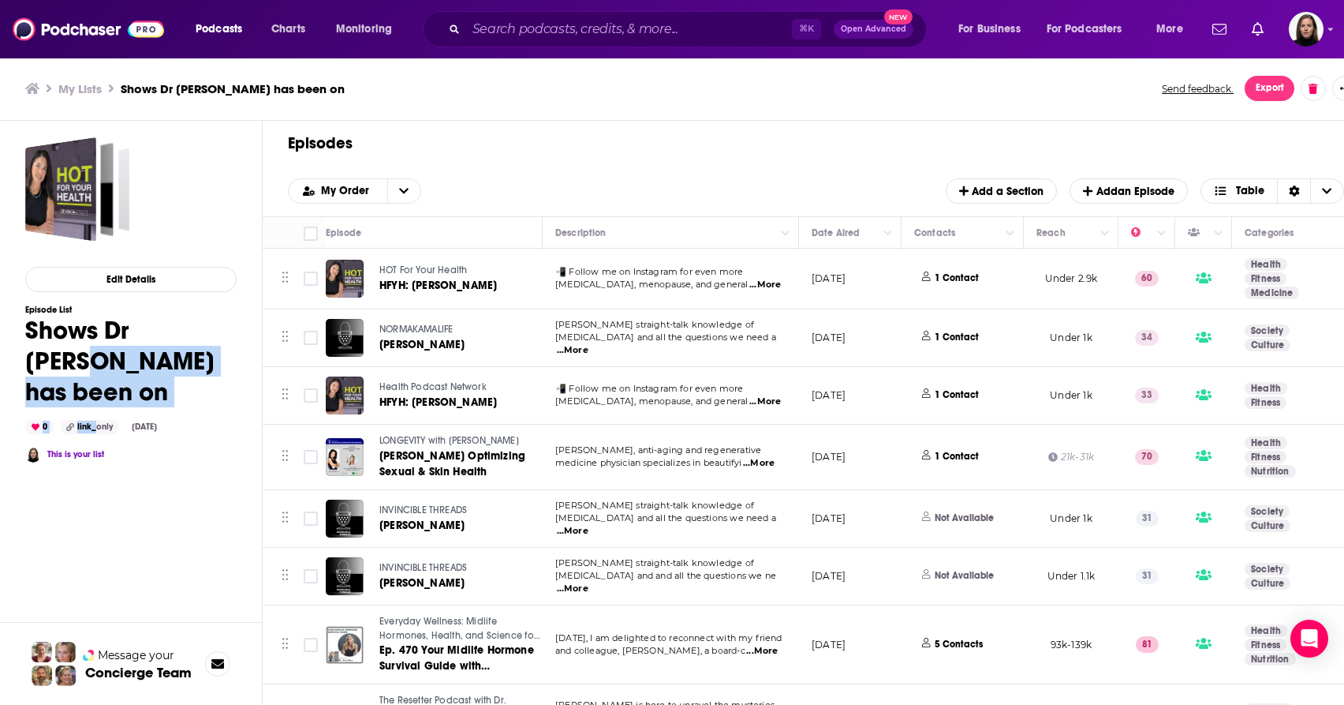
drag, startPoint x: 95, startPoint y: 397, endPoint x: 214, endPoint y: 346, distance: 129.0
click at [214, 346] on div "Episode List Shows Dr Amy has been on 0 link_only Aug 18th, 2025 This is your l…" at bounding box center [130, 384] width 211 height 158
click at [236, 381] on div "Episode List Shows Dr Amy has been on 0 link_only Aug 18th, 2025 This is your l…" at bounding box center [130, 384] width 211 height 158
click at [93, 420] on div "link_only" at bounding box center [89, 427] width 59 height 14
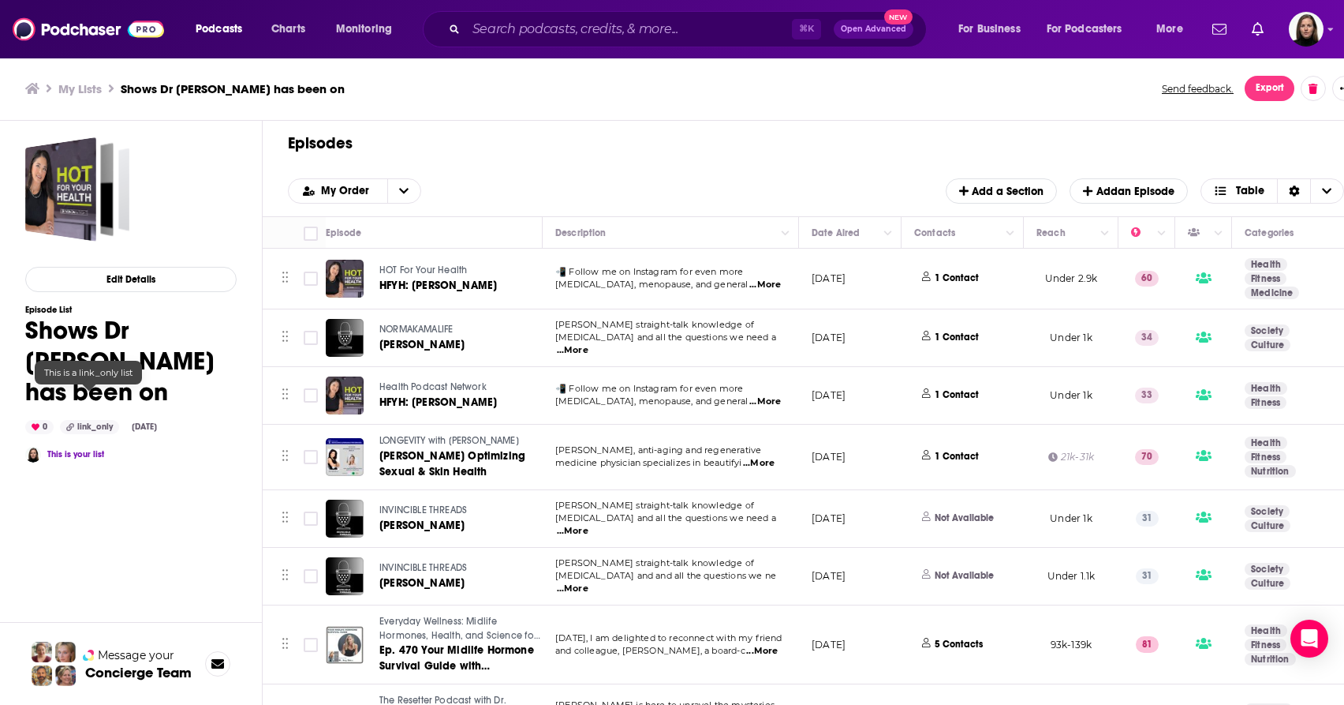
click at [92, 420] on div "link_only" at bounding box center [89, 427] width 59 height 14
